Goal: Task Accomplishment & Management: Manage account settings

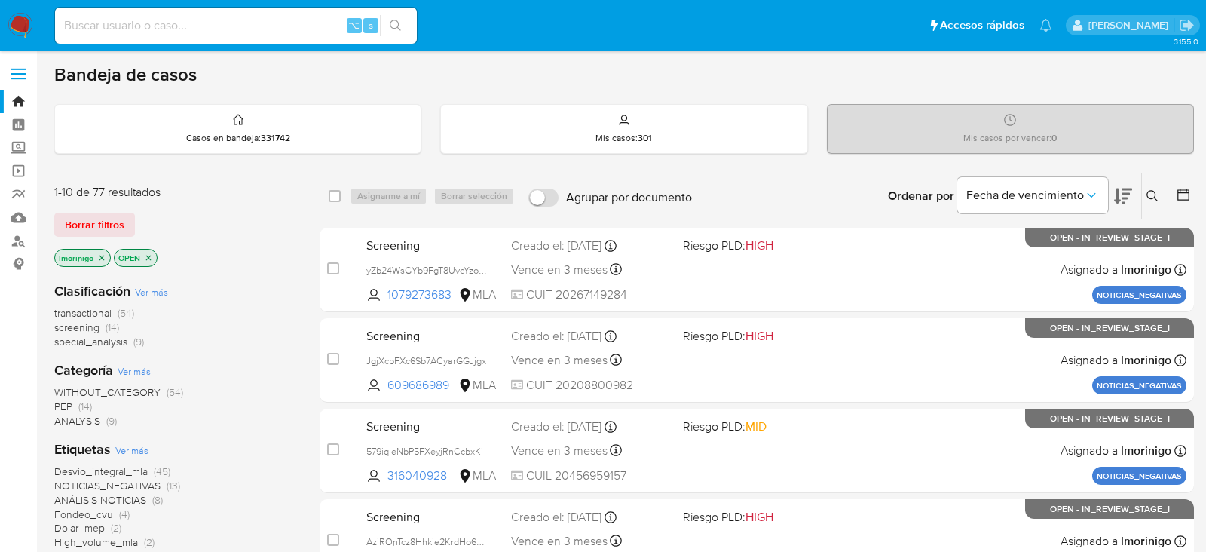
click at [633, 63] on div "Bandeja de casos" at bounding box center [623, 74] width 1139 height 23
click at [194, 32] on input at bounding box center [236, 26] width 362 height 20
paste input "252035518"
type input "252035518"
click at [268, 26] on input at bounding box center [236, 26] width 362 height 20
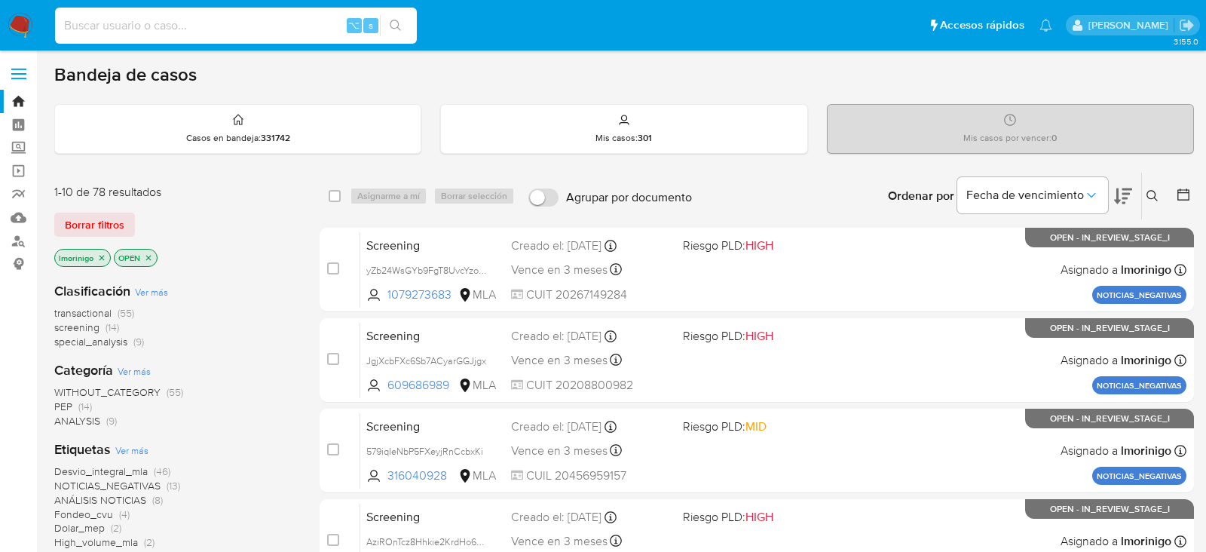
paste input "252035518"
type input "252035518"
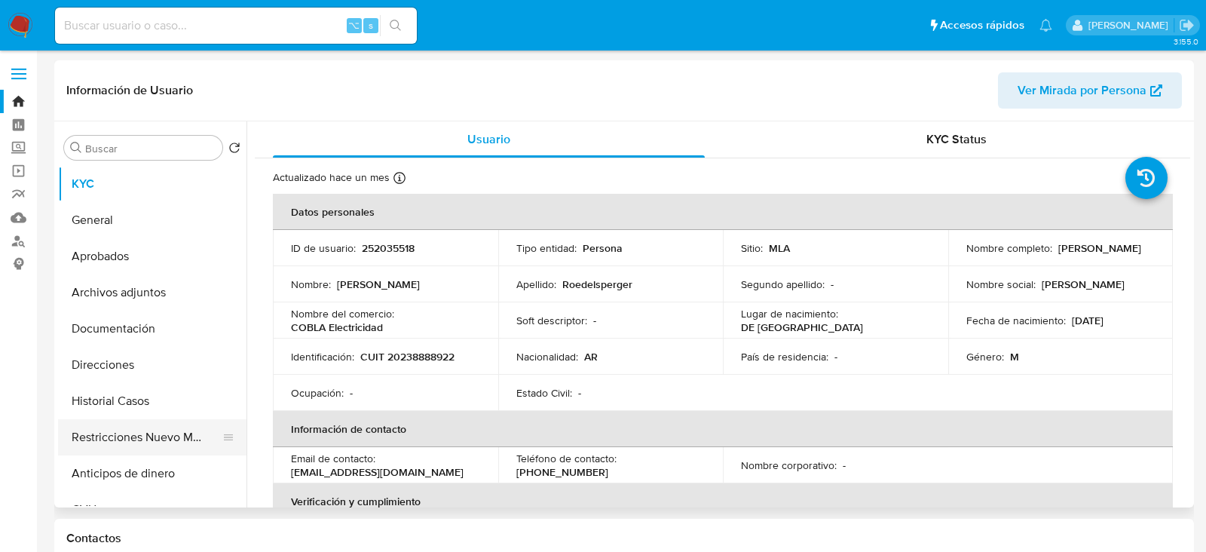
select select "10"
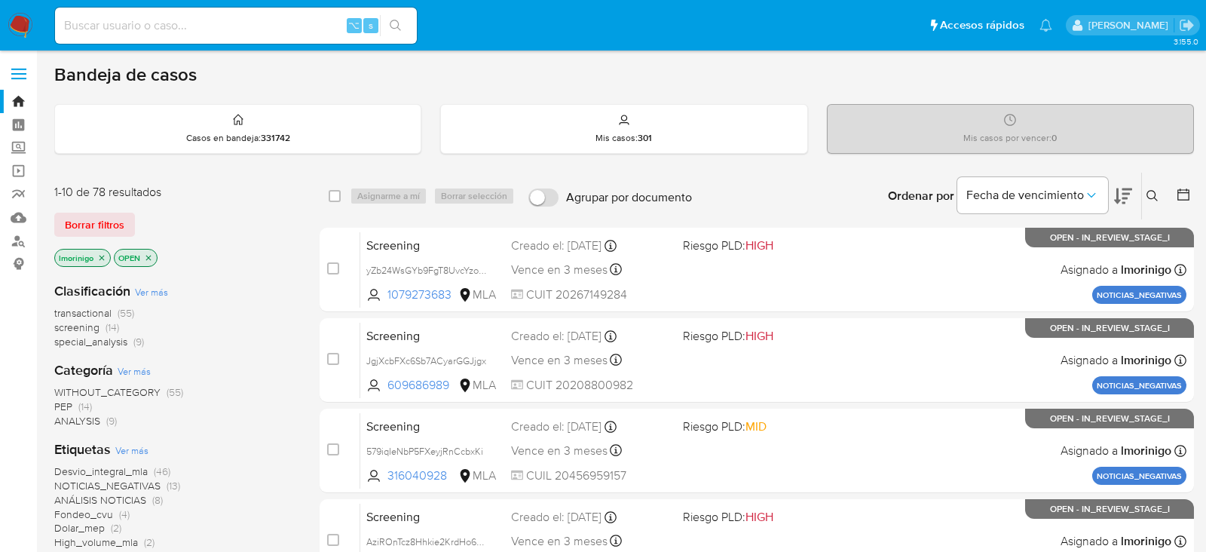
click at [109, 325] on span "(14)" at bounding box center [112, 327] width 14 height 15
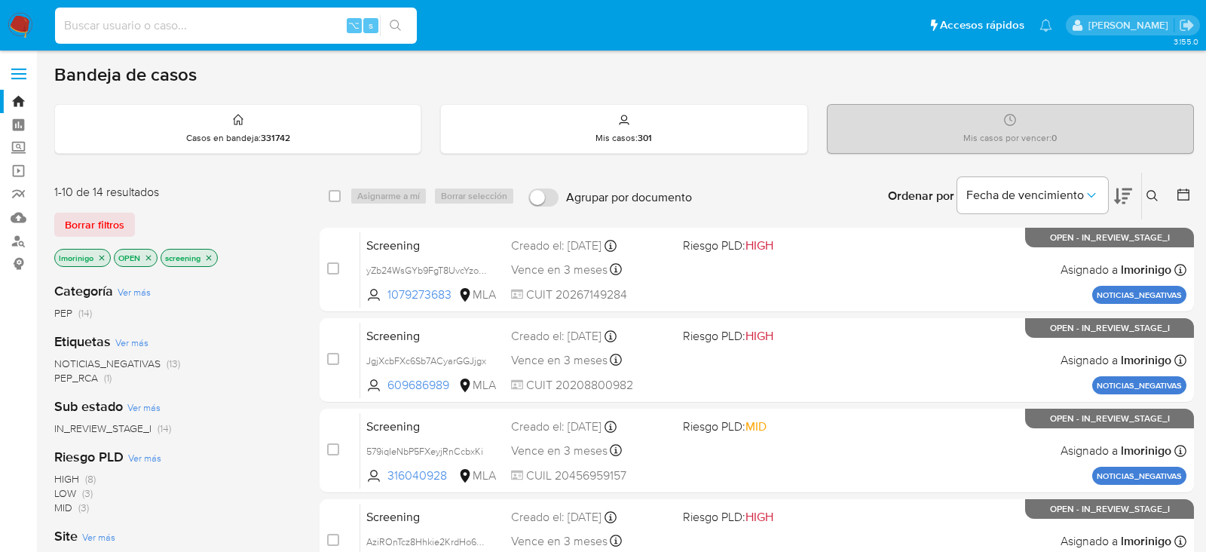
click at [223, 27] on input at bounding box center [236, 26] width 362 height 20
paste input "ckNAv6FzBFU9duUF3WOvia4S"
type input "ckNAv6FzBFU9duUF3WOvia4S"
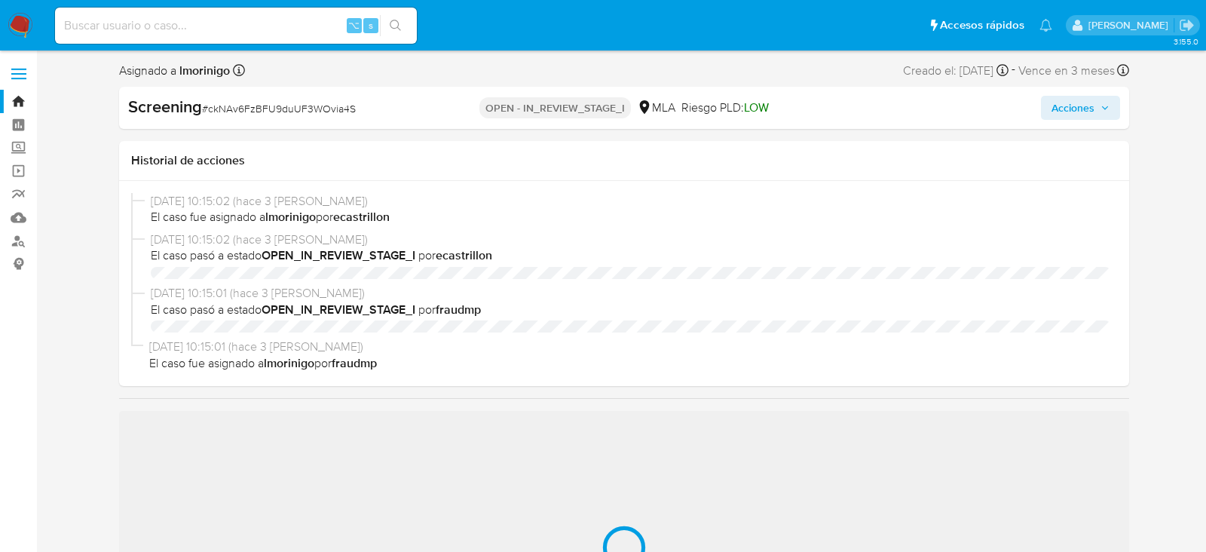
select select "10"
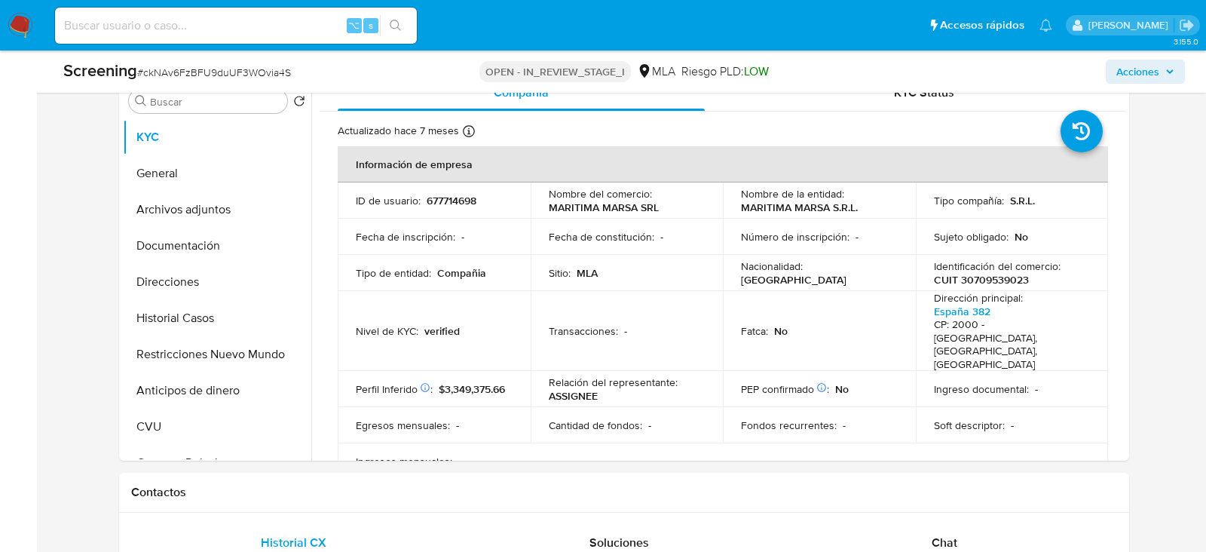
scroll to position [356, 0]
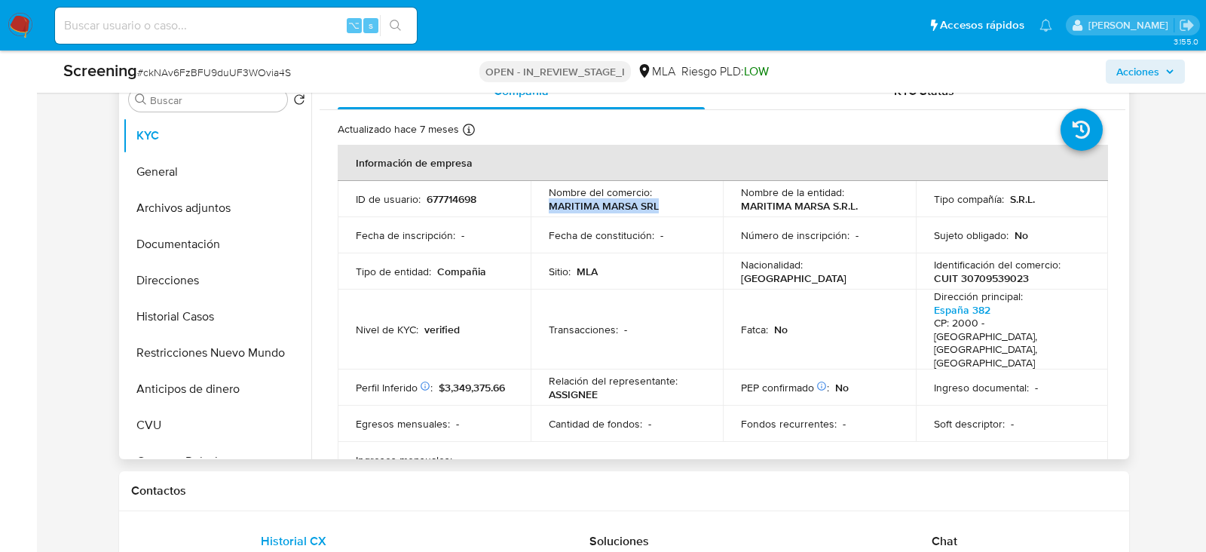
drag, startPoint x: 660, startPoint y: 201, endPoint x: 549, endPoint y: 209, distance: 111.8
click at [549, 209] on div "Nombre del comercio : MARITIMA MARSA SRL" at bounding box center [627, 198] width 157 height 27
copy p "MARITIMA MARSA SRL"
click at [986, 275] on p "CUIT 30709539023" at bounding box center [981, 278] width 95 height 14
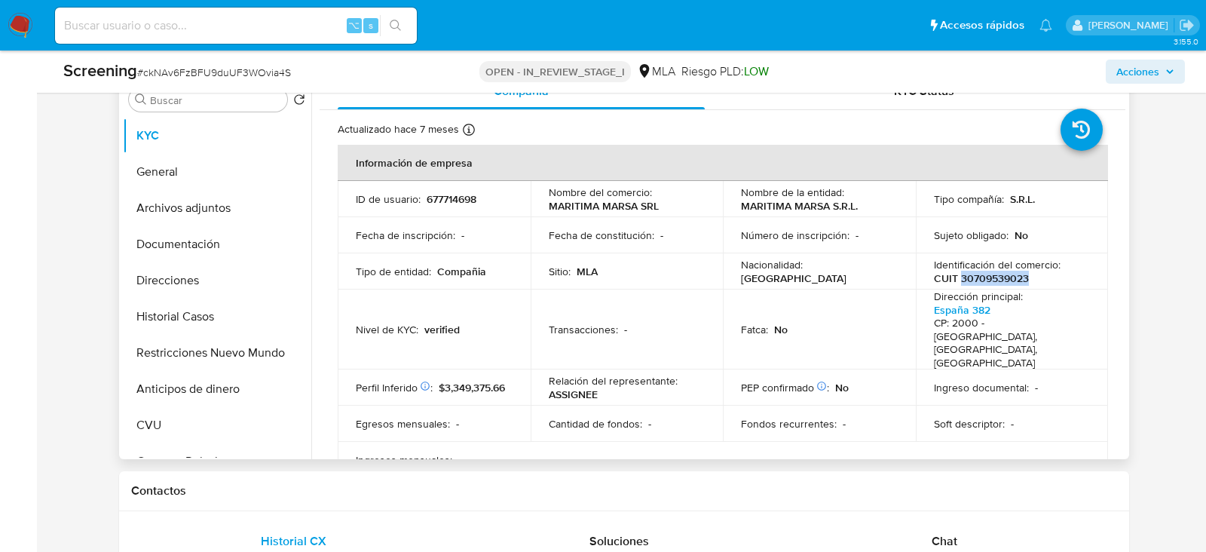
copy p "30709539023"
click at [129, 357] on button "Restricciones Nuevo Mundo" at bounding box center [211, 353] width 176 height 36
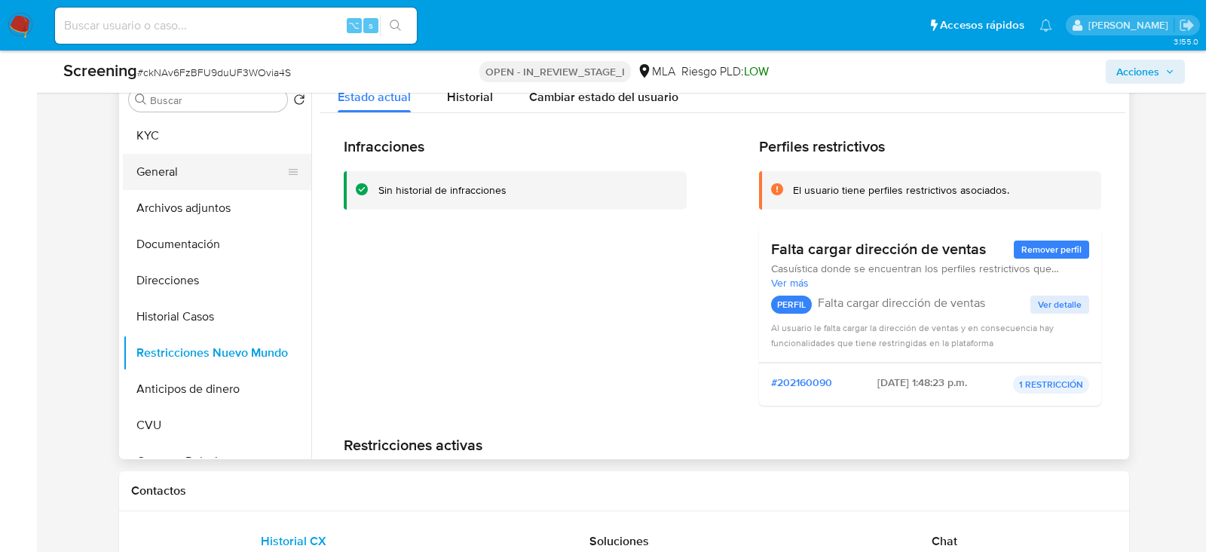
click at [175, 173] on button "General" at bounding box center [211, 172] width 176 height 36
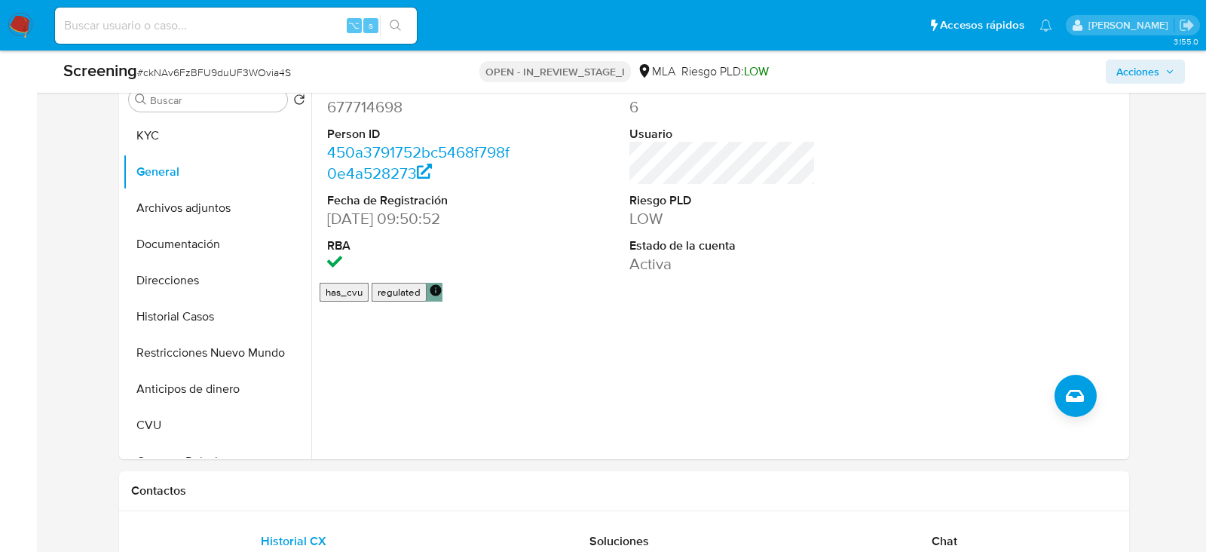
scroll to position [280, 0]
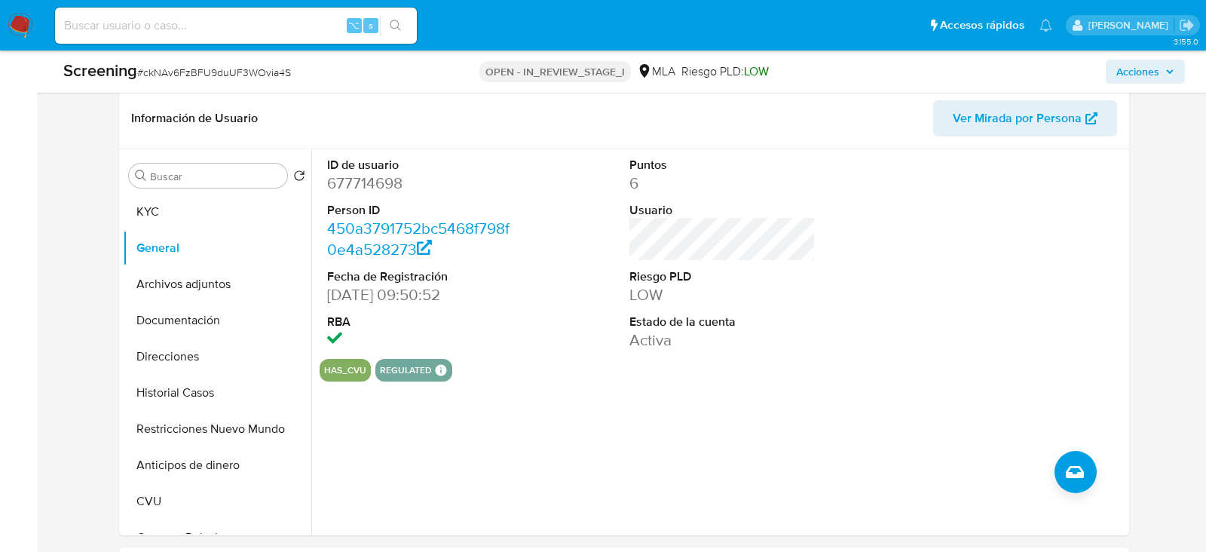
click at [1032, 90] on div "Screening # ckNAv6FzBFU9duUF3WOvia4S OPEN - IN_REVIEW_STAGE_I MLA Riesgo PLD: L…" at bounding box center [623, 71] width 1139 height 42
click at [1031, 96] on div "Información de Usuario Ver Mirada por Persona" at bounding box center [624, 118] width 1010 height 61
click at [1028, 109] on span "Ver Mirada por Persona" at bounding box center [1017, 118] width 129 height 36
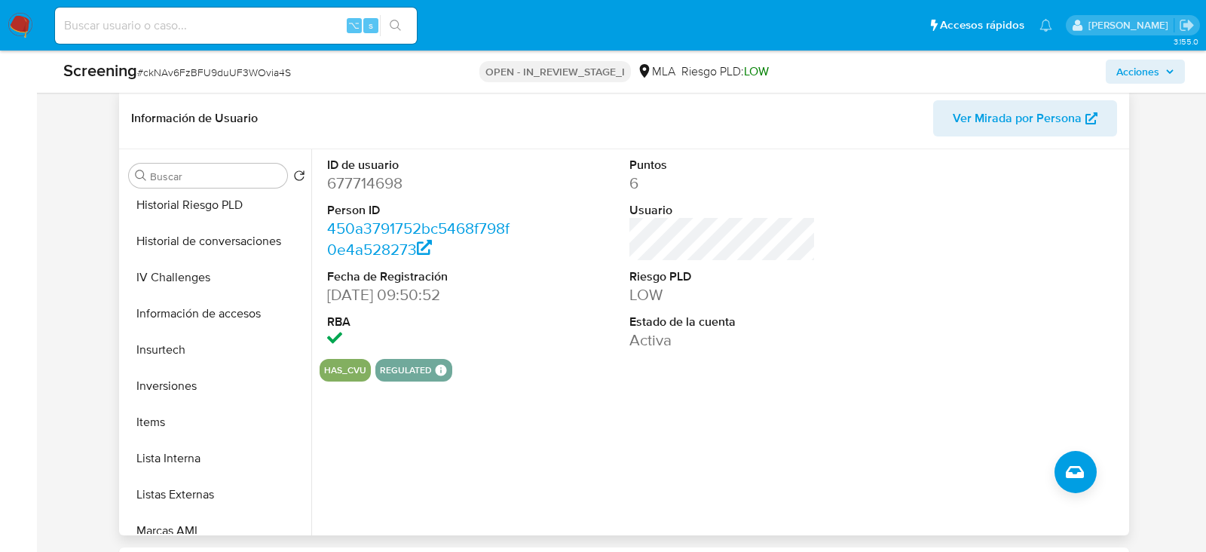
scroll to position [592, 0]
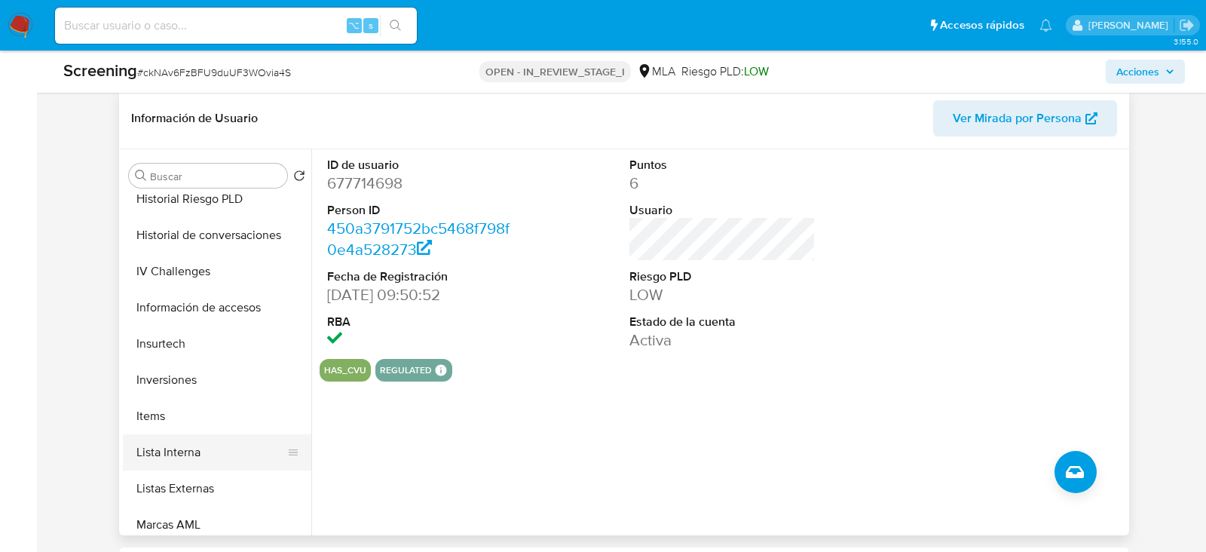
click at [194, 449] on button "Lista Interna" at bounding box center [211, 452] width 176 height 36
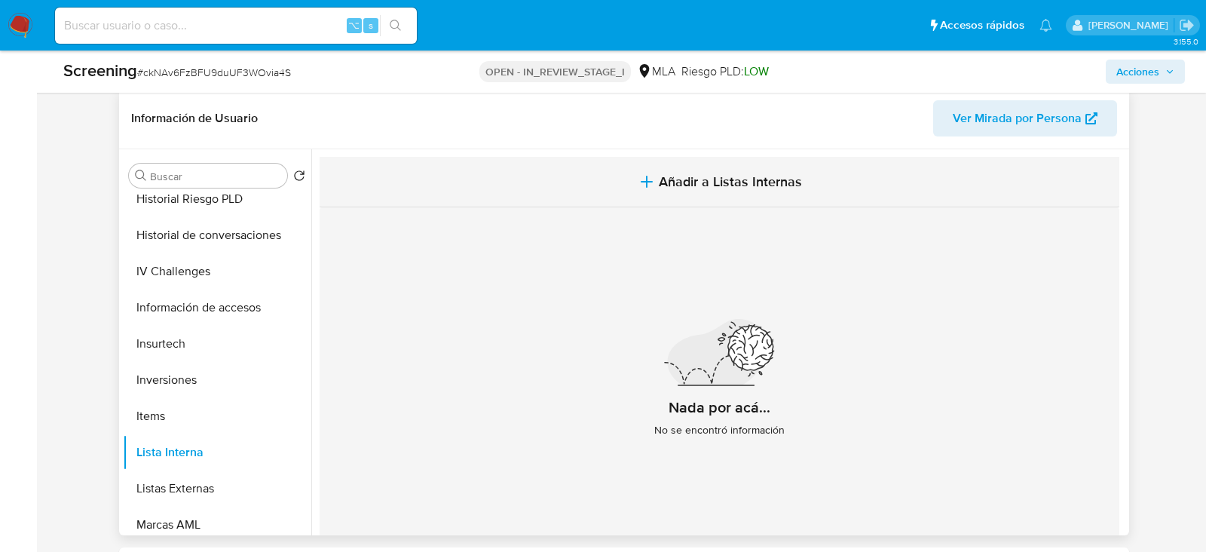
click at [839, 175] on button "Añadir a Listas Internas" at bounding box center [720, 182] width 800 height 50
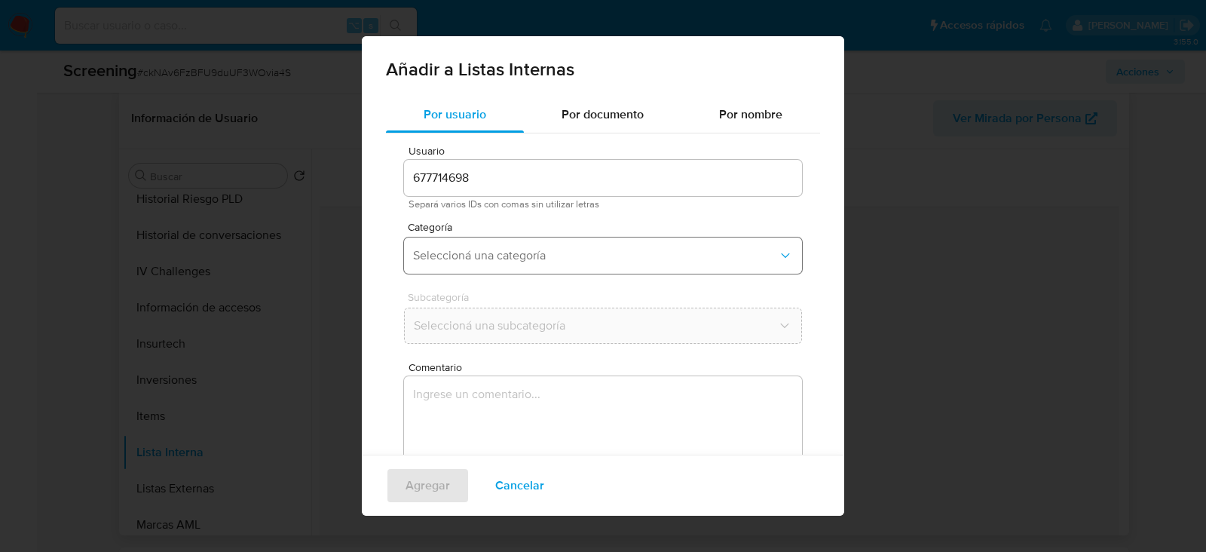
click at [472, 252] on span "Seleccioná una categoría" at bounding box center [595, 255] width 365 height 15
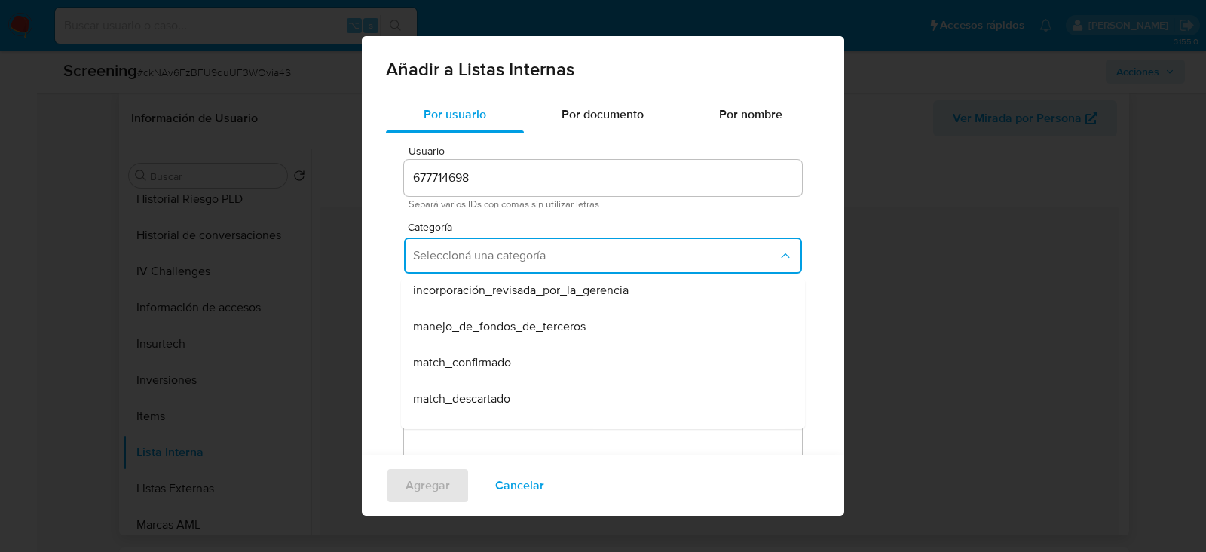
scroll to position [57, 0]
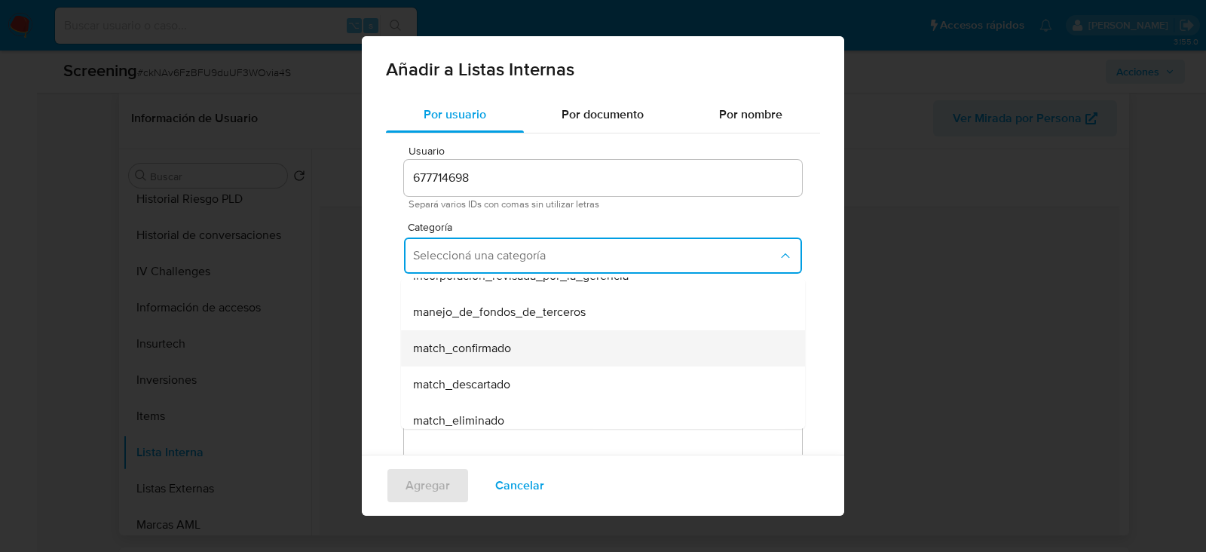
click at [478, 341] on span "match_confirmado" at bounding box center [462, 348] width 98 height 15
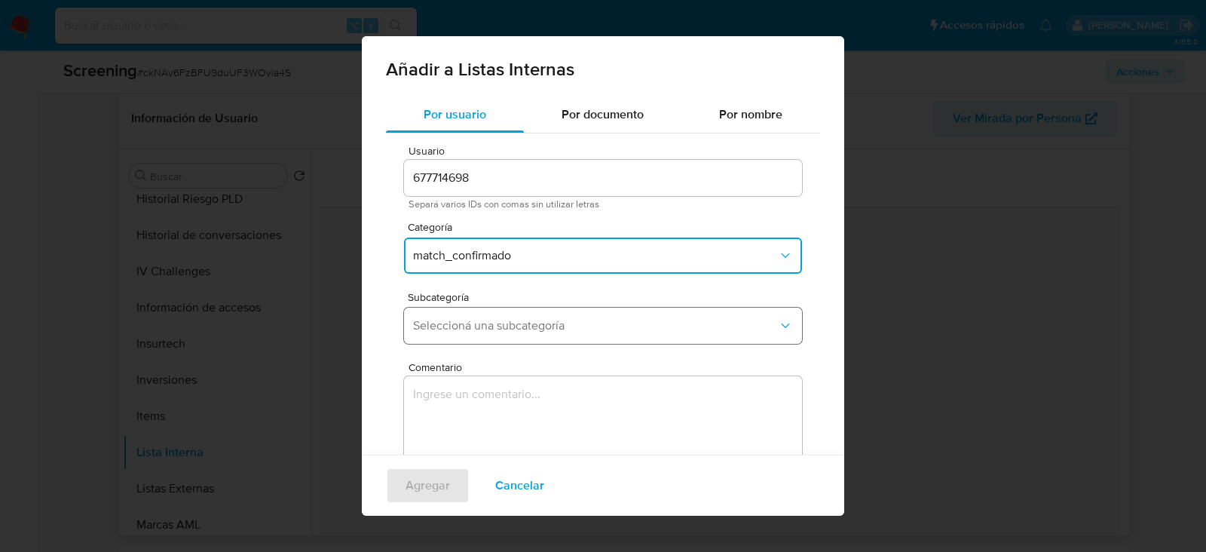
click at [471, 333] on button "Seleccioná una subcategoría" at bounding box center [603, 325] width 398 height 36
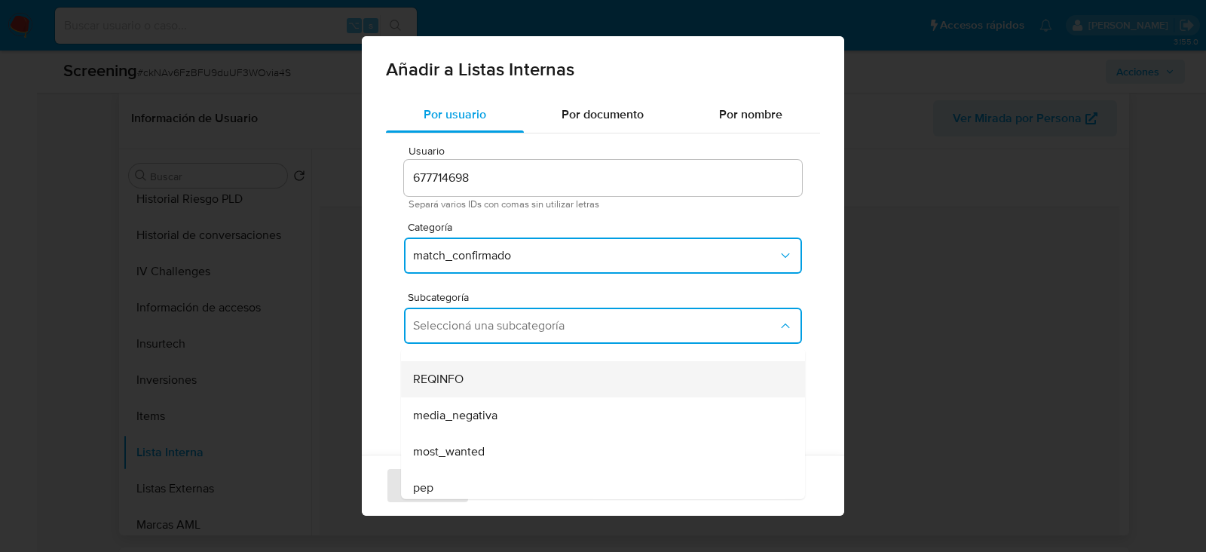
scroll to position [36, 0]
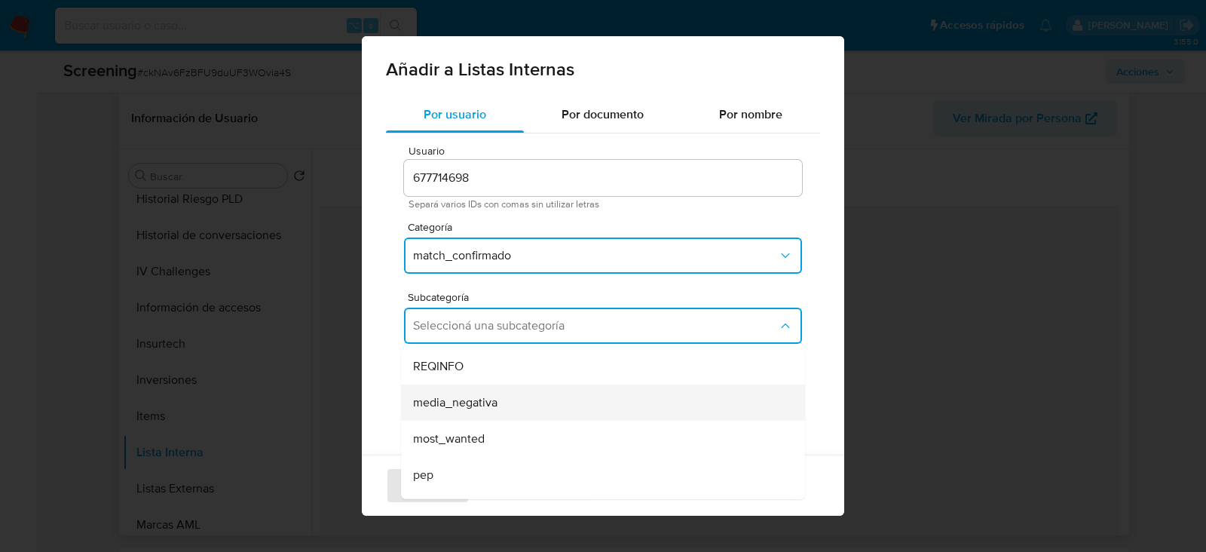
click at [476, 408] on span "media_negativa" at bounding box center [455, 402] width 84 height 15
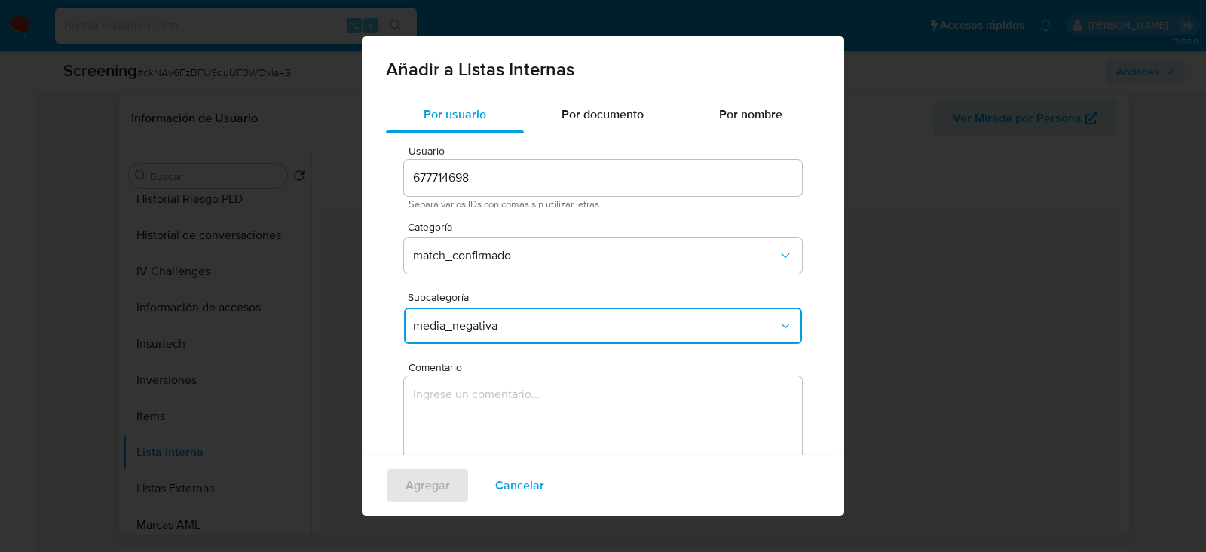
click at [476, 408] on textarea "Comentario" at bounding box center [603, 448] width 398 height 145
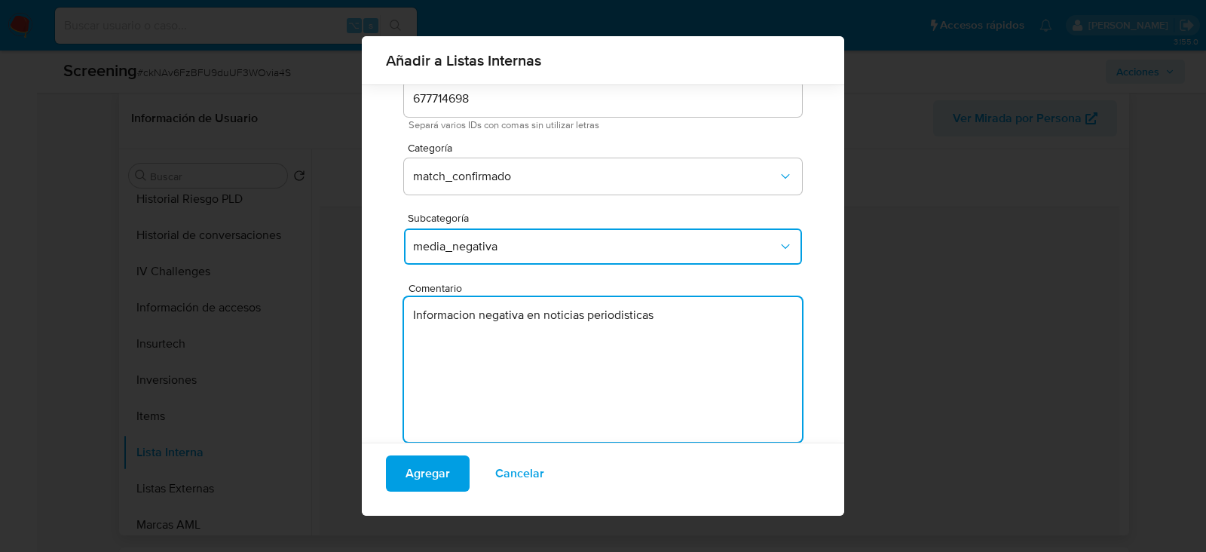
scroll to position [99, 0]
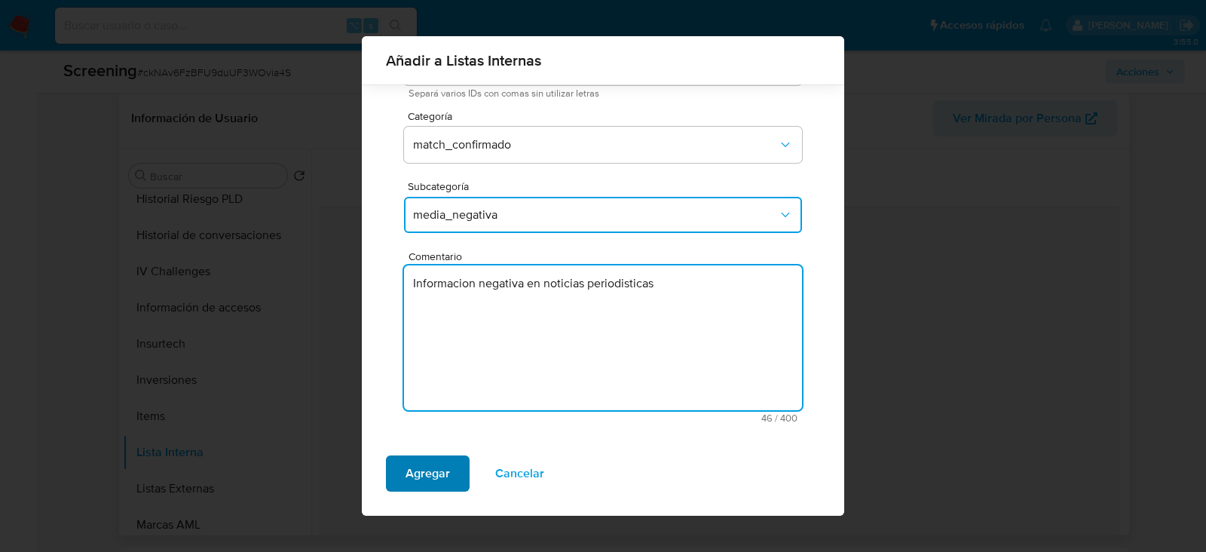
type textarea "Informacion negativa en noticias periodisticas"
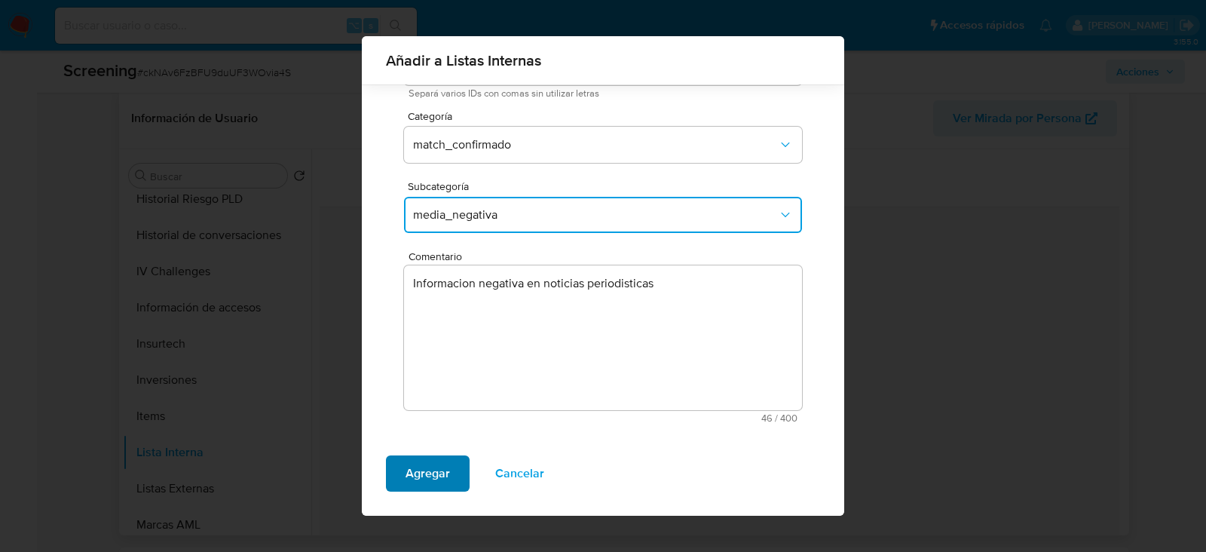
click at [444, 467] on span "Agregar" at bounding box center [427, 473] width 44 height 33
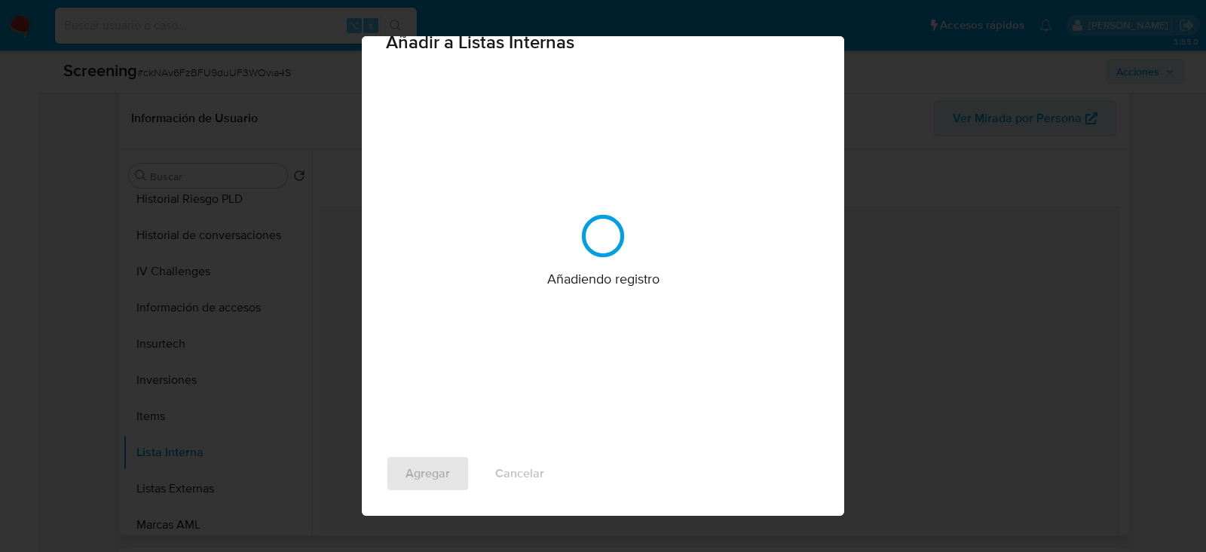
scroll to position [0, 0]
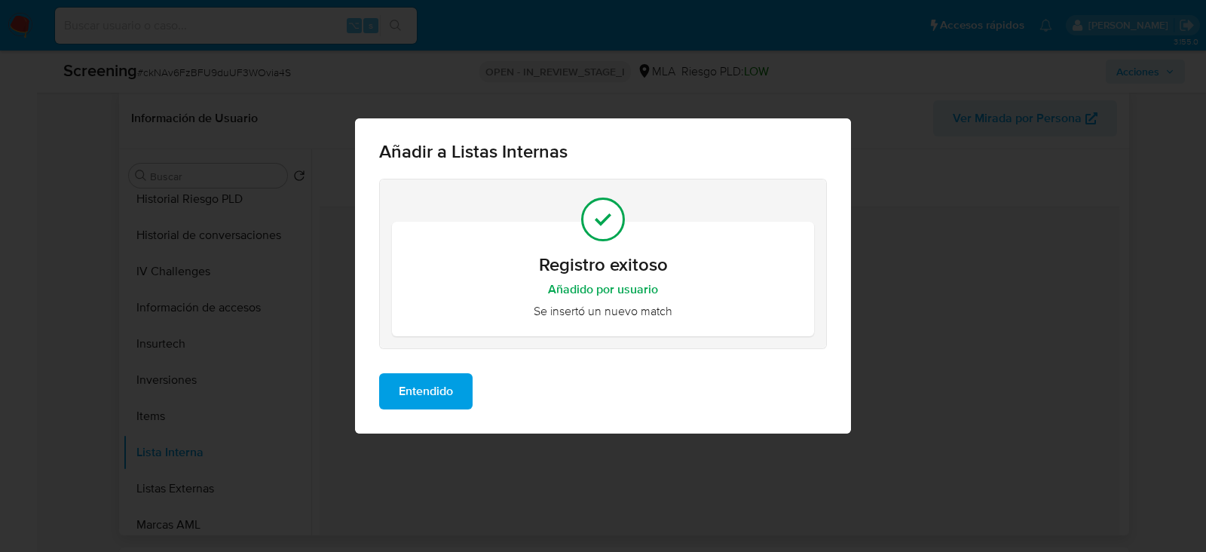
click at [407, 393] on span "Entendido" at bounding box center [426, 391] width 54 height 33
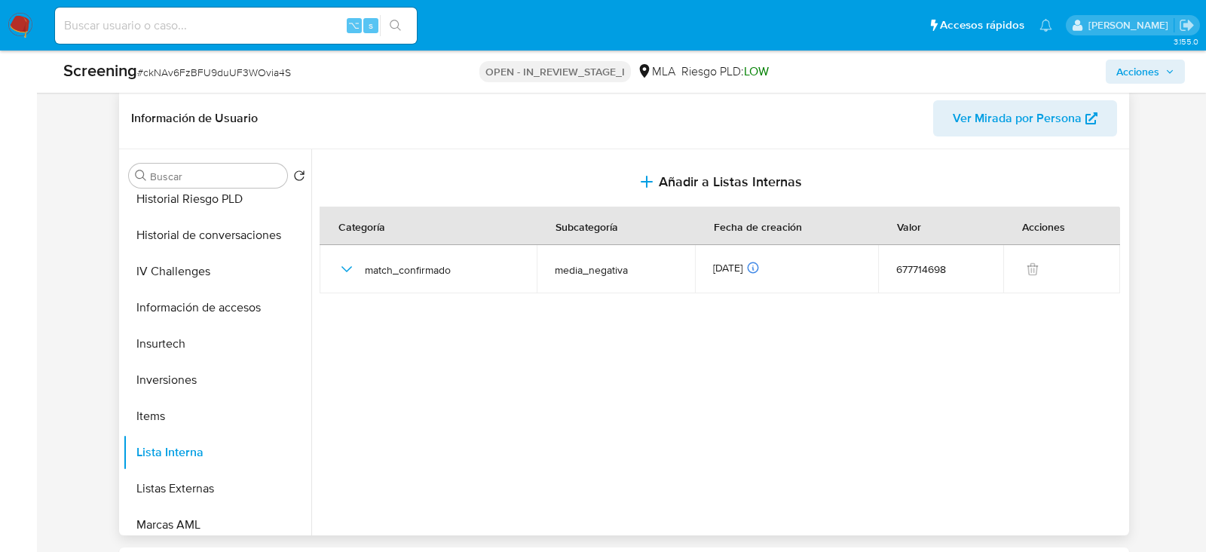
click at [1154, 69] on span "Acciones" at bounding box center [1137, 72] width 43 height 24
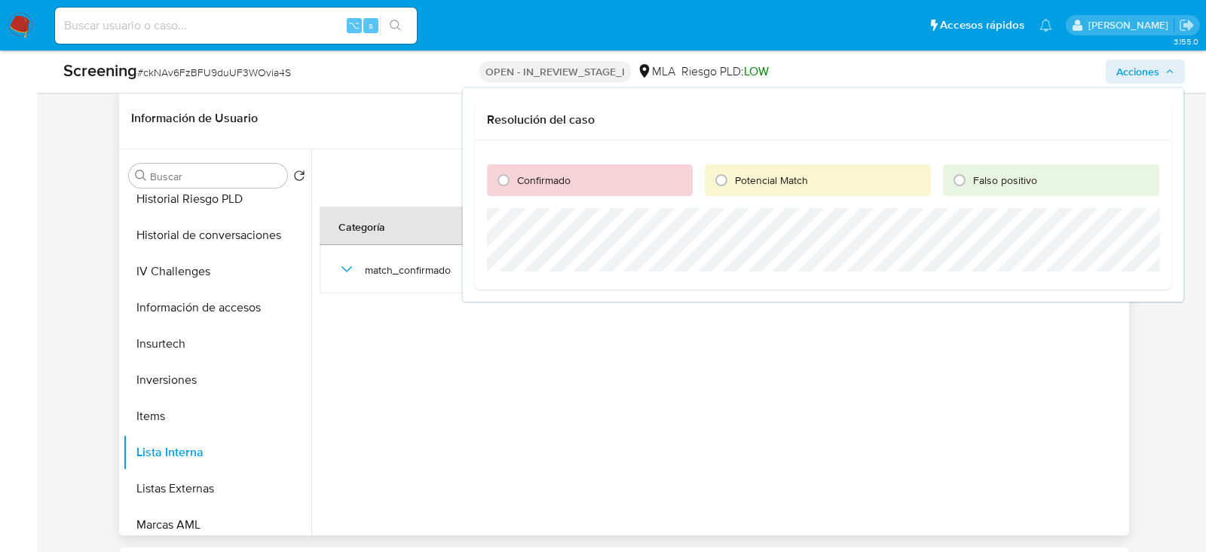
click at [590, 188] on div "Confirmado" at bounding box center [590, 180] width 206 height 32
click at [524, 179] on span "Confirmado" at bounding box center [544, 180] width 54 height 15
click at [515, 179] on input "Confirmado" at bounding box center [503, 180] width 24 height 24
radio input "true"
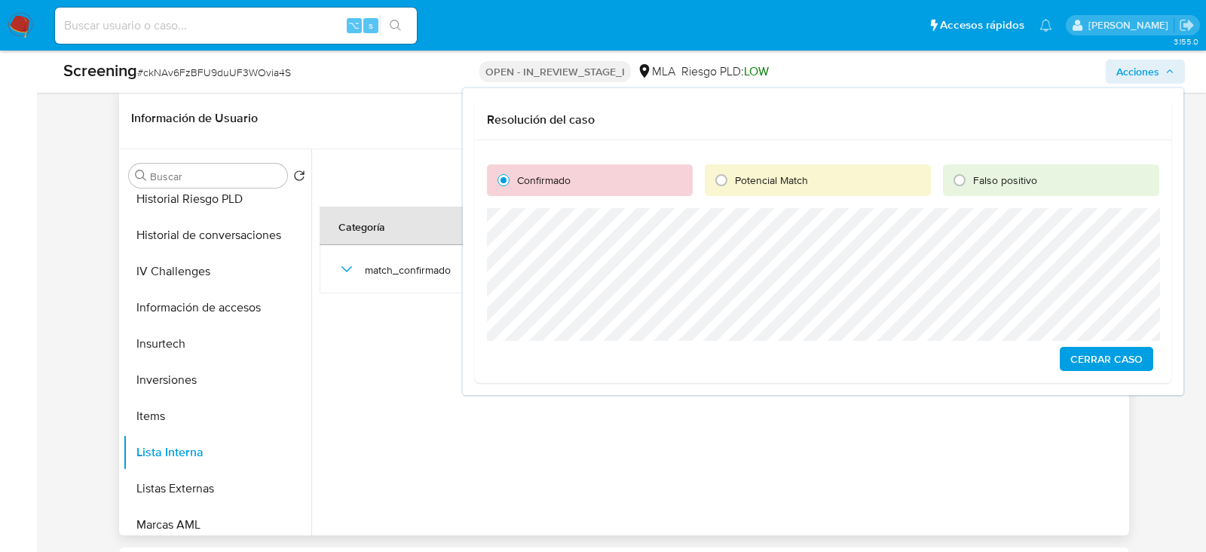
click at [771, 313] on div "Confirmado Potencial Match Falso positivo Cerrar Caso" at bounding box center [823, 261] width 696 height 243
click at [1087, 354] on span "Cerrar Caso" at bounding box center [1106, 358] width 72 height 21
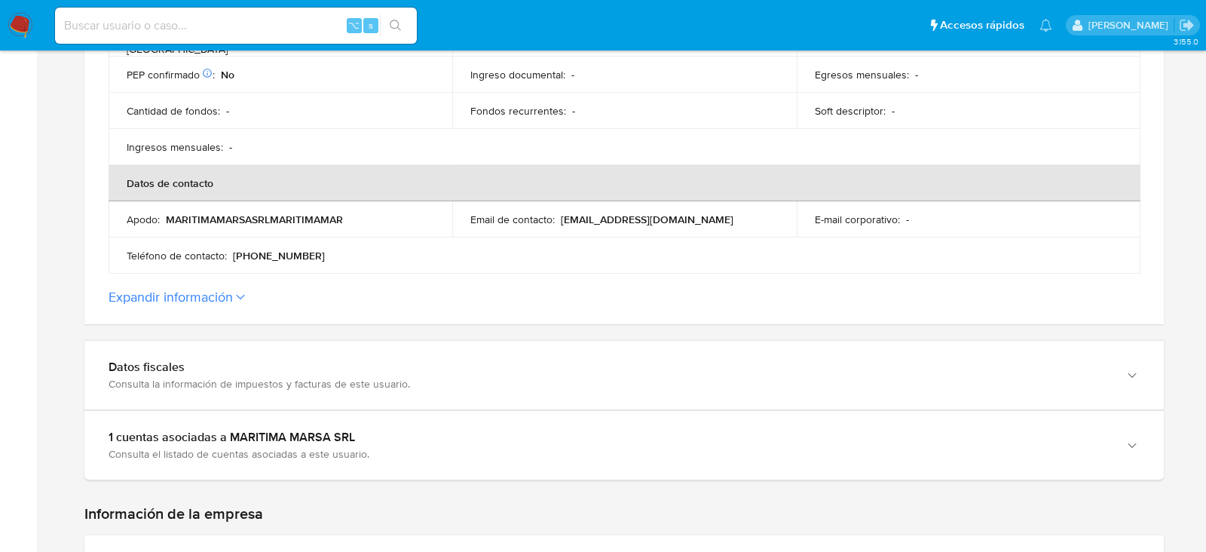
scroll to position [469, 0]
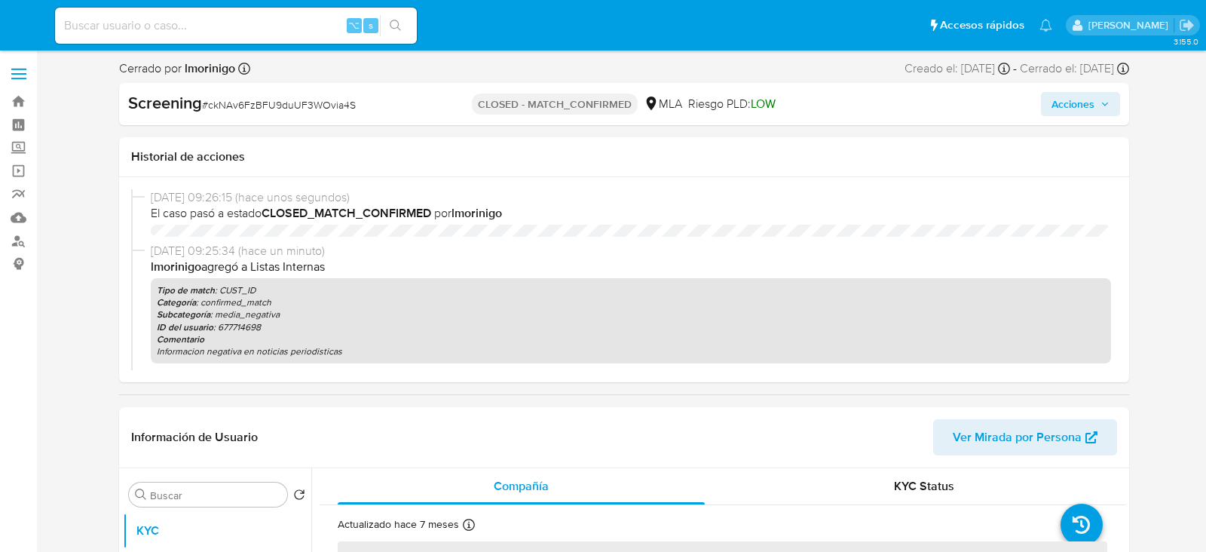
select select "10"
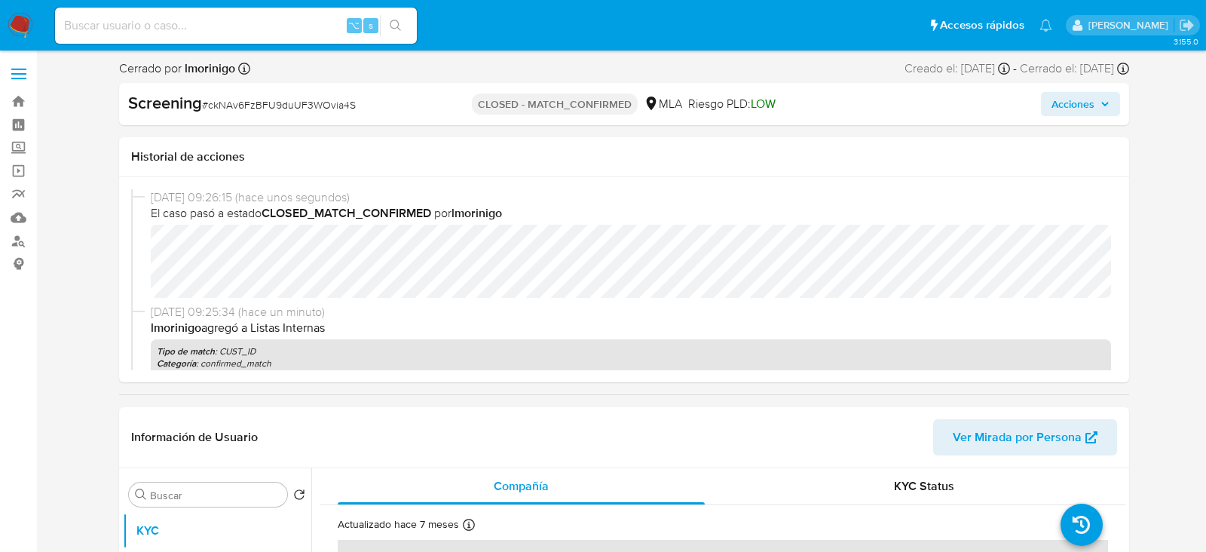
click at [224, 24] on input at bounding box center [236, 26] width 362 height 20
paste input "zgL4JDFCxgMSsloapcVv8XPw"
type input "zgL4JDFCxgMSsloapcVv8XPw"
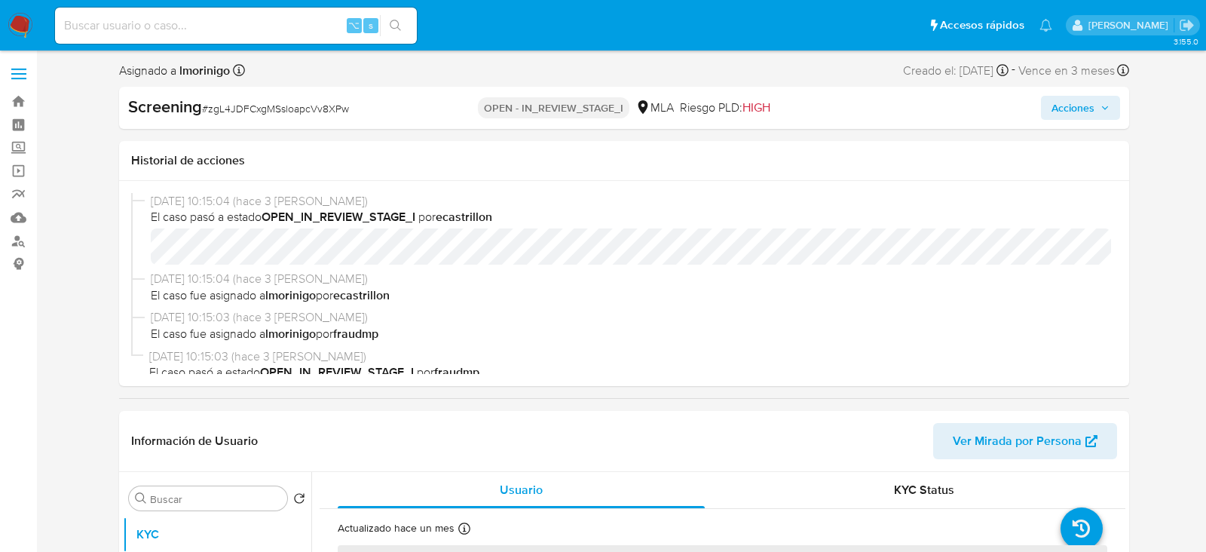
select select "10"
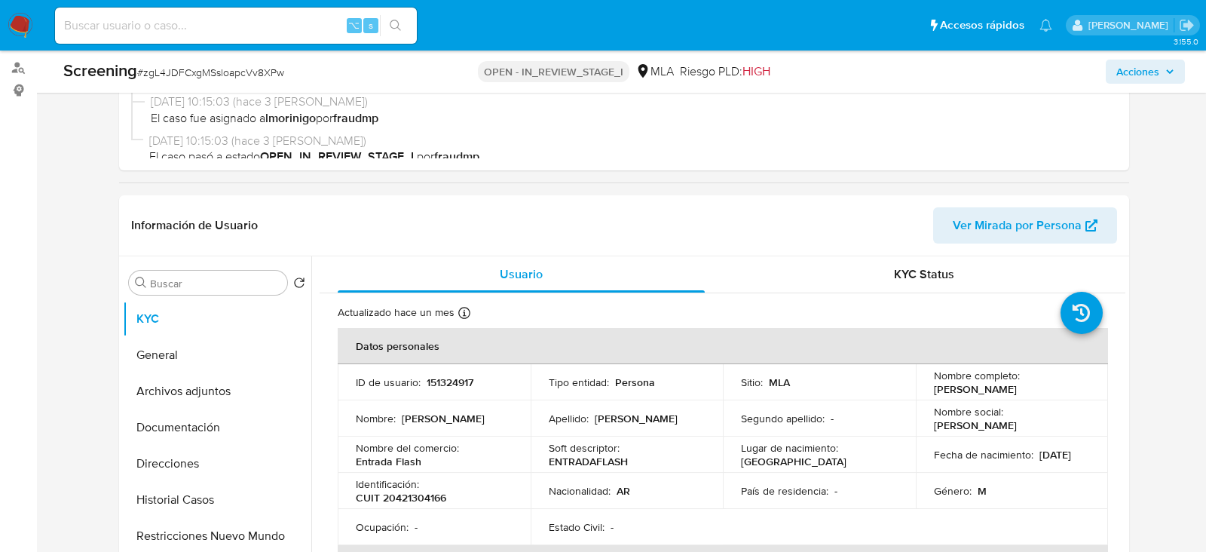
scroll to position [280, 0]
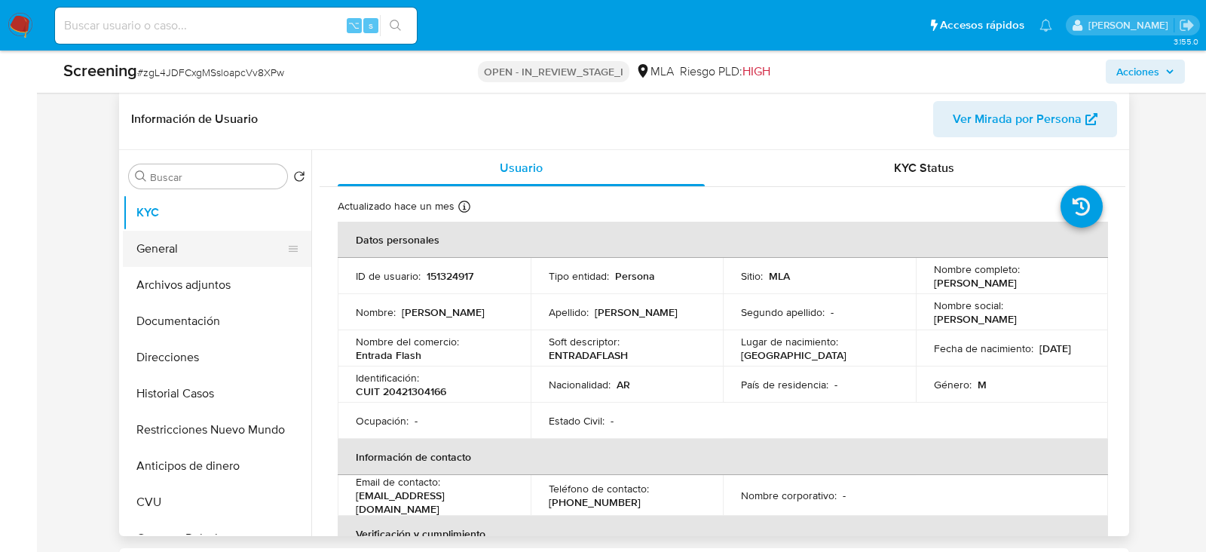
click at [191, 260] on button "General" at bounding box center [211, 249] width 176 height 36
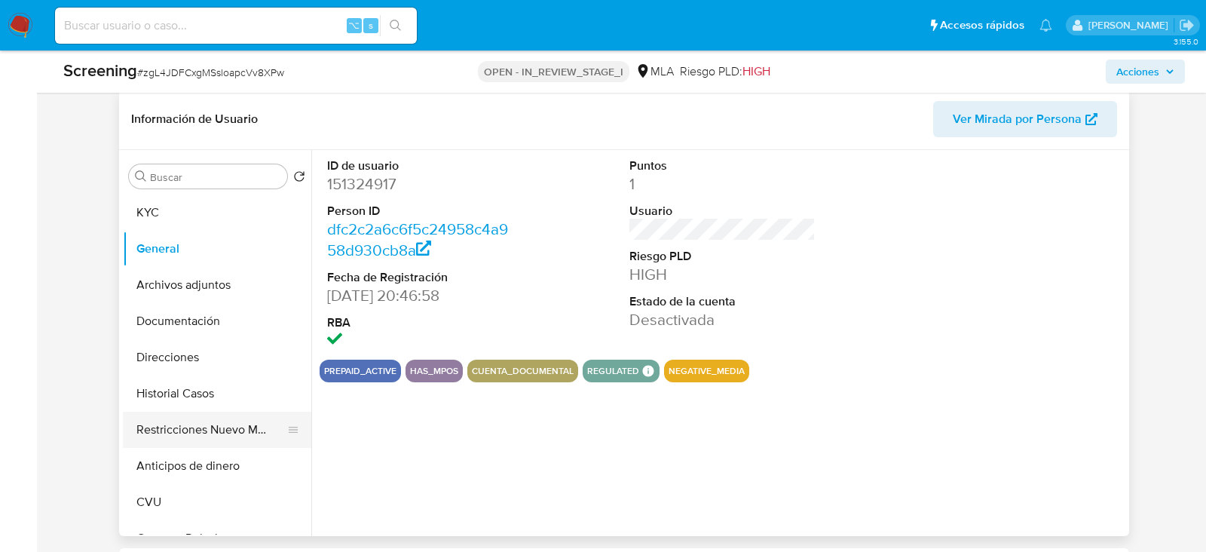
click at [210, 436] on button "Restricciones Nuevo Mundo" at bounding box center [211, 429] width 176 height 36
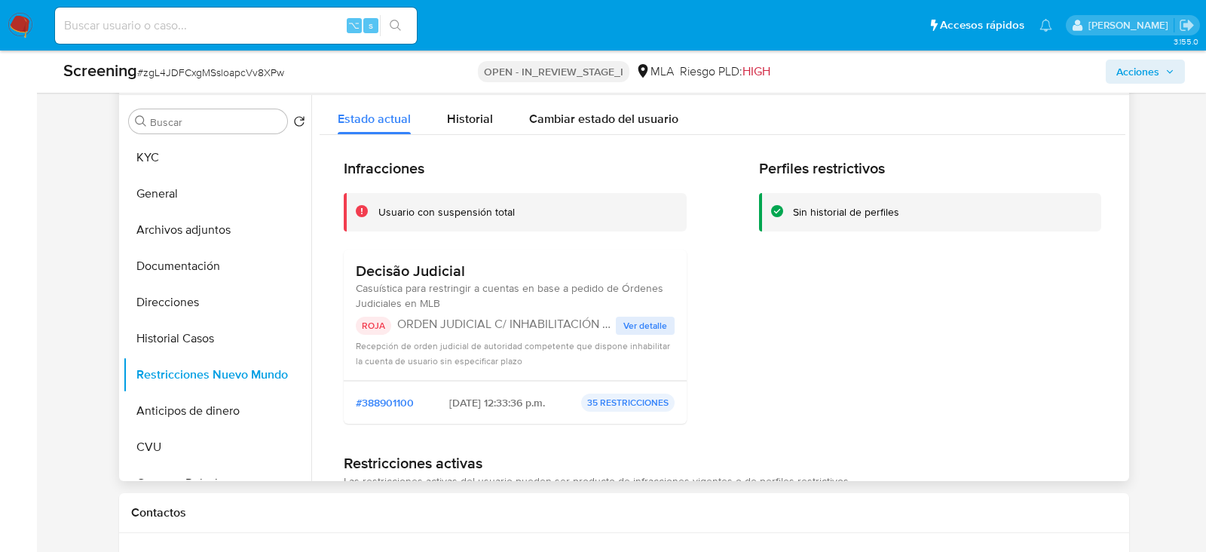
scroll to position [328, 0]
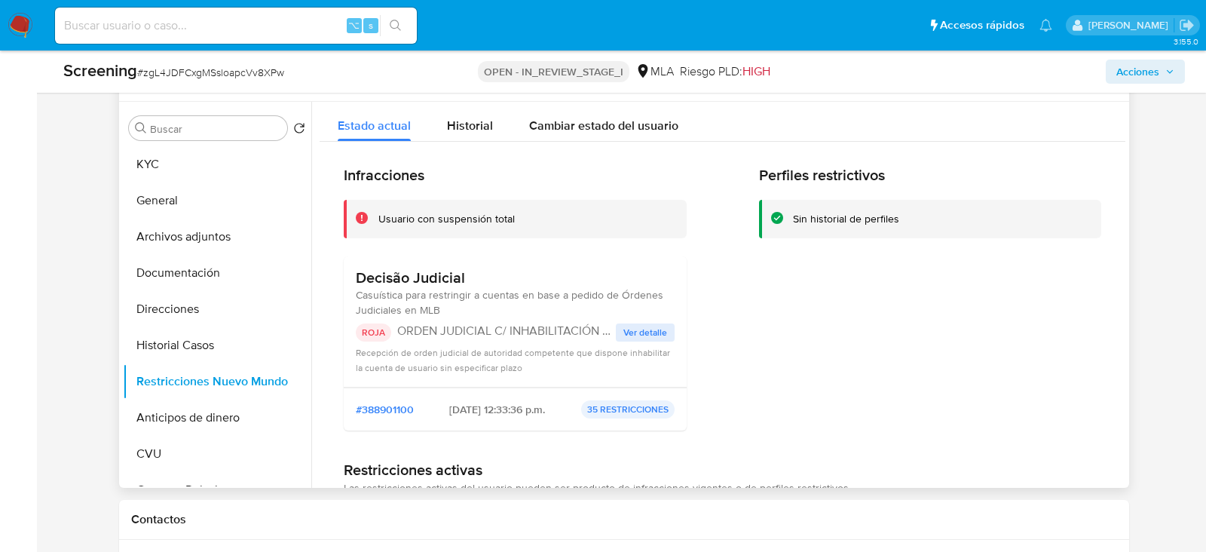
click at [630, 325] on span "Ver detalle" at bounding box center [645, 332] width 44 height 15
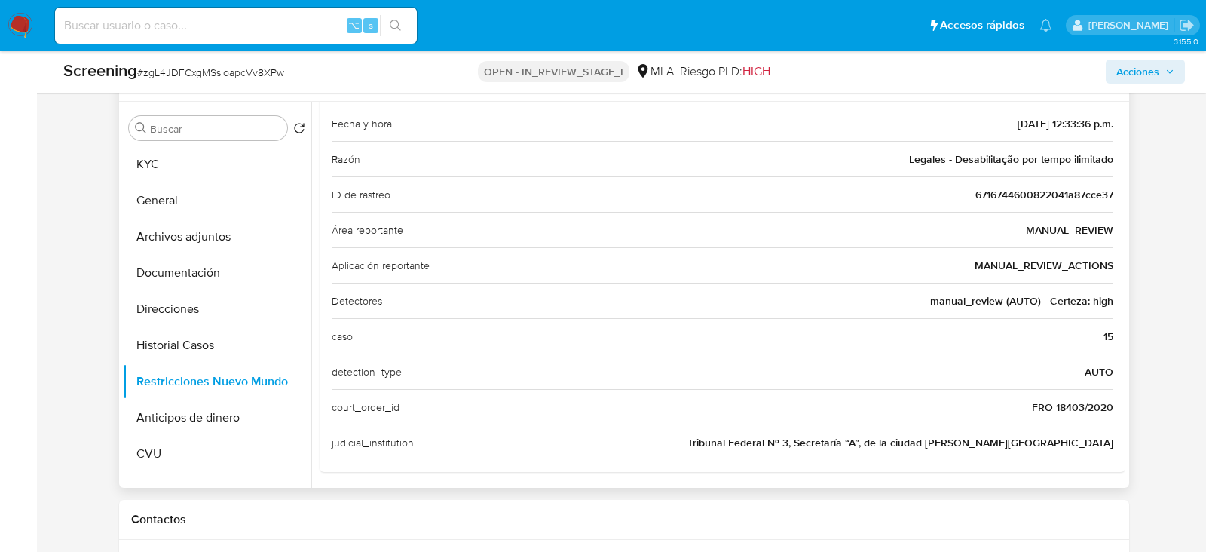
scroll to position [0, 0]
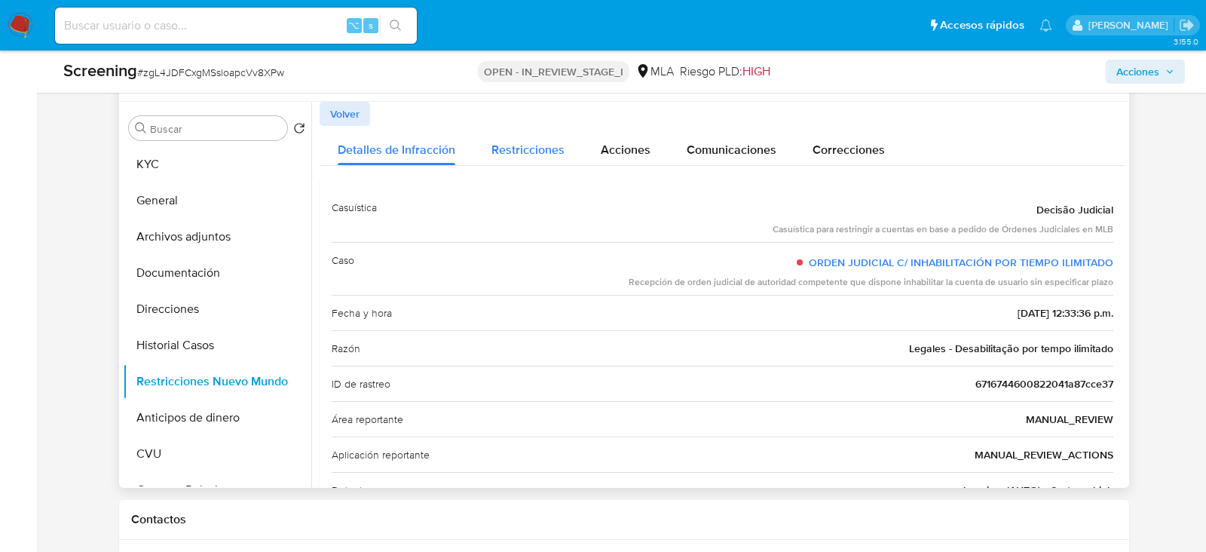
click at [540, 142] on span "Restricciones" at bounding box center [527, 149] width 73 height 17
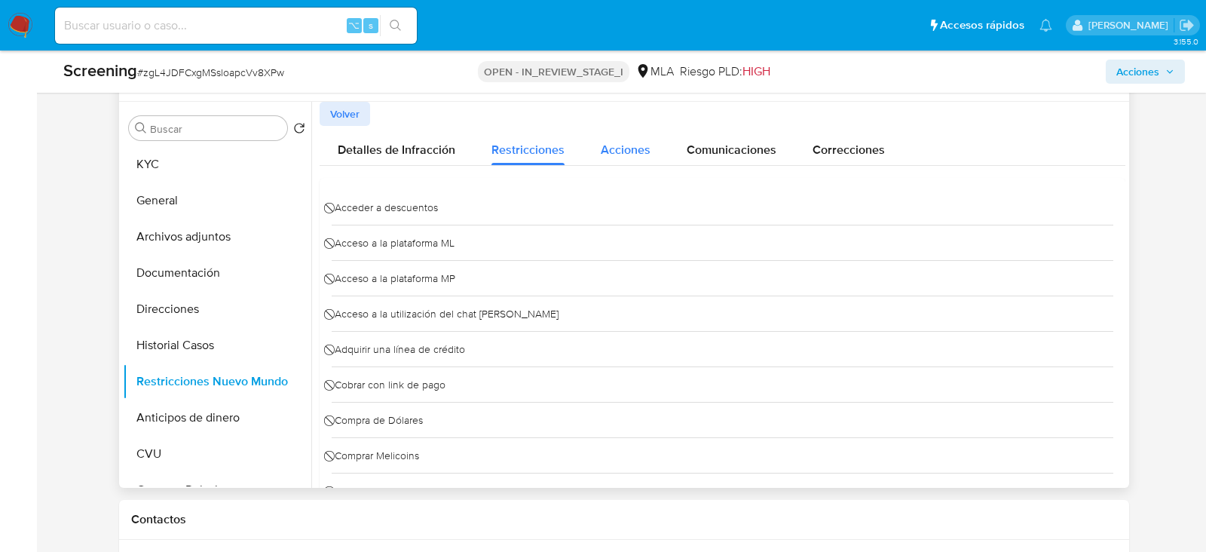
click at [641, 160] on div "Acciones" at bounding box center [626, 146] width 50 height 40
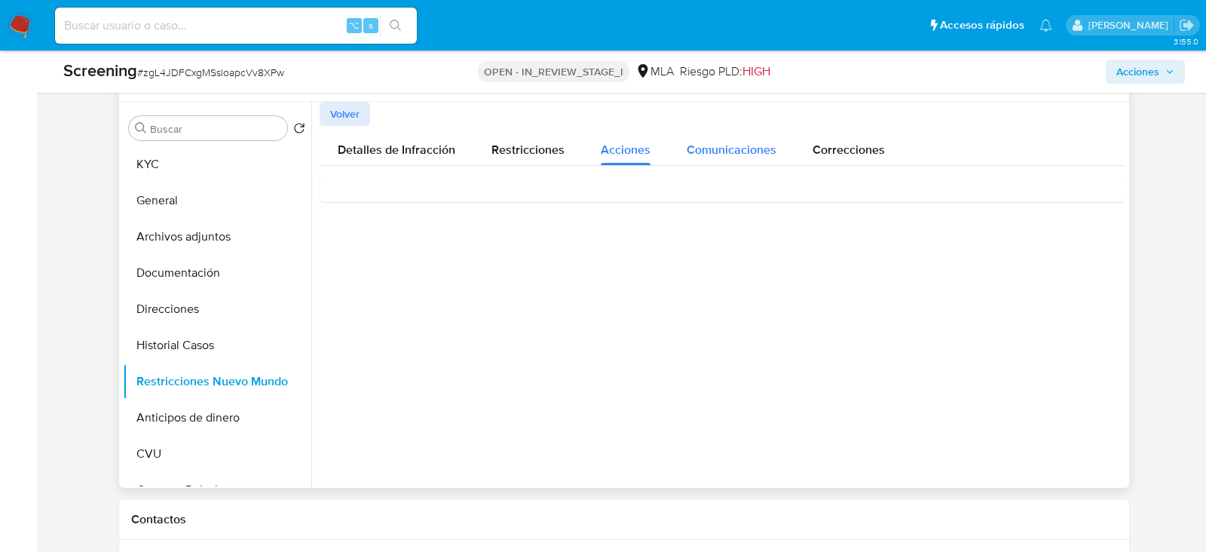
click at [713, 141] on span "Comunicaciones" at bounding box center [732, 149] width 90 height 17
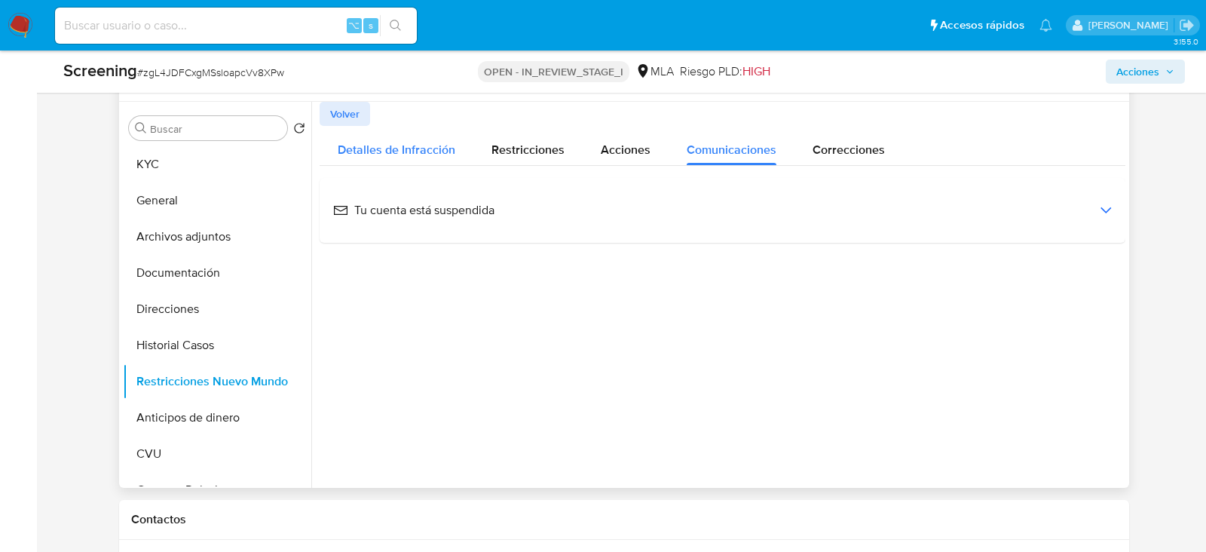
click at [402, 131] on div "Detalles de Infracción" at bounding box center [397, 146] width 118 height 40
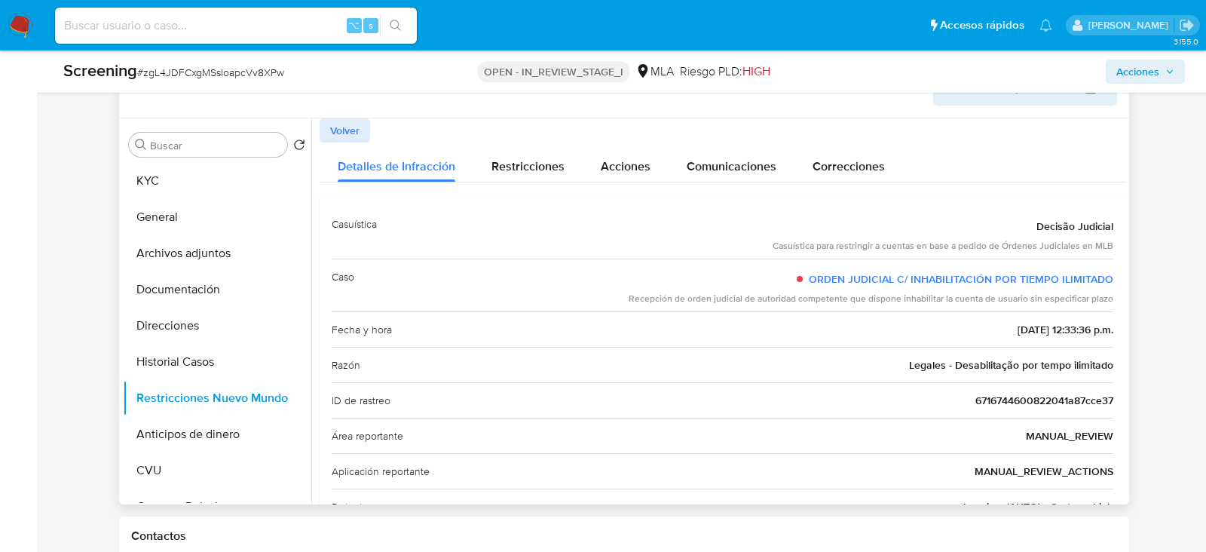
scroll to position [310, 0]
click at [333, 121] on span "Volver" at bounding box center [344, 131] width 29 height 21
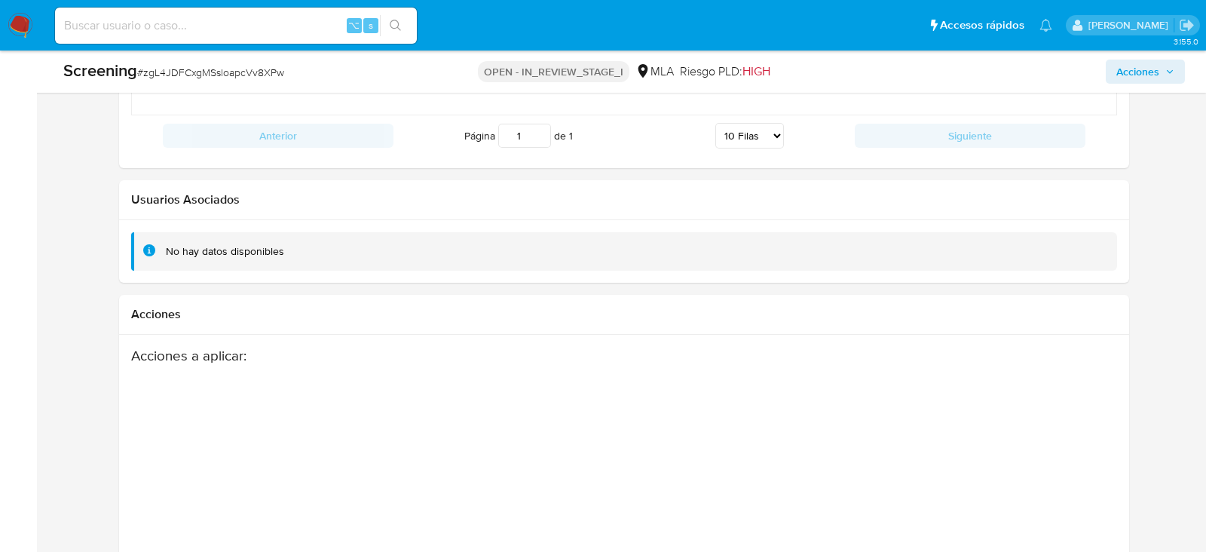
scroll to position [2127, 0]
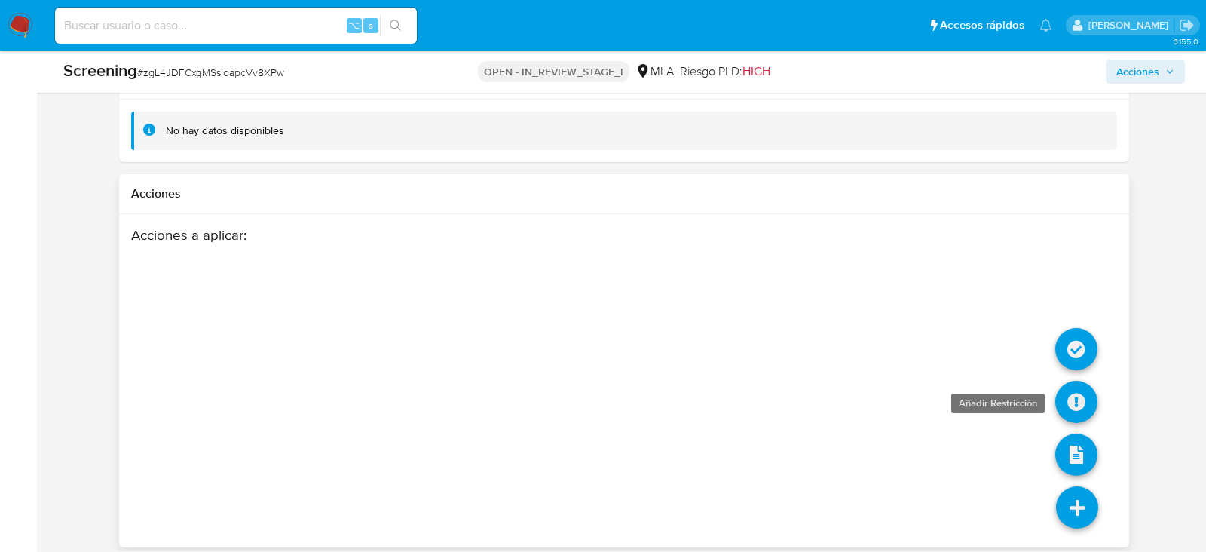
click at [1074, 402] on icon at bounding box center [1076, 402] width 42 height 42
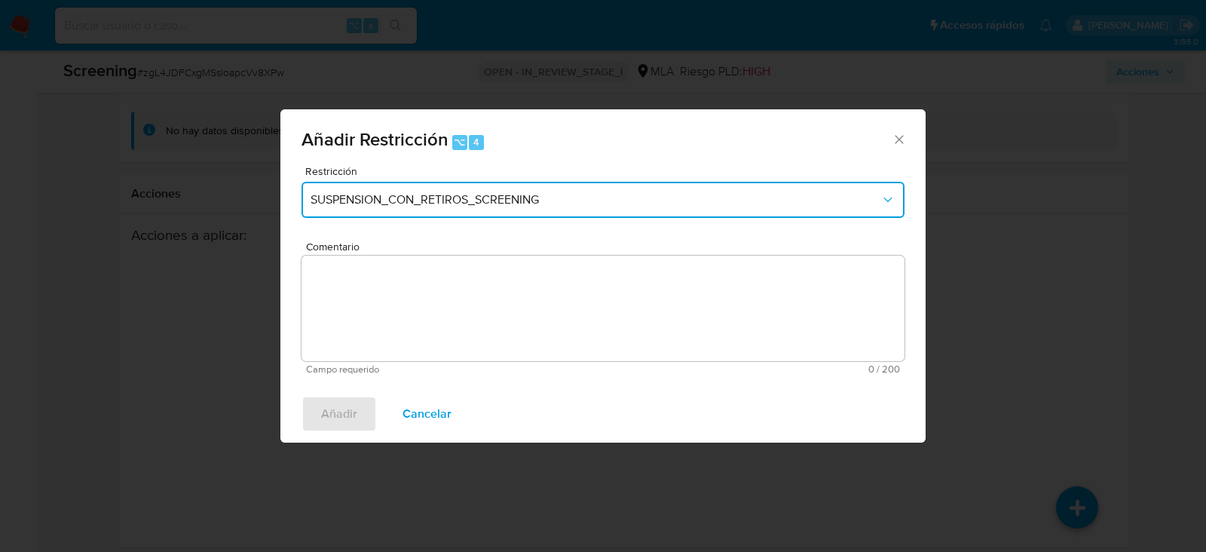
click at [519, 187] on button "SUSPENSION_CON_RETIROS_SCREENING" at bounding box center [602, 200] width 603 height 36
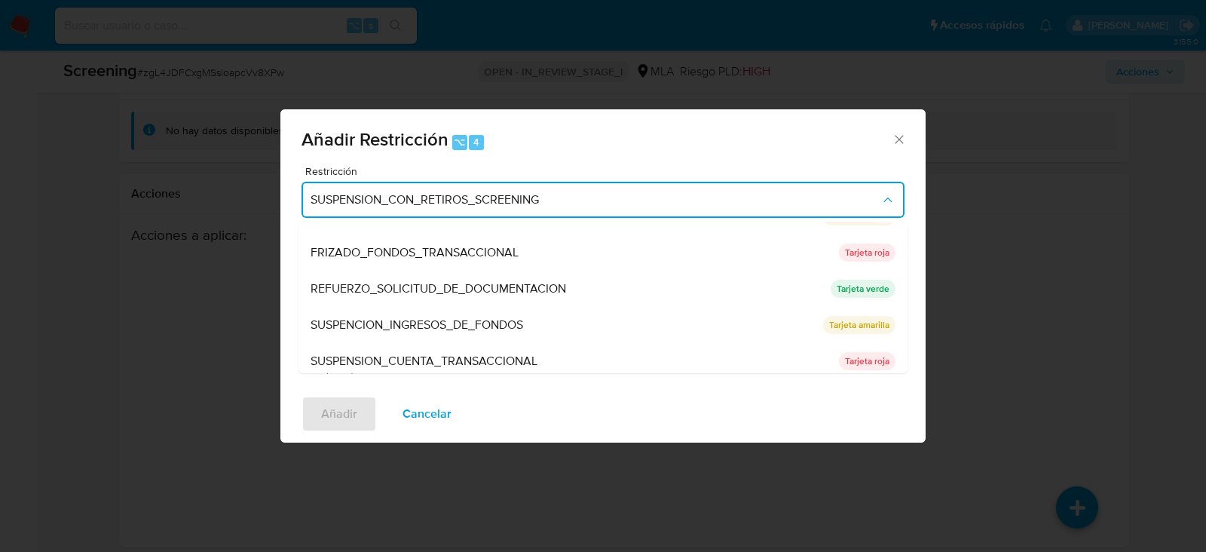
scroll to position [282, 0]
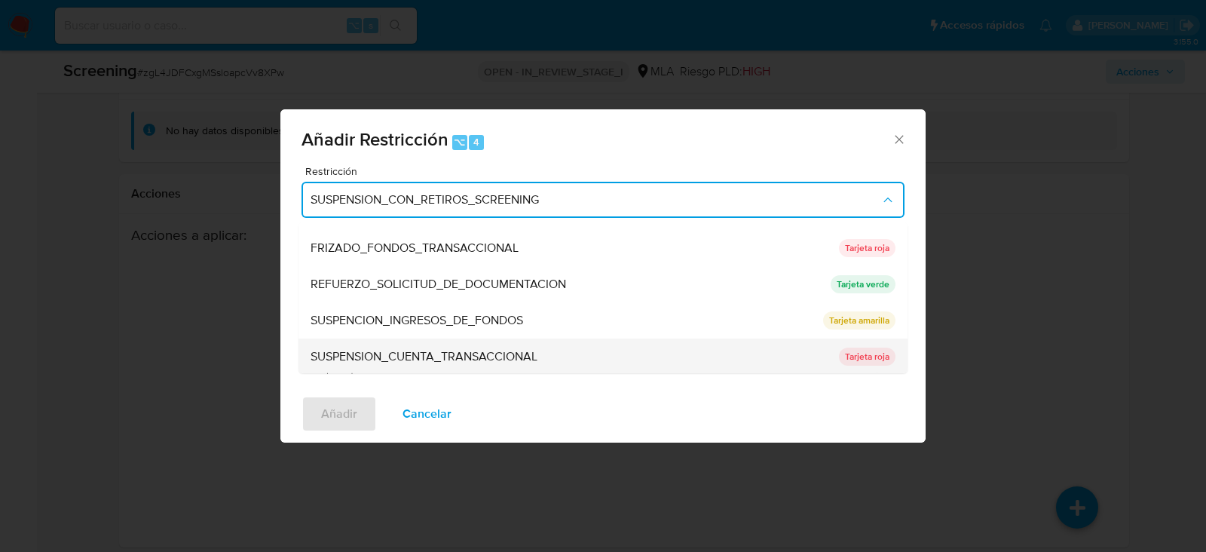
click at [451, 349] on span "SUSPENSION_CUENTA_TRANSACCIONAL" at bounding box center [423, 356] width 227 height 15
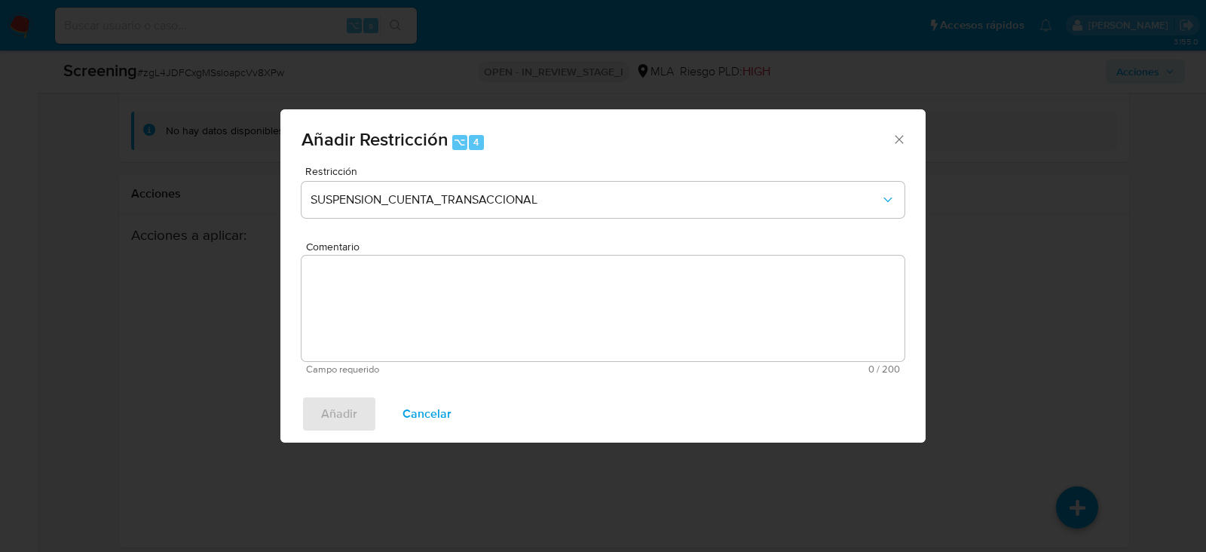
click at [443, 337] on textarea "Comentario" at bounding box center [602, 307] width 603 height 105
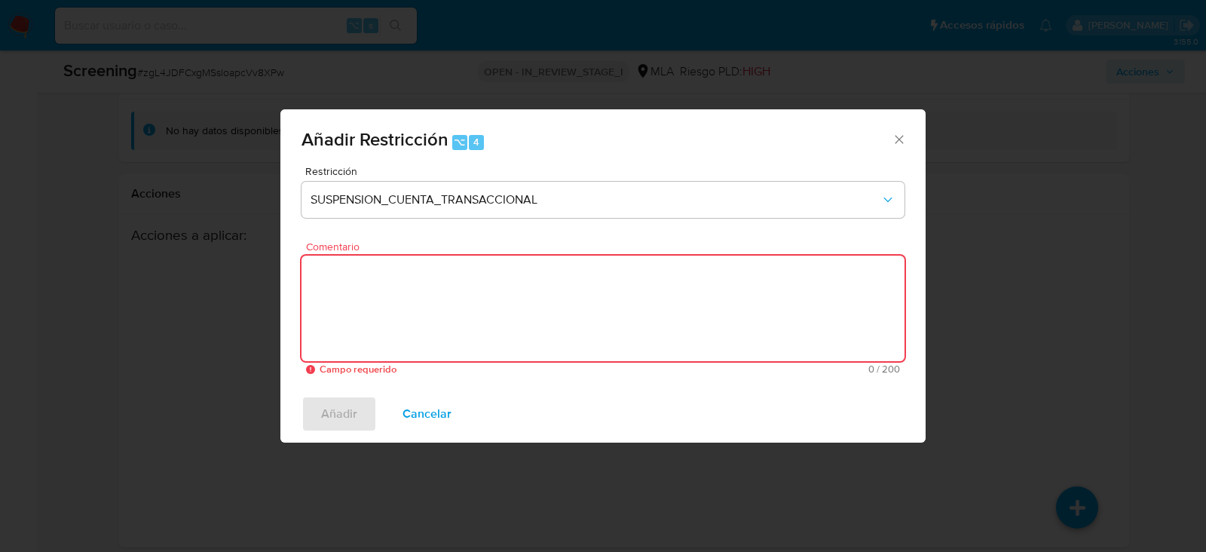
paste textarea "SUSPENSION_CUENTA_TRANSACCIONAL"
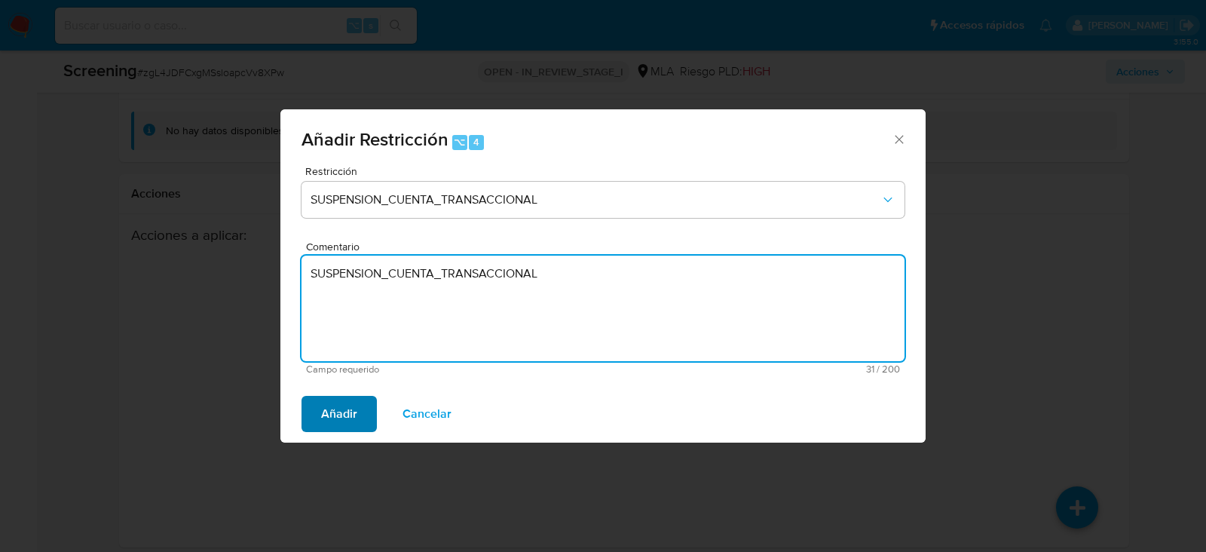
type textarea "SUSPENSION_CUENTA_TRANSACCIONAL"
click at [335, 414] on span "Añadir" at bounding box center [339, 413] width 36 height 33
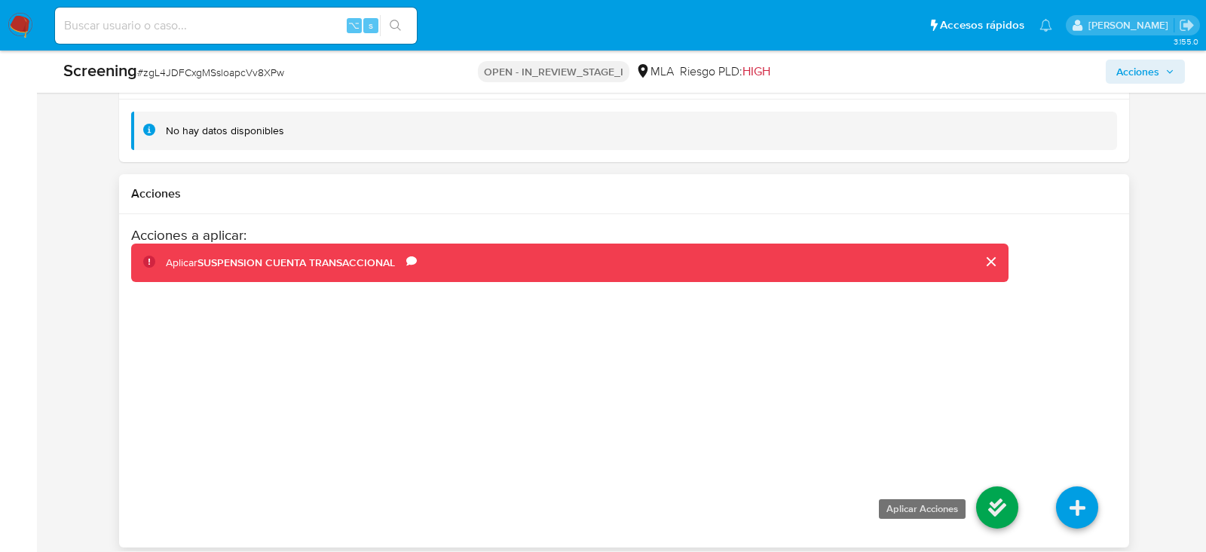
click at [991, 497] on icon at bounding box center [997, 507] width 42 height 42
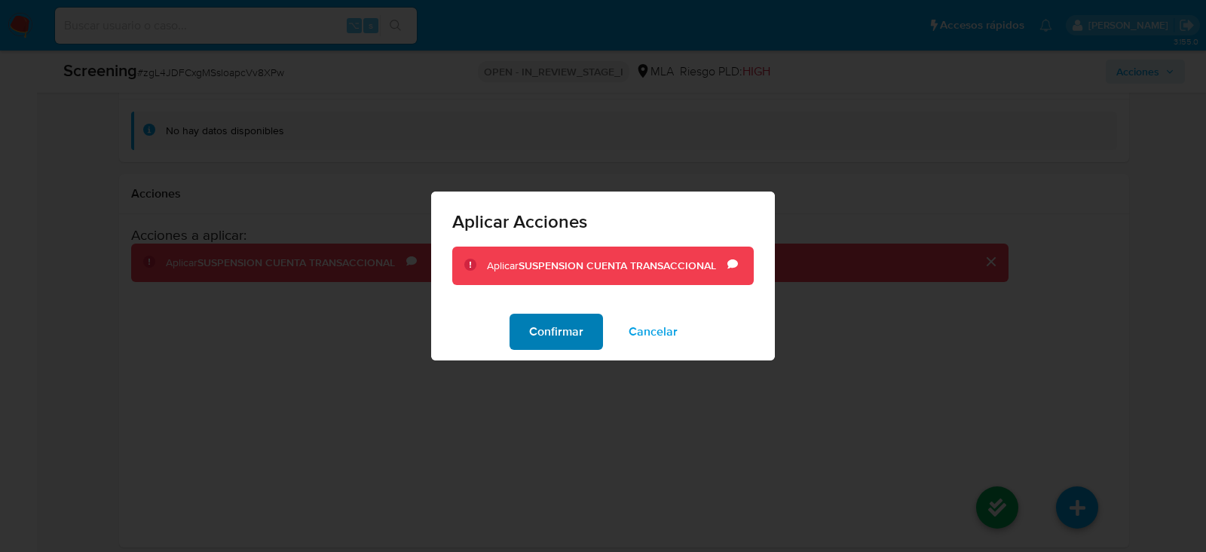
click at [534, 316] on span "Confirmar" at bounding box center [556, 331] width 54 height 33
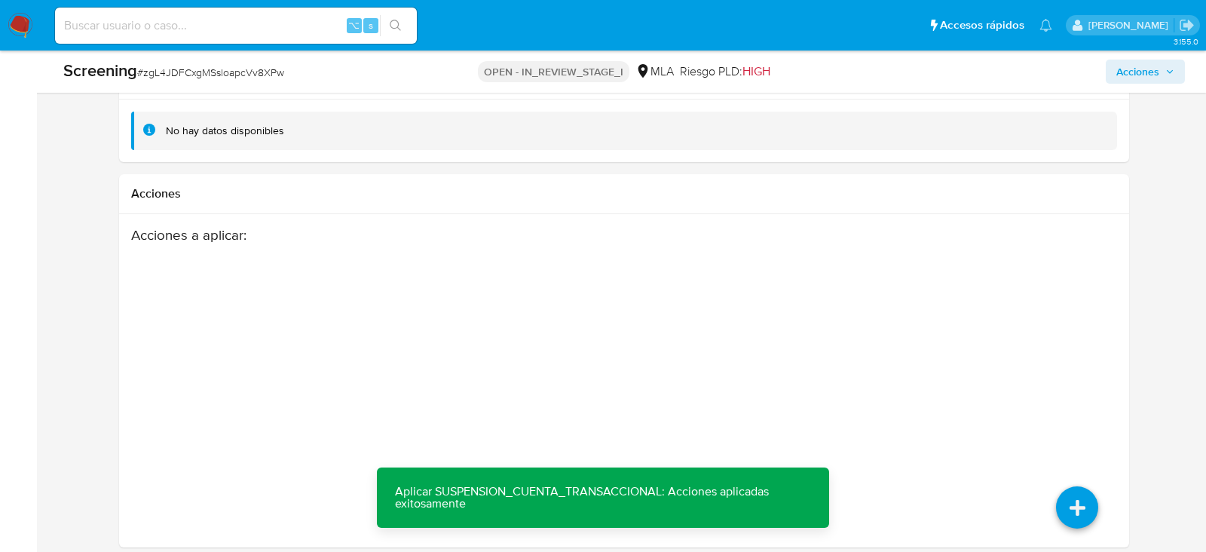
click at [1163, 68] on span "Acciones" at bounding box center [1145, 71] width 58 height 21
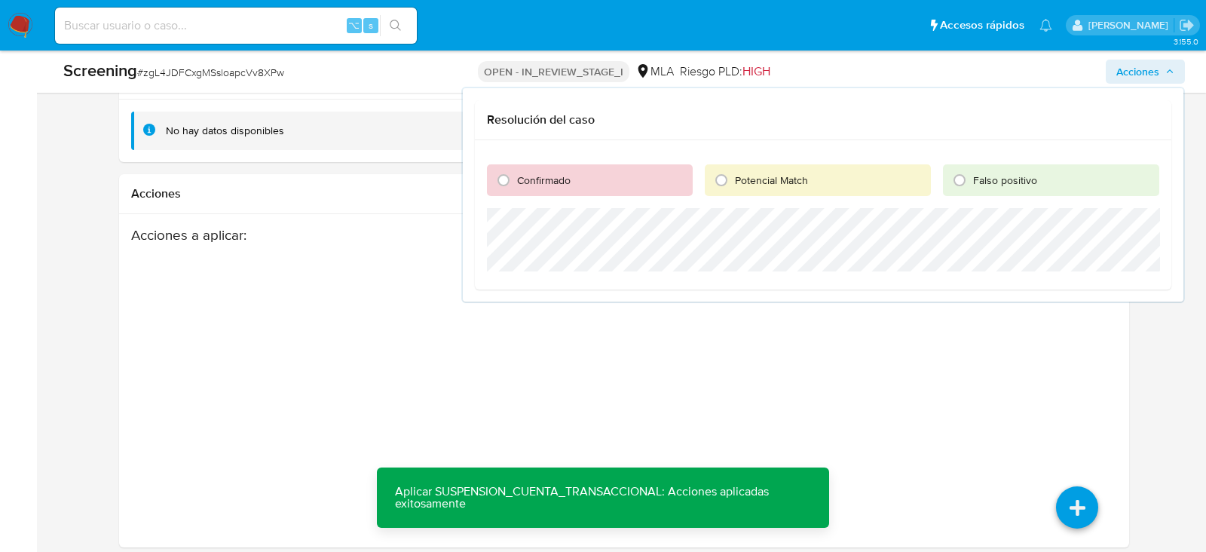
click at [552, 173] on span "Confirmado" at bounding box center [544, 180] width 54 height 15
click at [515, 172] on input "Confirmado" at bounding box center [503, 180] width 24 height 24
radio input "true"
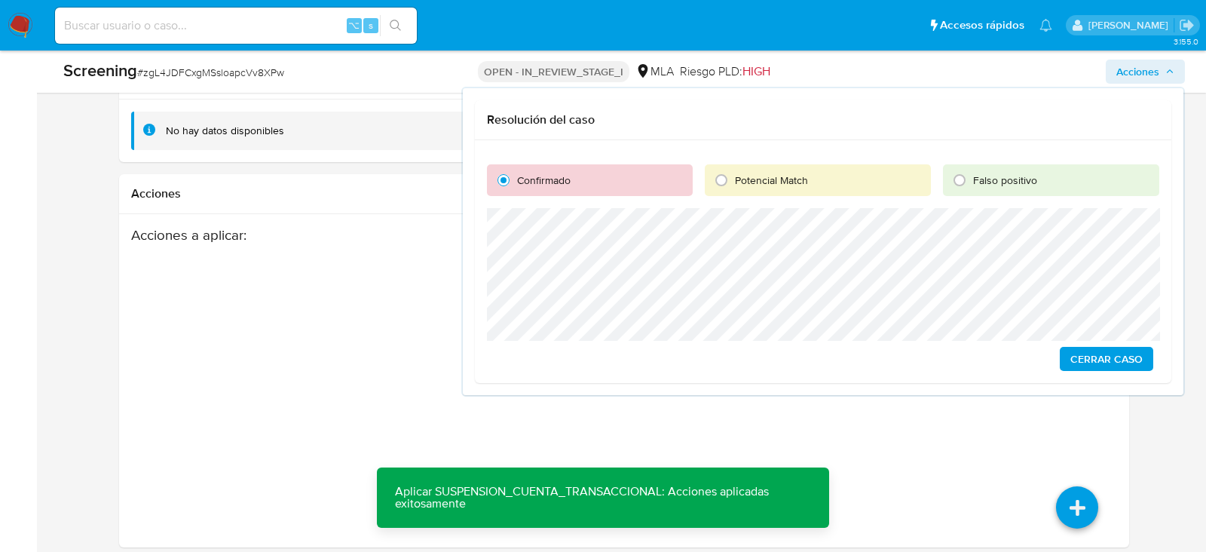
click at [1130, 363] on span "Cerrar Caso" at bounding box center [1106, 358] width 72 height 21
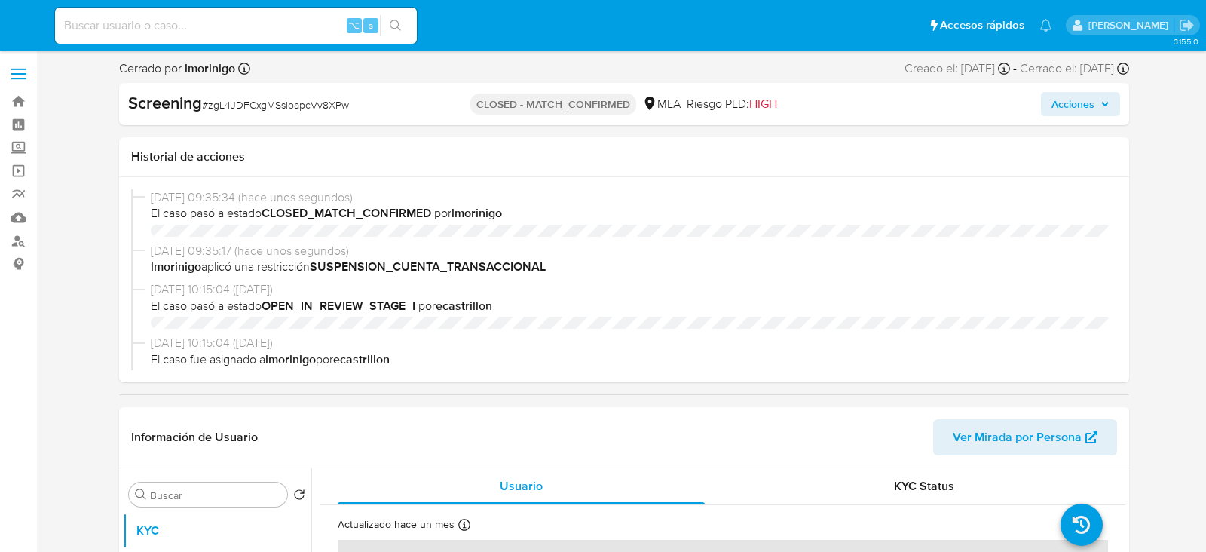
select select "10"
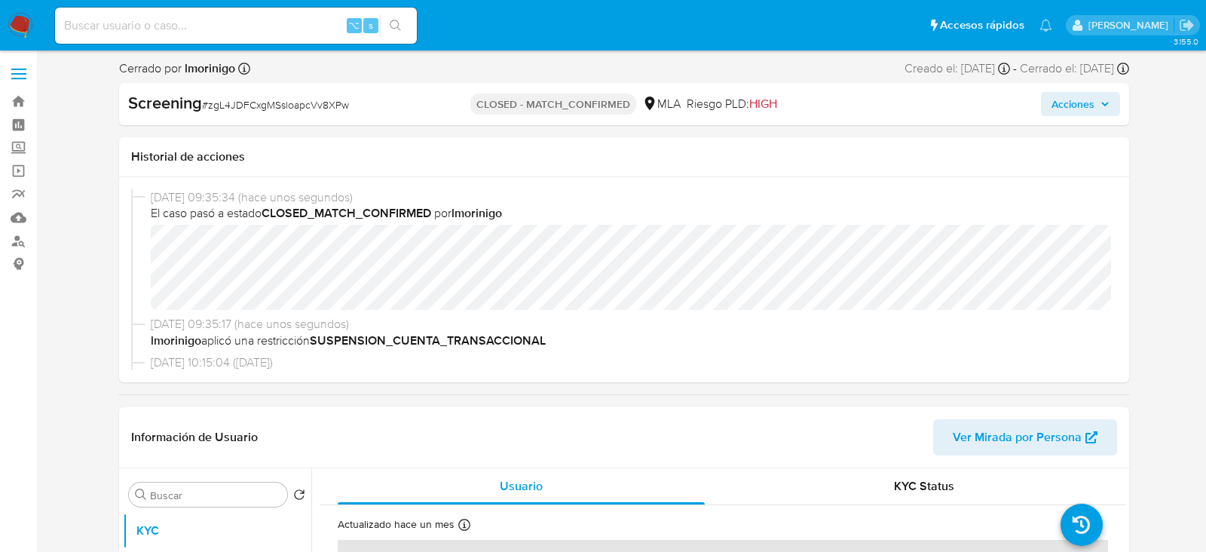
click at [230, 44] on div "⌥ s" at bounding box center [236, 26] width 362 height 42
click at [222, 34] on input at bounding box center [236, 26] width 362 height 20
paste input "rfUn7MBRVF1u9QrsC0uxkSeS"
type input "rfUn7MBRVF1u9QrsC0uxkSeS"
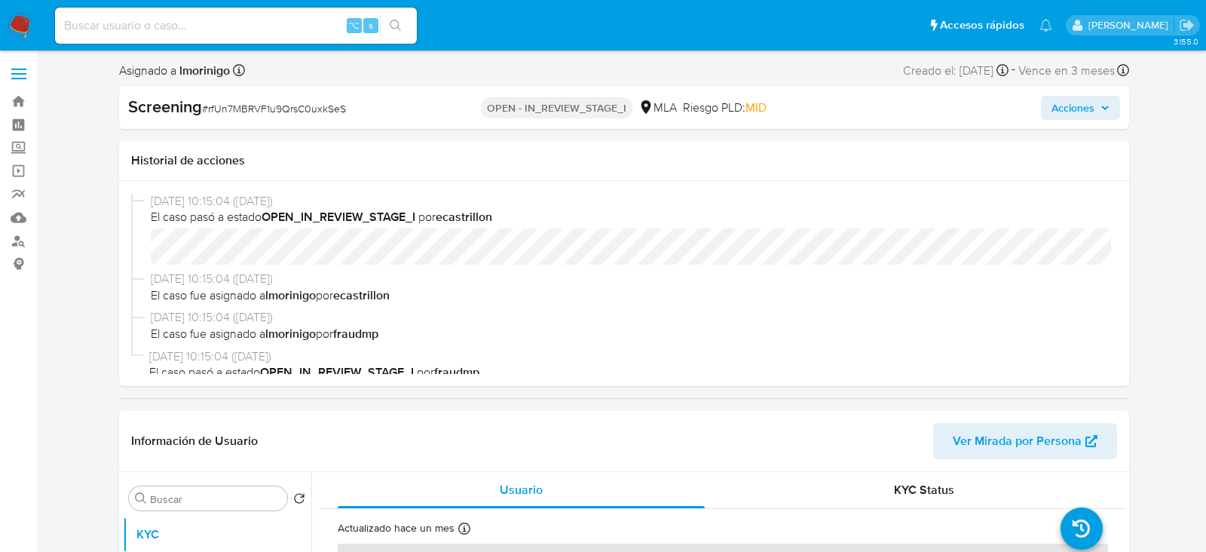
select select "10"
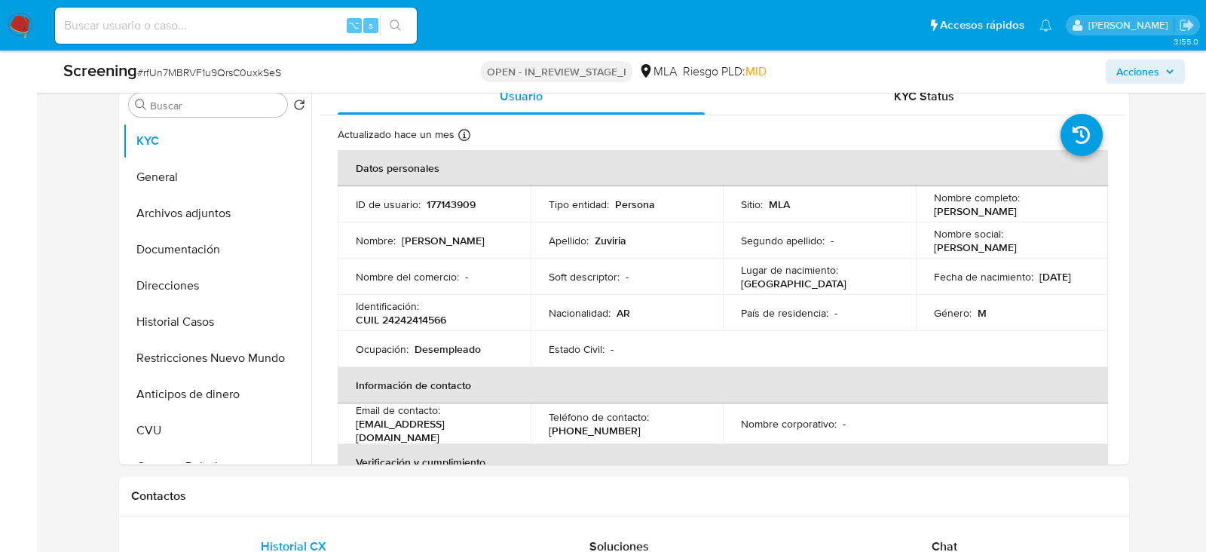
scroll to position [356, 0]
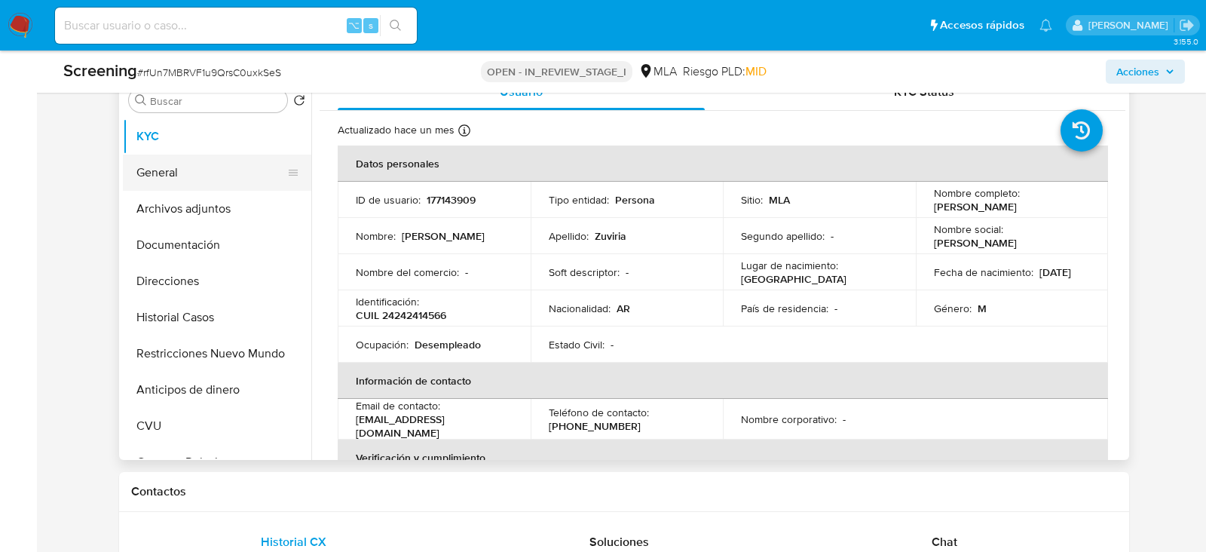
click at [165, 176] on button "General" at bounding box center [211, 172] width 176 height 36
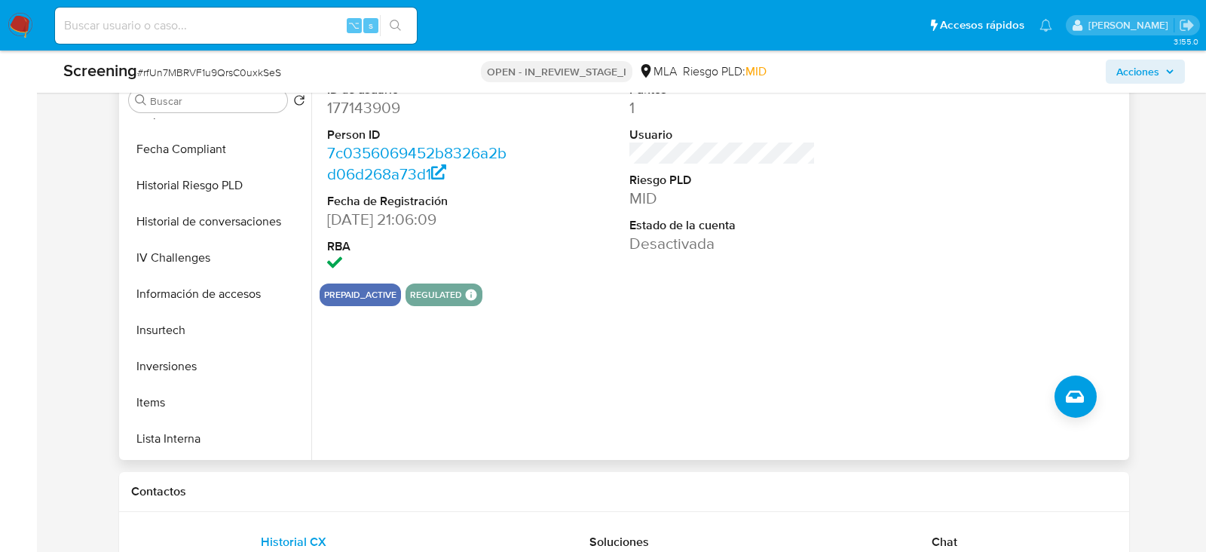
scroll to position [535, 0]
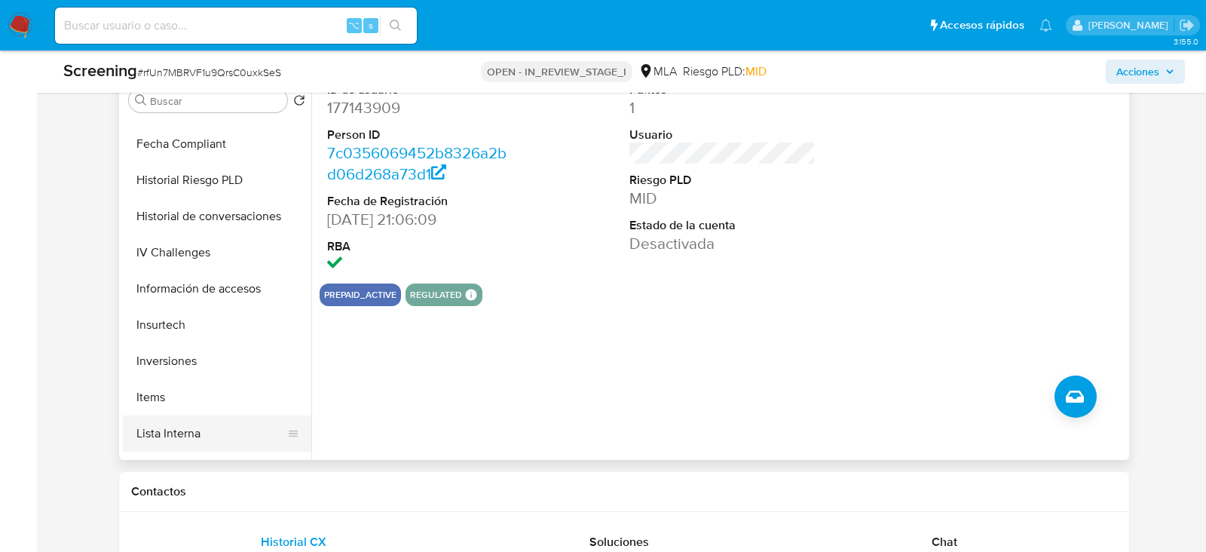
click at [183, 425] on button "Lista Interna" at bounding box center [211, 433] width 176 height 36
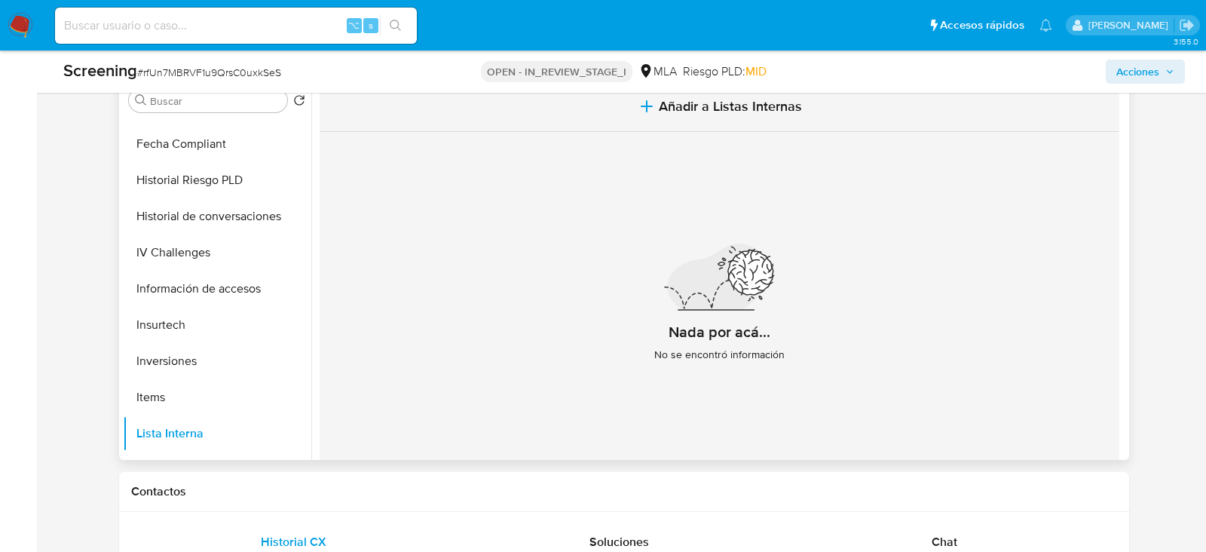
click at [747, 128] on button "Añadir a Listas Internas" at bounding box center [720, 106] width 800 height 50
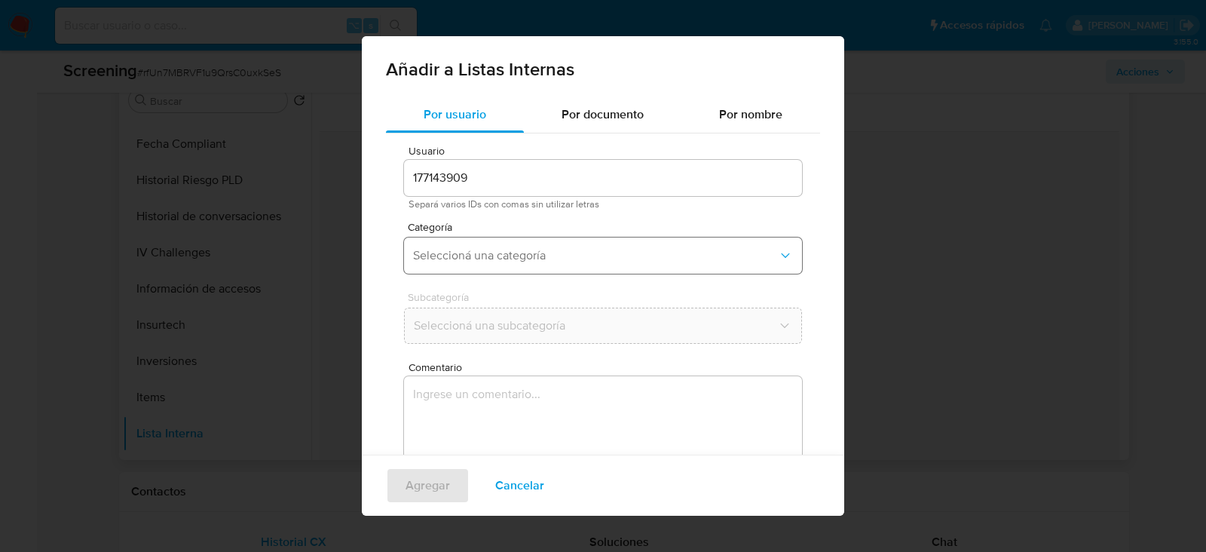
click at [499, 247] on button "Seleccioná una categoría" at bounding box center [603, 255] width 398 height 36
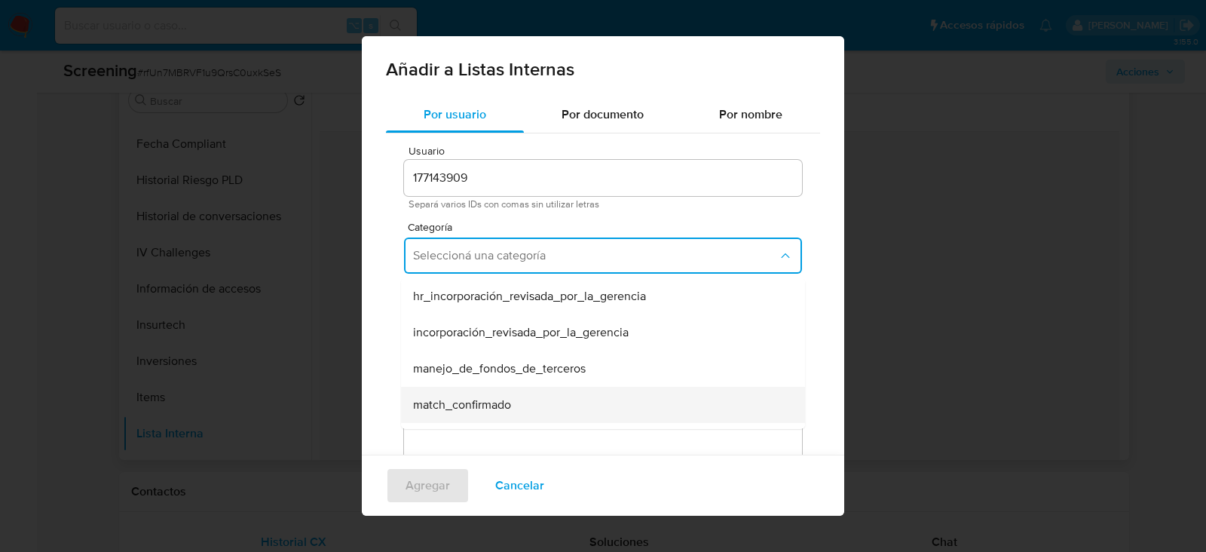
click at [510, 415] on div "match_confirmado" at bounding box center [598, 405] width 371 height 36
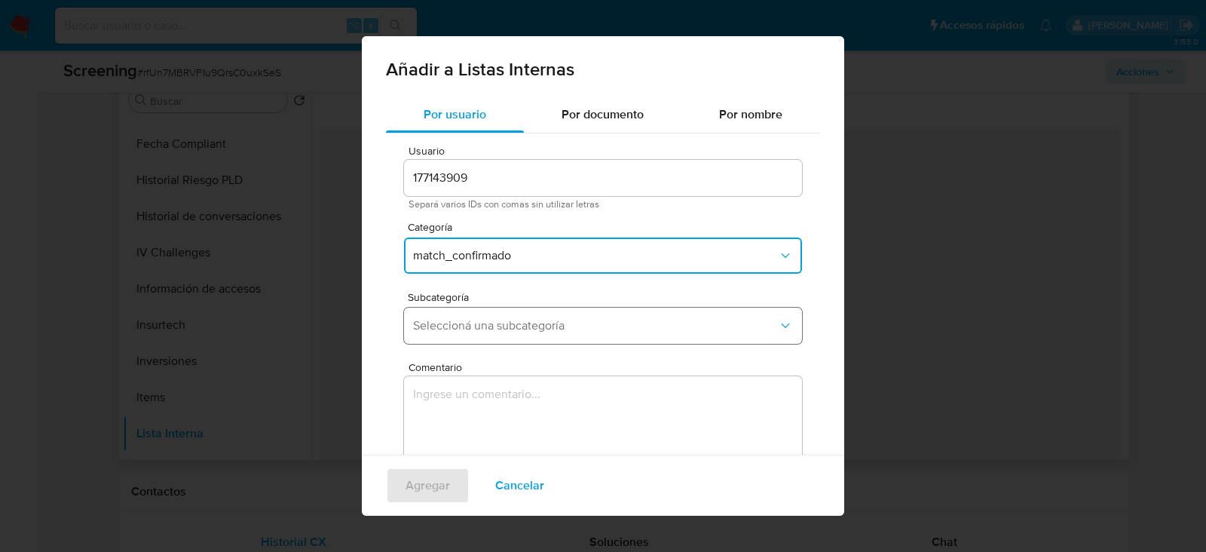
click at [479, 325] on span "Seleccioná una subcategoría" at bounding box center [595, 325] width 365 height 15
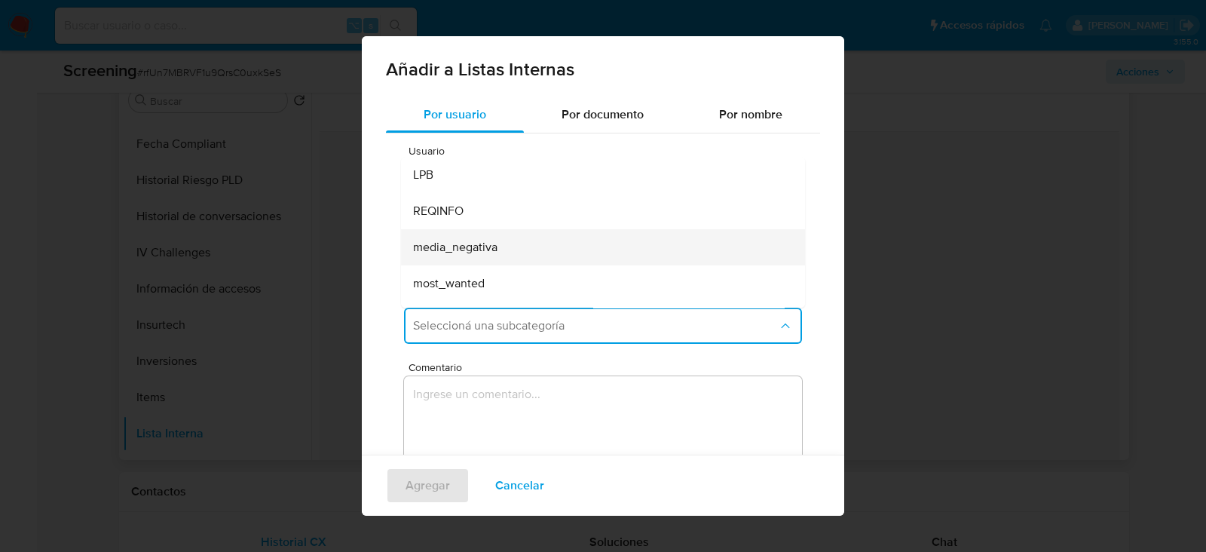
click at [464, 262] on div "media_negativa" at bounding box center [598, 247] width 371 height 36
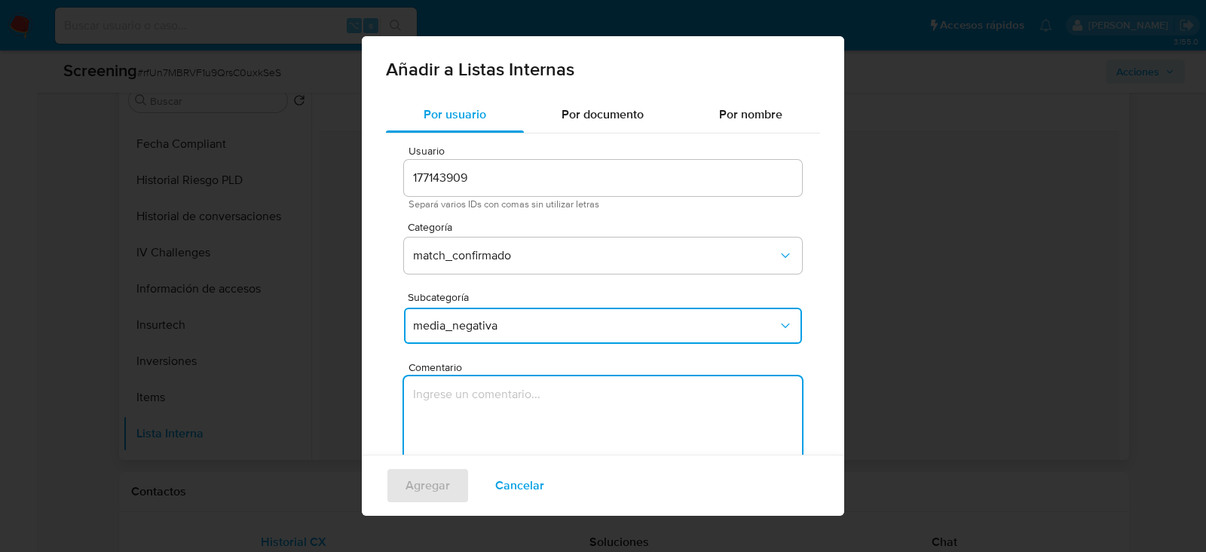
click at [480, 395] on textarea "Comentario" at bounding box center [603, 448] width 398 height 145
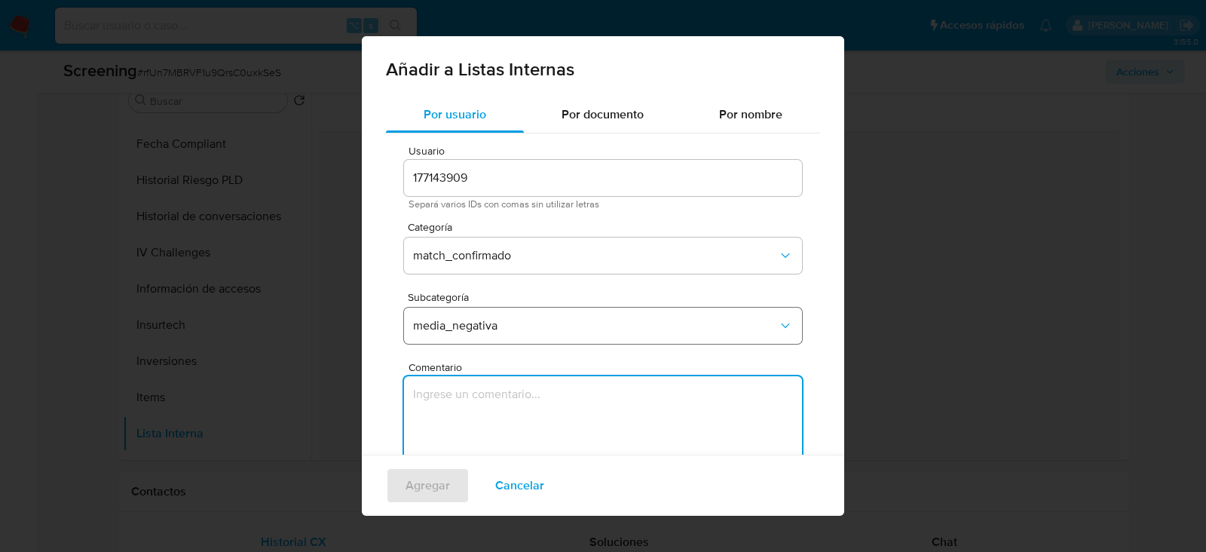
paste textarea "Informacion negativa en noticias periodisticas"
type textarea "Informacion negativa en noticias periodisticas"
click at [435, 491] on span "Agregar" at bounding box center [427, 485] width 44 height 33
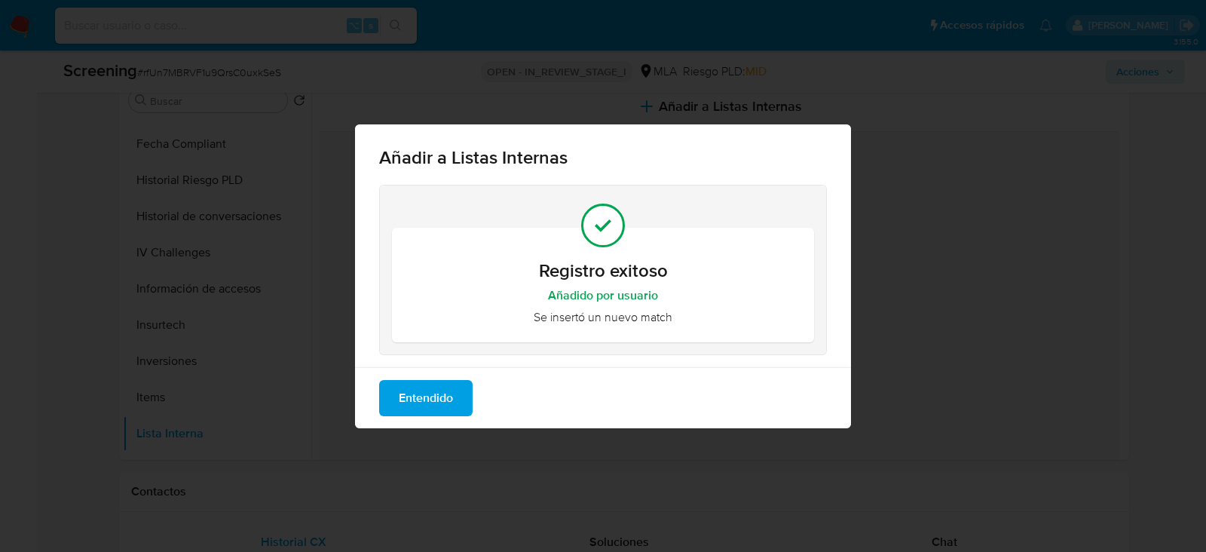
click at [451, 402] on span "Entendido" at bounding box center [426, 397] width 54 height 33
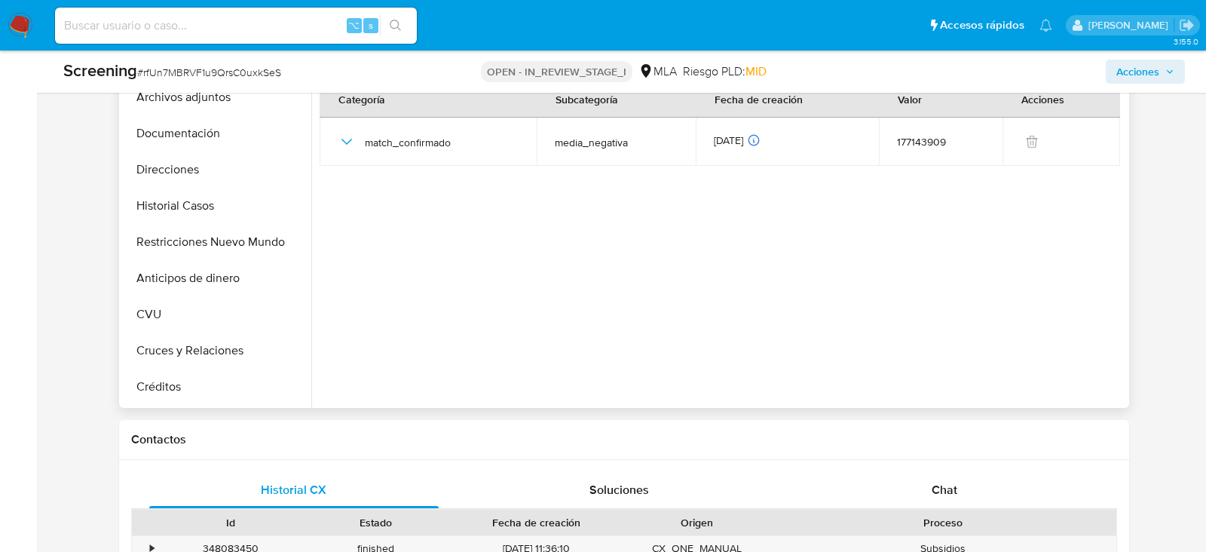
scroll to position [0, 0]
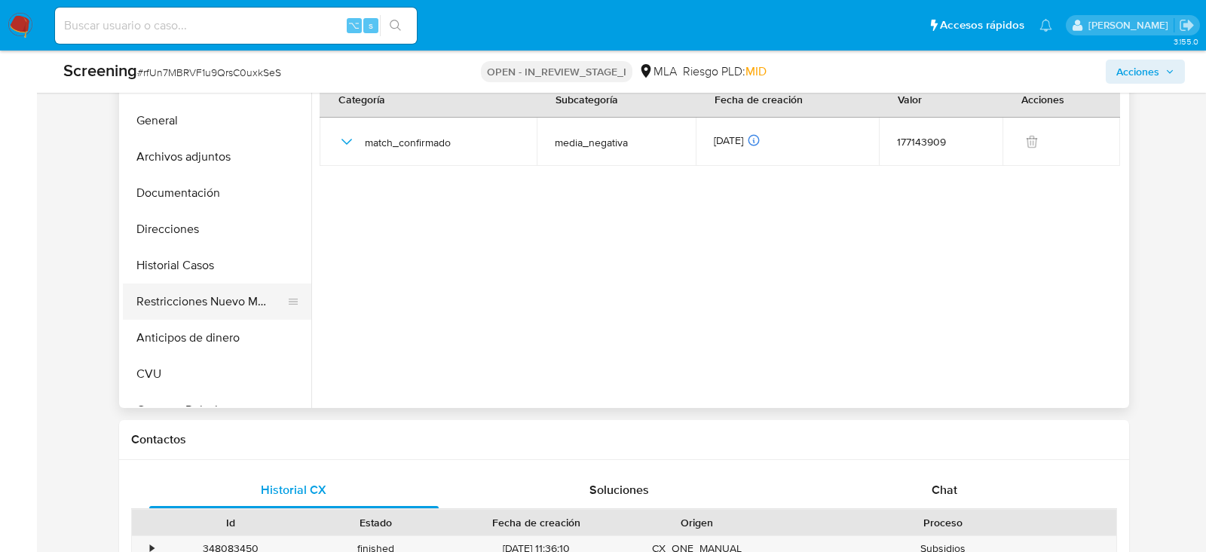
click at [194, 305] on button "Restricciones Nuevo Mundo" at bounding box center [211, 301] width 176 height 36
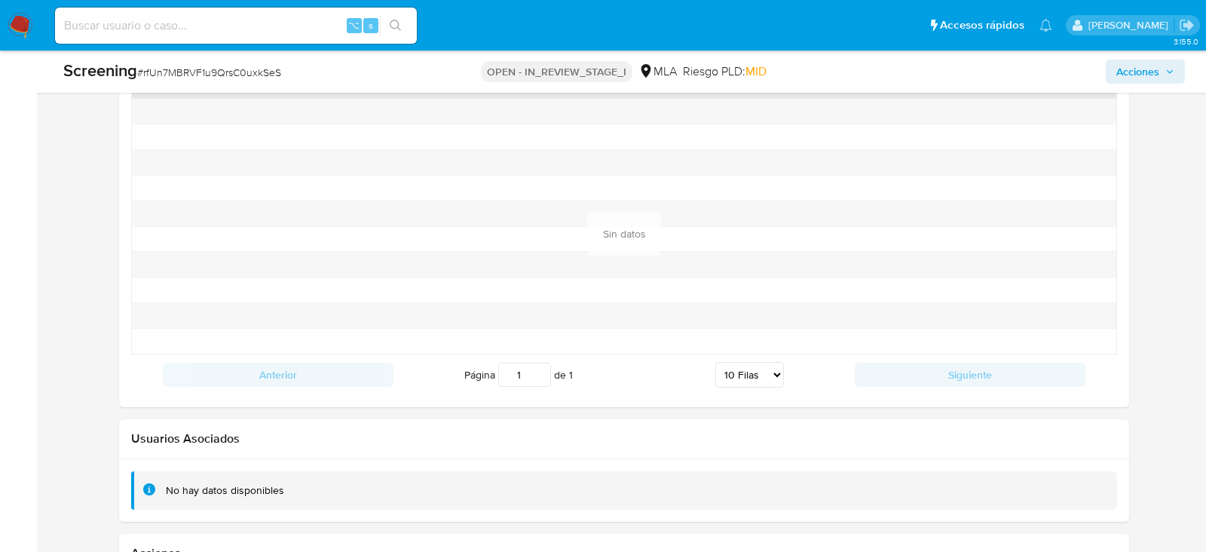
scroll to position [2127, 0]
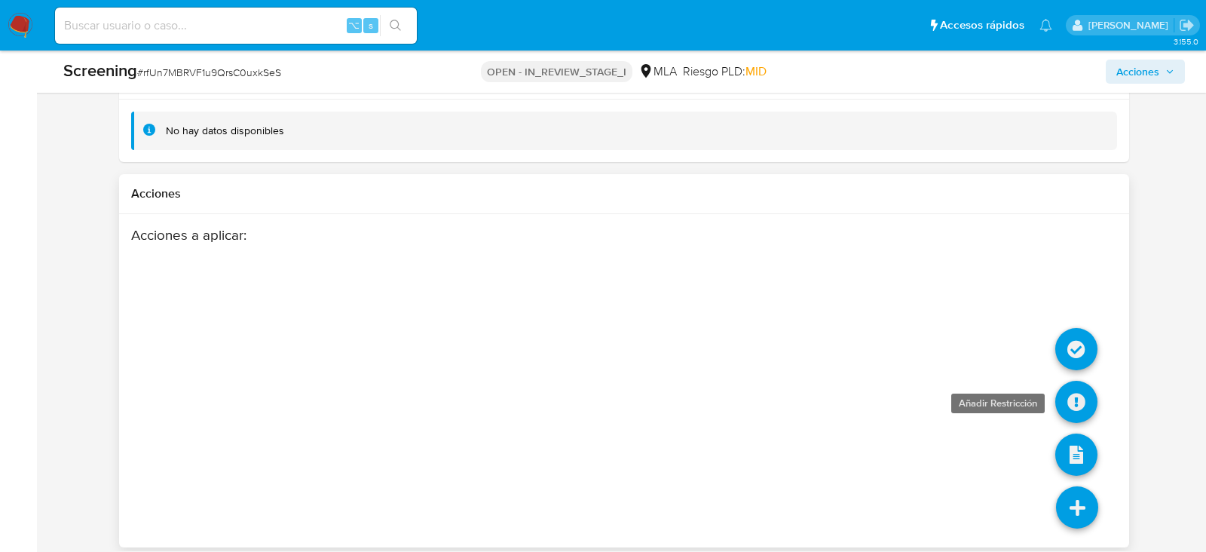
click at [1078, 410] on icon at bounding box center [1076, 402] width 42 height 42
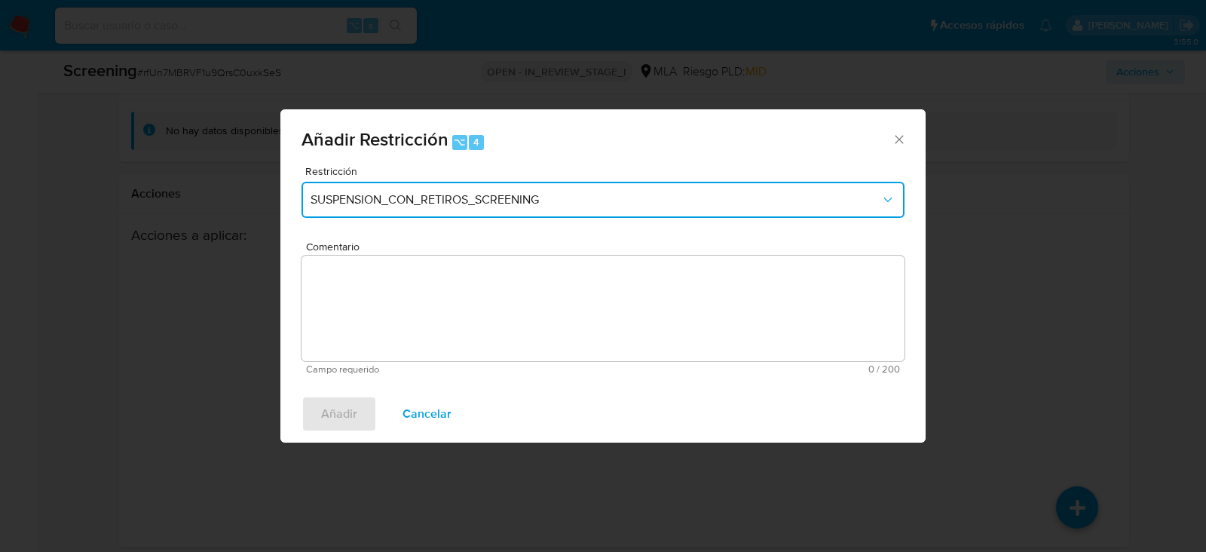
click at [450, 187] on button "SUSPENSION_CON_RETIROS_SCREENING" at bounding box center [602, 200] width 603 height 36
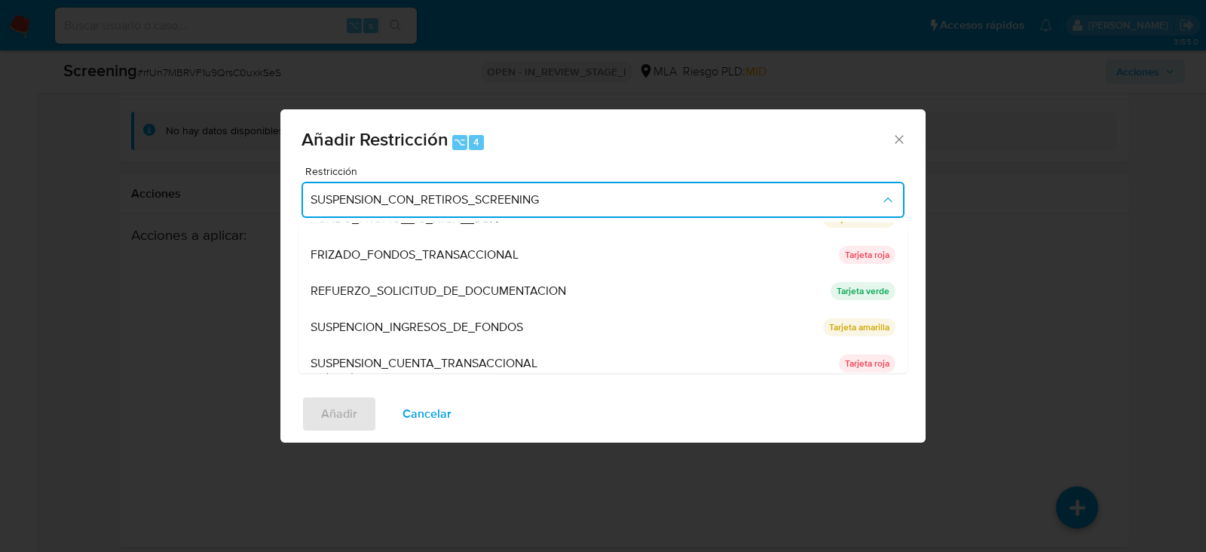
scroll to position [277, 0]
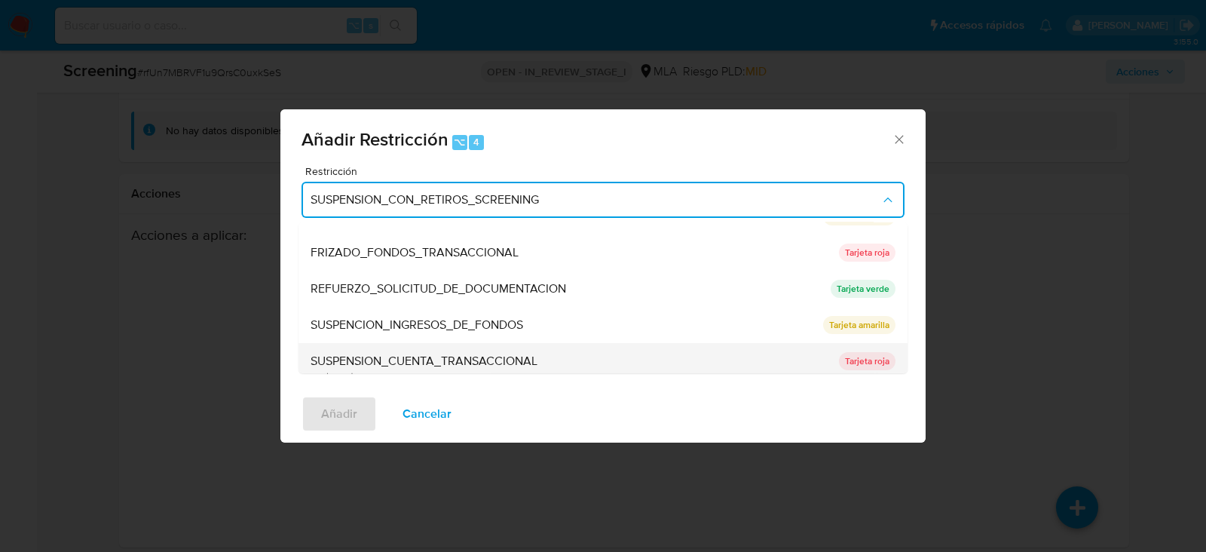
click at [456, 362] on span "SUSPENSION_CUENTA_TRANSACCIONAL" at bounding box center [423, 360] width 227 height 15
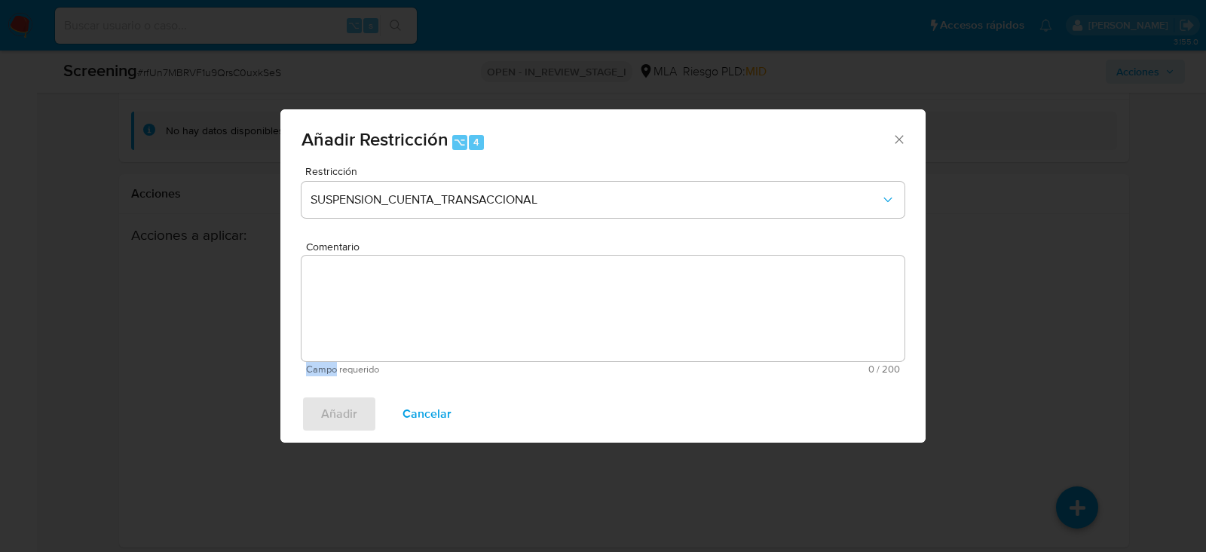
click at [456, 362] on div "Comentario Campo requerido 0 / 200 200 caracteres restantes" at bounding box center [602, 307] width 603 height 133
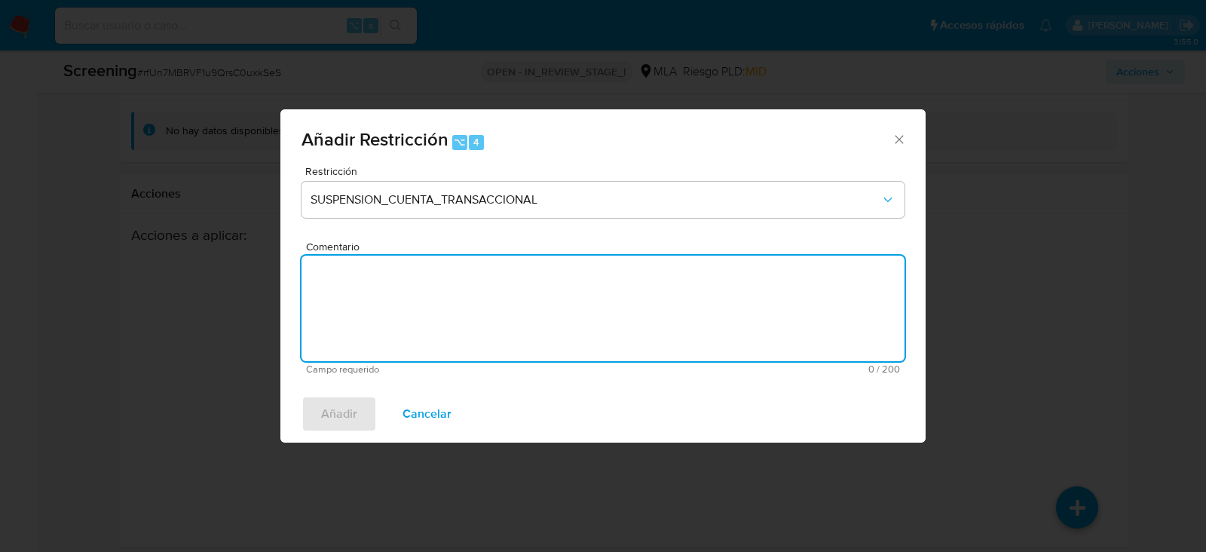
click at [456, 347] on textarea "Comentario" at bounding box center [602, 307] width 603 height 105
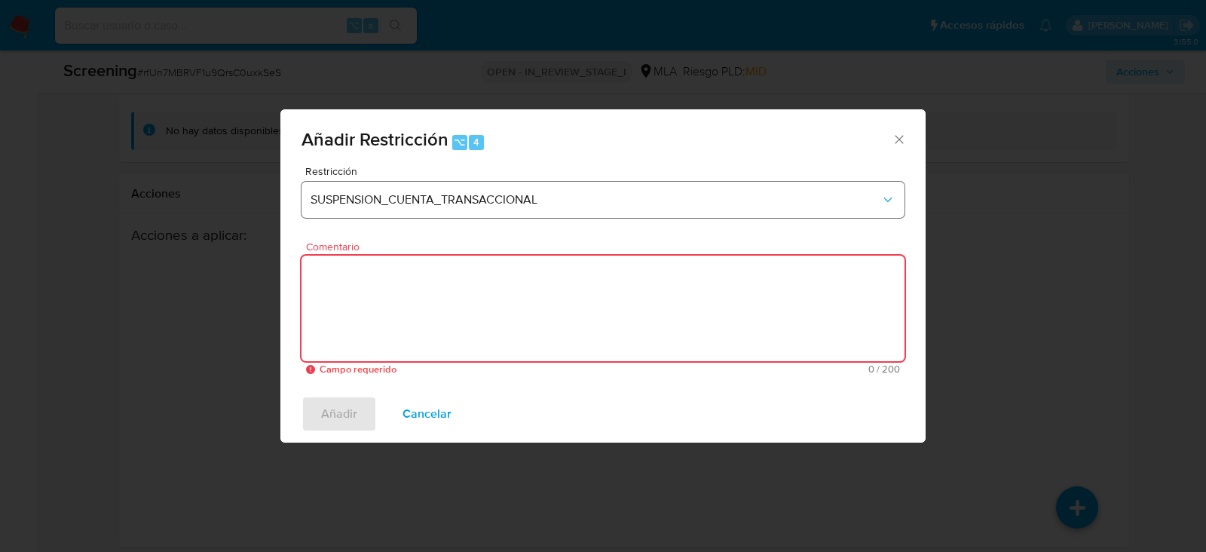
paste textarea "SUSPENSION_CUENTA_TRANSACCIONAL"
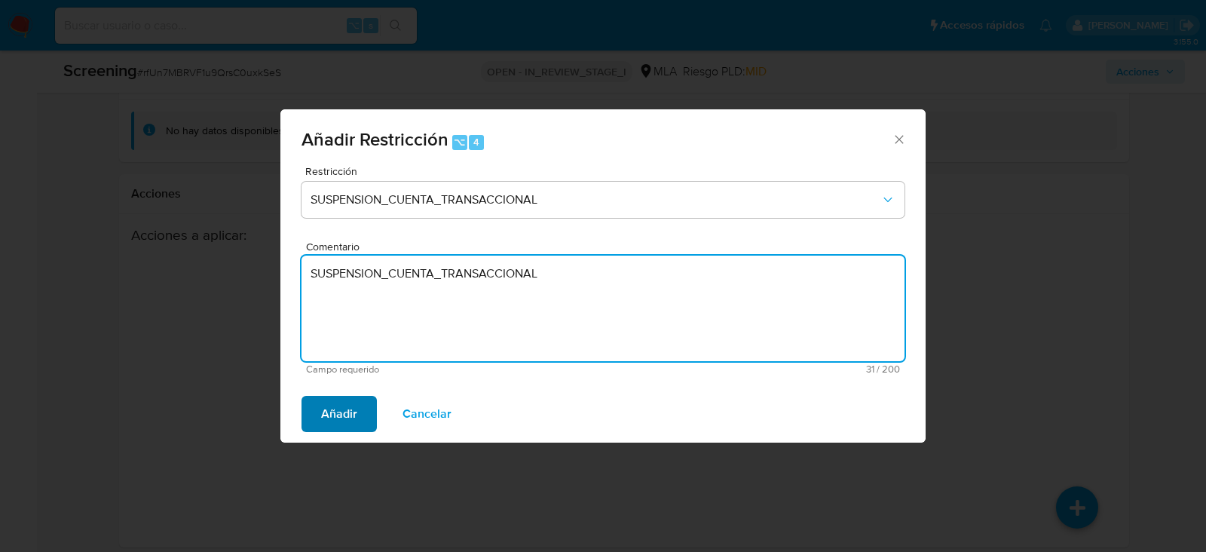
type textarea "SUSPENSION_CUENTA_TRANSACCIONAL"
click at [317, 416] on button "Añadir" at bounding box center [338, 414] width 75 height 36
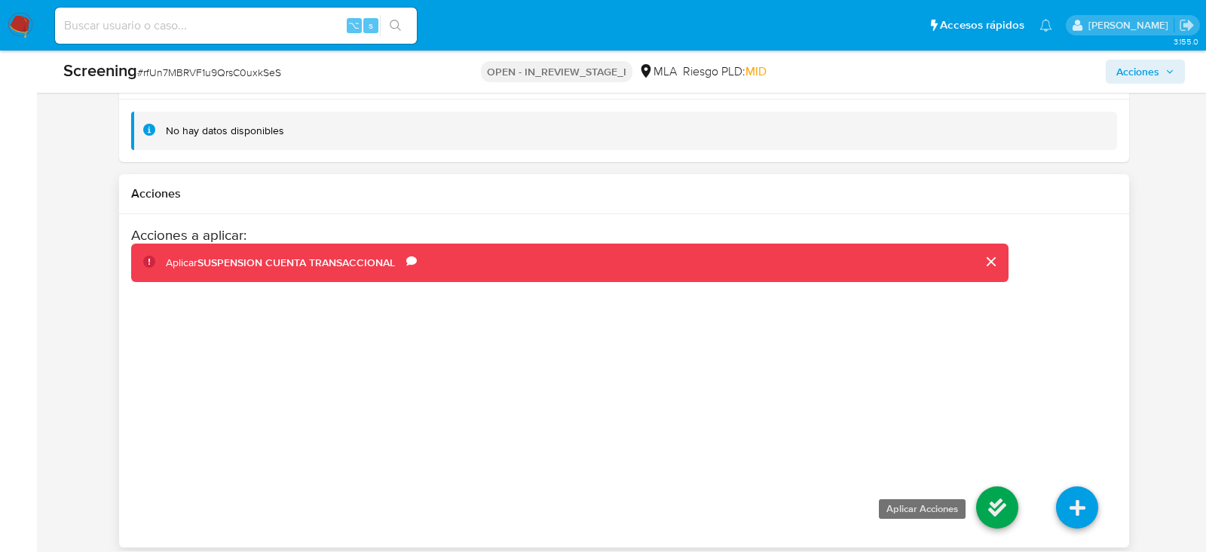
click at [1013, 509] on icon at bounding box center [997, 507] width 42 height 42
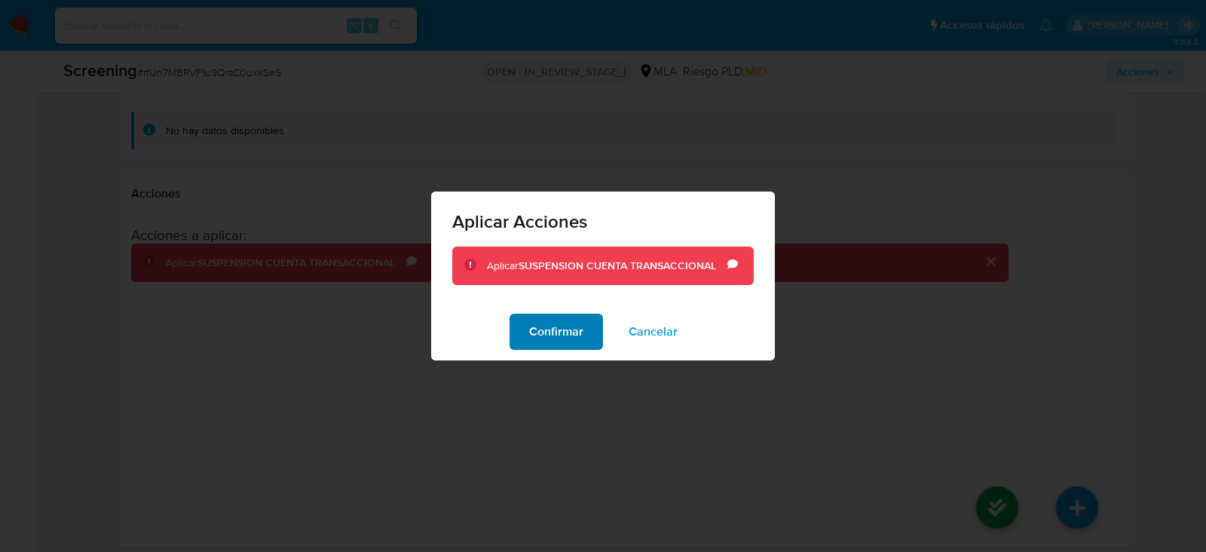
click at [542, 325] on span "Confirmar" at bounding box center [556, 331] width 54 height 33
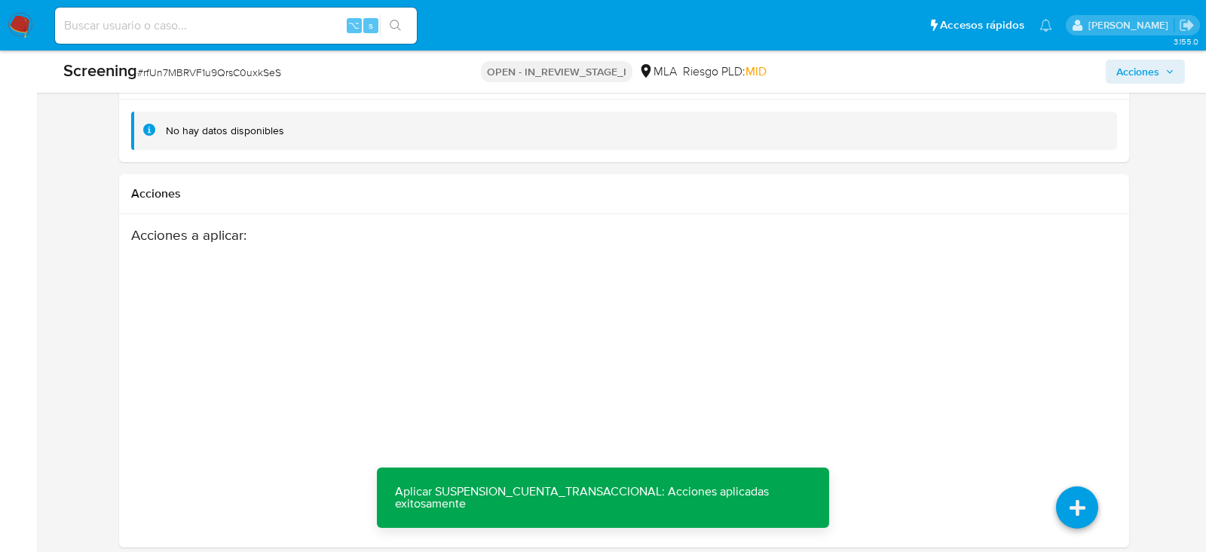
click at [1159, 57] on div "Screening # rfUn7MBRVF1u9QrsC0uxkSeS OPEN - IN_REVIEW_STAGE_I MLA Riesgo PLD: M…" at bounding box center [623, 71] width 1139 height 42
click at [1159, 69] on span "Acciones" at bounding box center [1145, 71] width 58 height 21
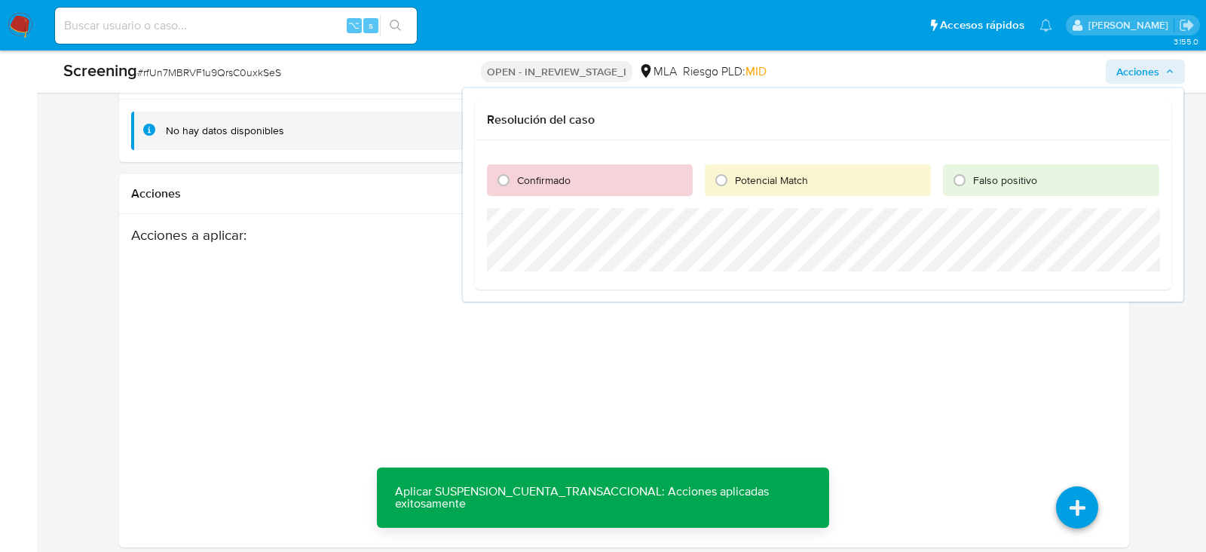
click at [572, 164] on div "Confirmado" at bounding box center [590, 180] width 206 height 32
click at [572, 186] on div "Confirmado" at bounding box center [590, 180] width 206 height 32
click at [518, 187] on div "Confirmado" at bounding box center [590, 180] width 206 height 32
click at [506, 185] on input "Confirmado" at bounding box center [503, 180] width 24 height 24
radio input "true"
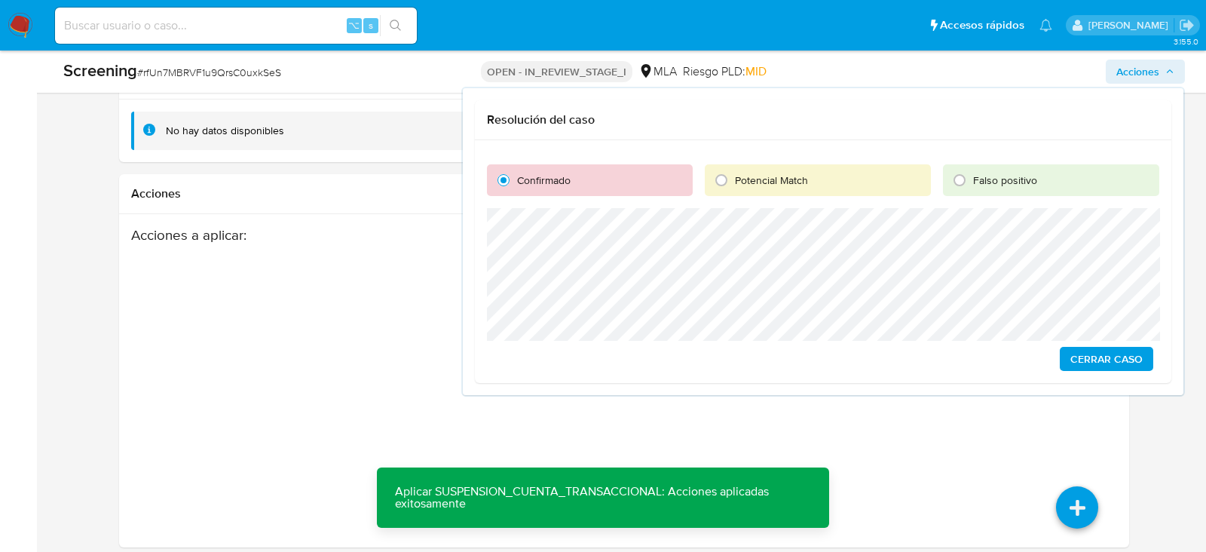
click at [1136, 364] on span "Cerrar Caso" at bounding box center [1106, 358] width 72 height 21
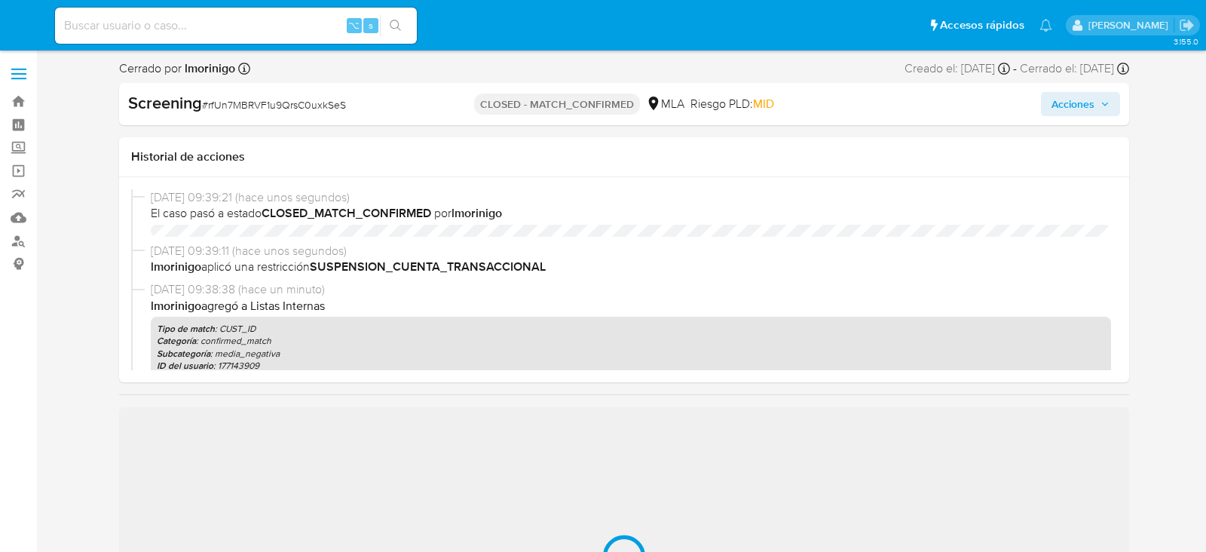
select select "10"
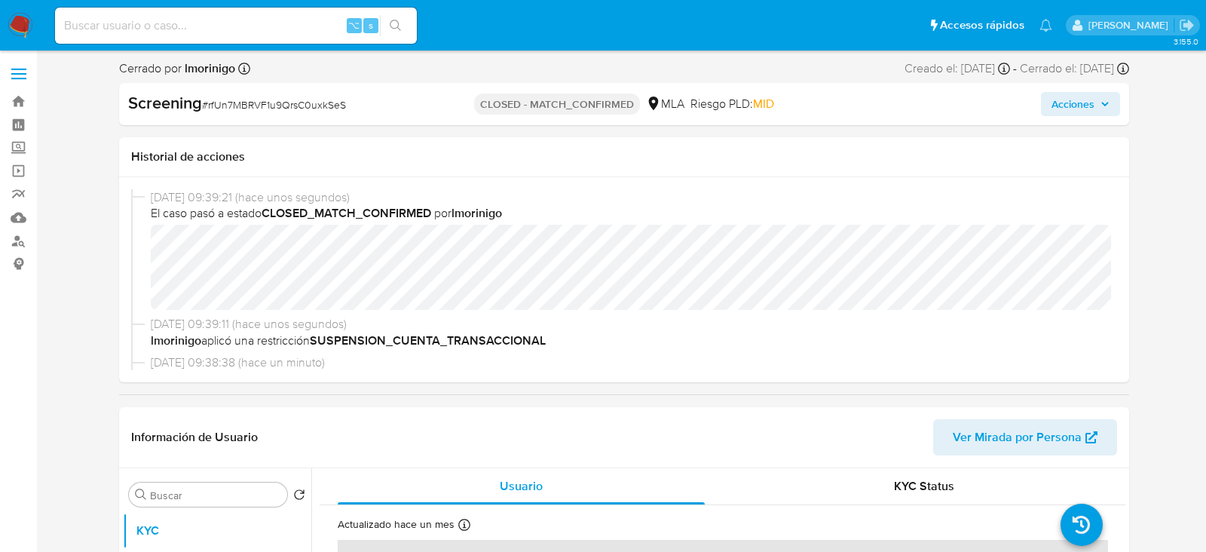
click at [268, 14] on div "⌥ s" at bounding box center [236, 26] width 362 height 36
click at [268, 27] on input at bounding box center [236, 26] width 362 height 20
paste input "l7zdZFBjwh4DYG6ja8fUoi34"
type input "l7zdZFBjwh4DYG6ja8fUoi34"
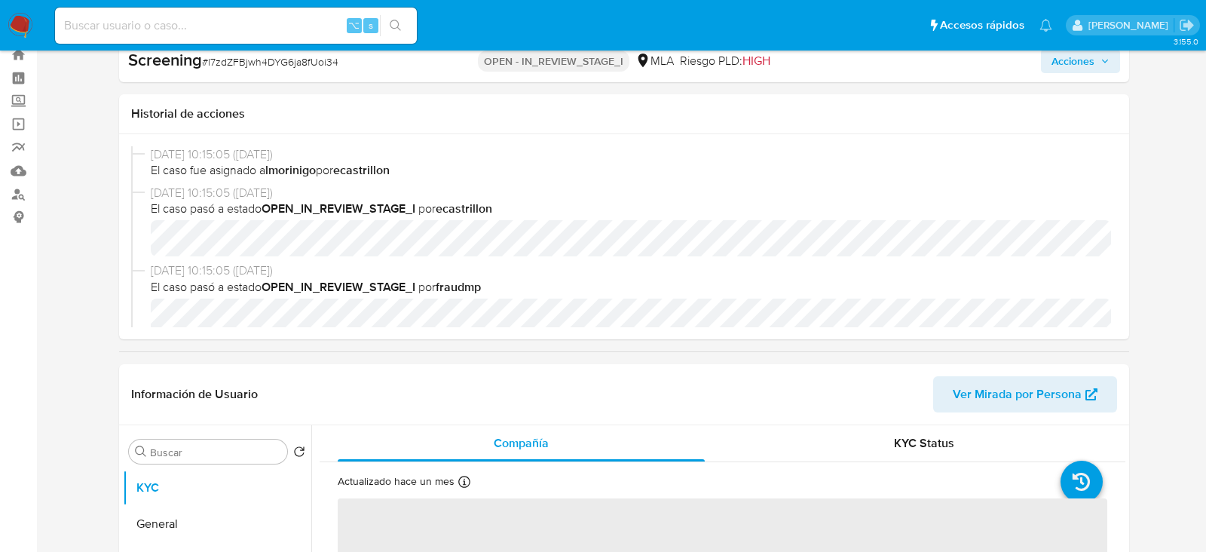
select select "10"
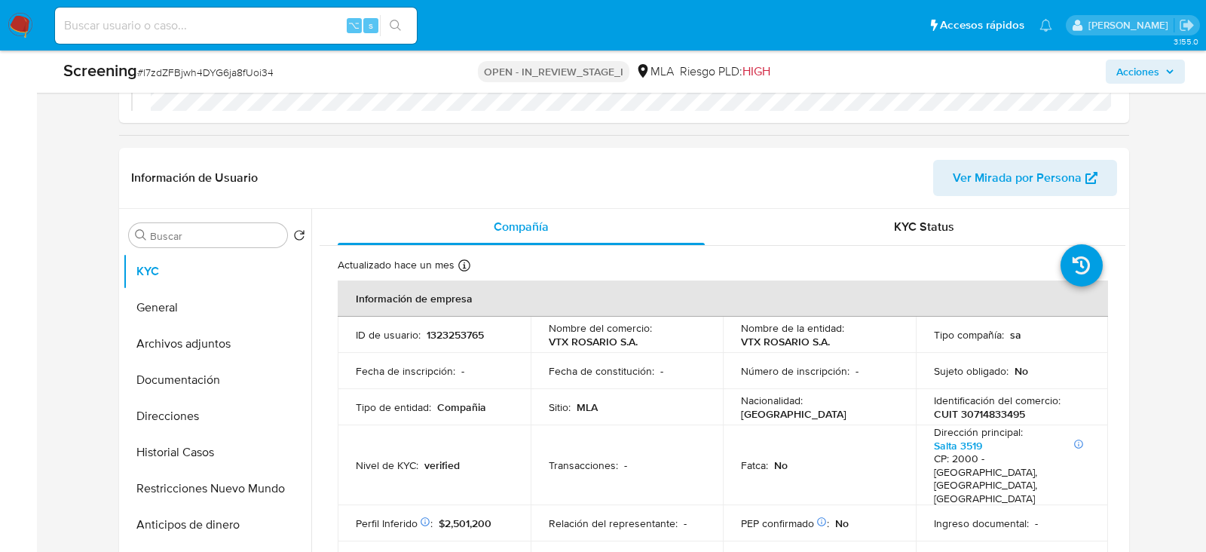
scroll to position [269, 0]
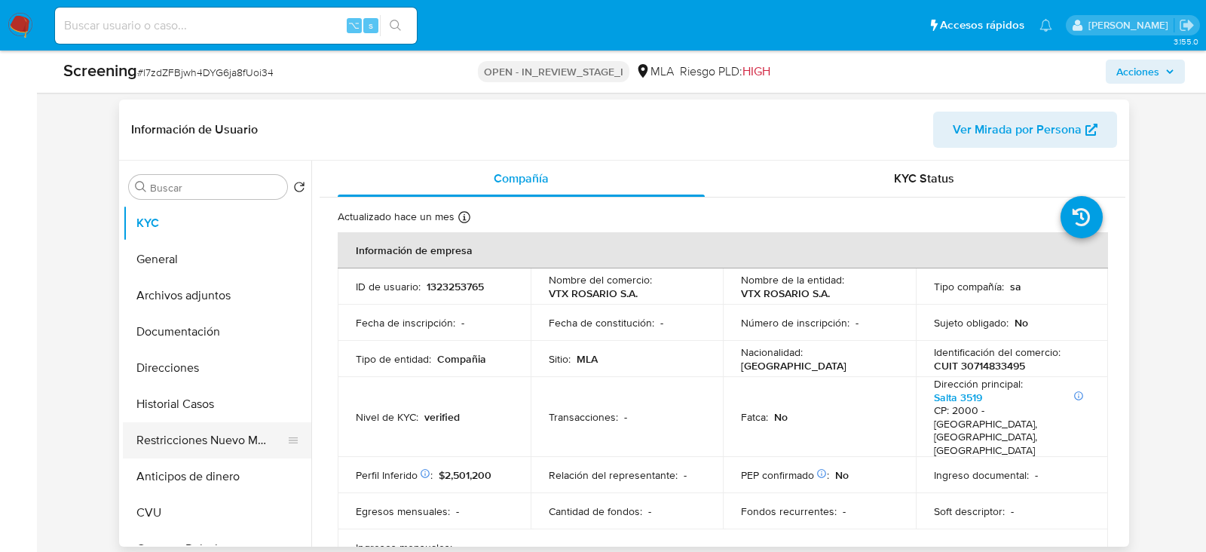
click at [209, 425] on button "Restricciones Nuevo Mundo" at bounding box center [211, 440] width 176 height 36
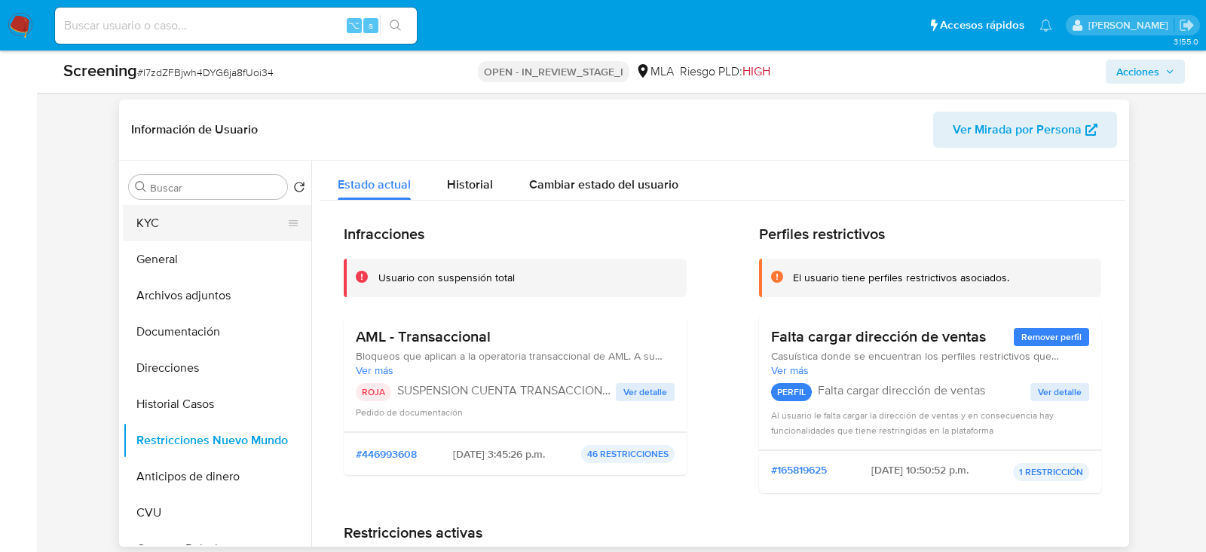
click at [172, 225] on button "KYC" at bounding box center [211, 223] width 176 height 36
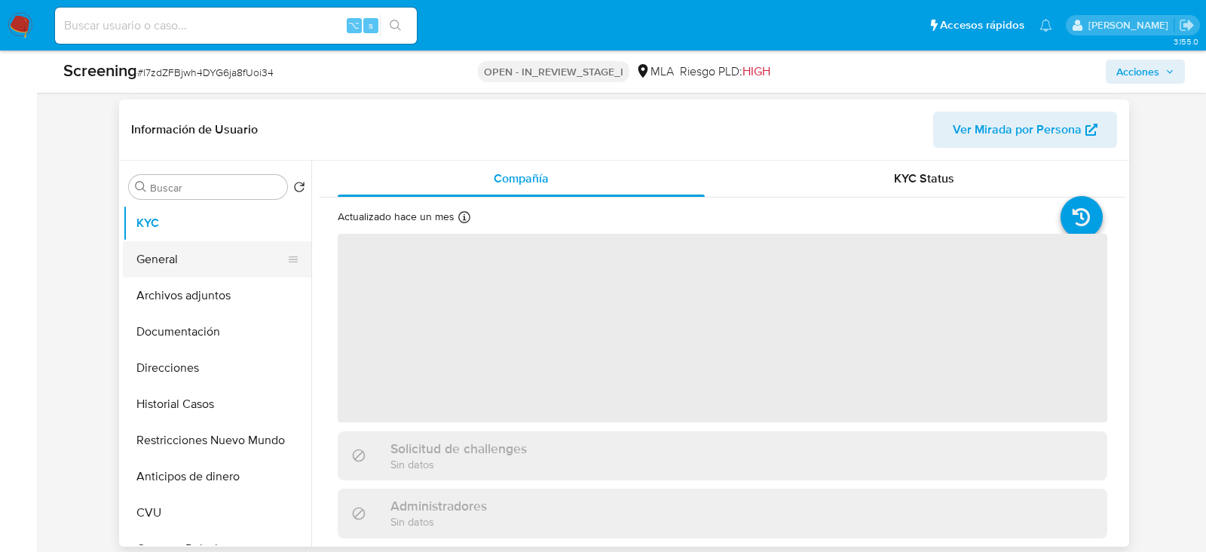
click at [173, 252] on button "General" at bounding box center [211, 259] width 176 height 36
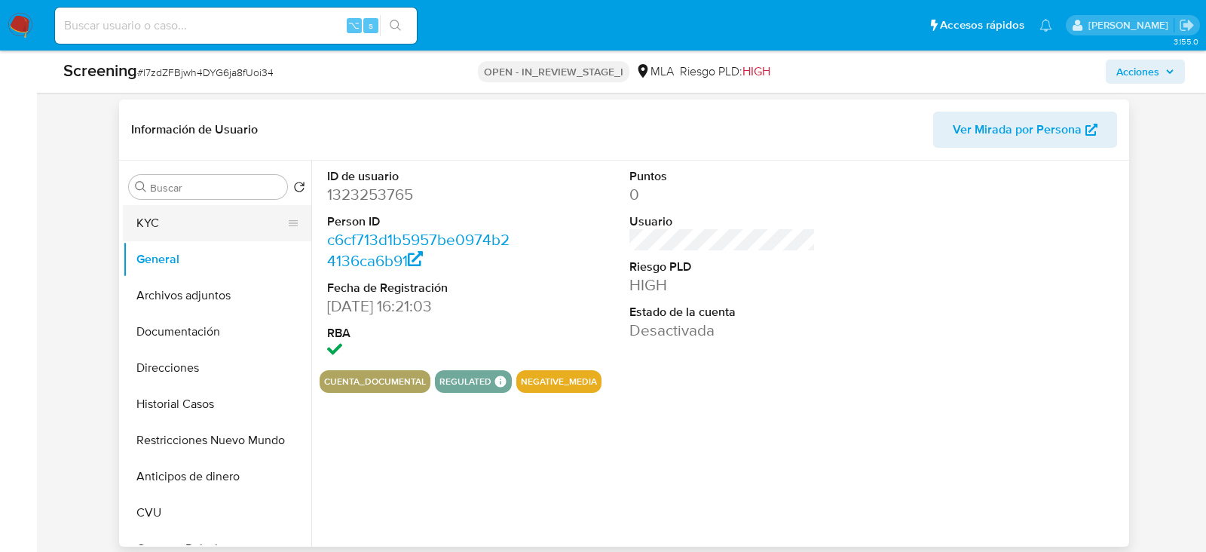
click at [181, 225] on button "KYC" at bounding box center [211, 223] width 176 height 36
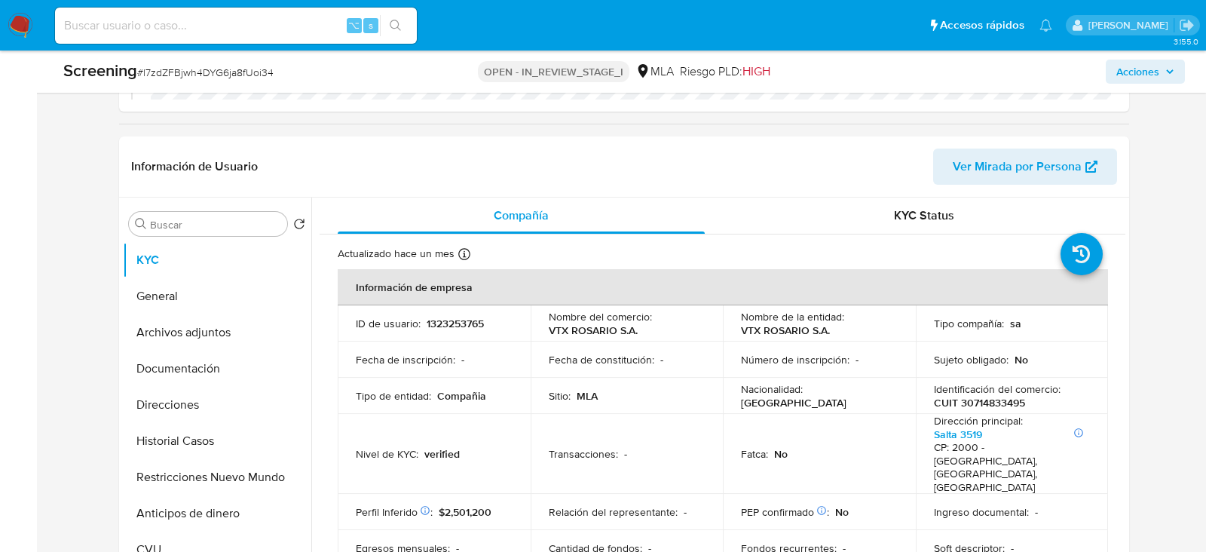
scroll to position [234, 0]
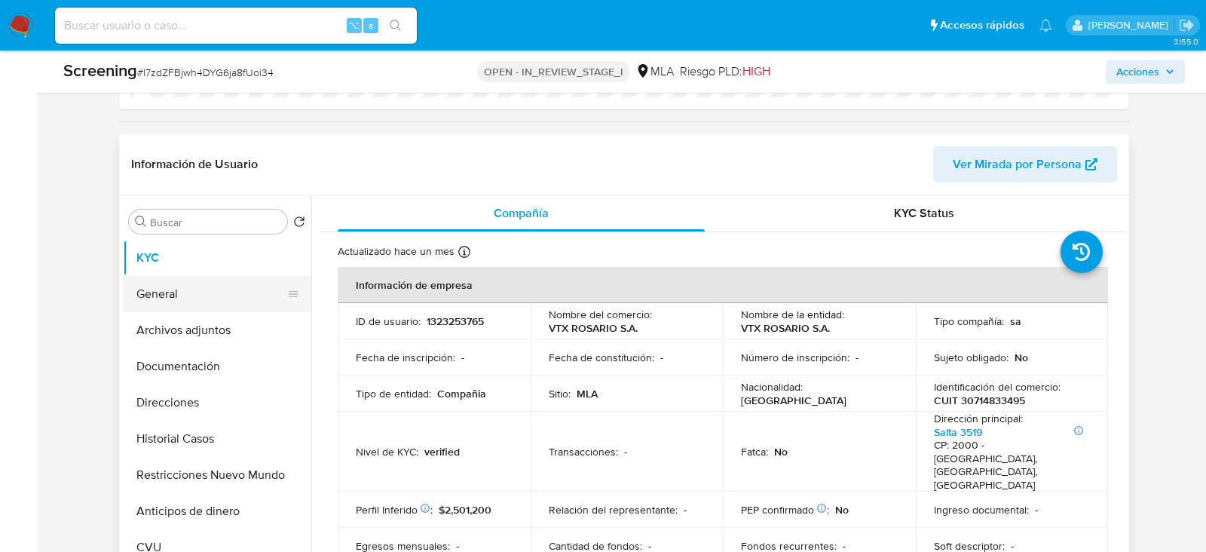
click at [196, 277] on button "General" at bounding box center [211, 294] width 176 height 36
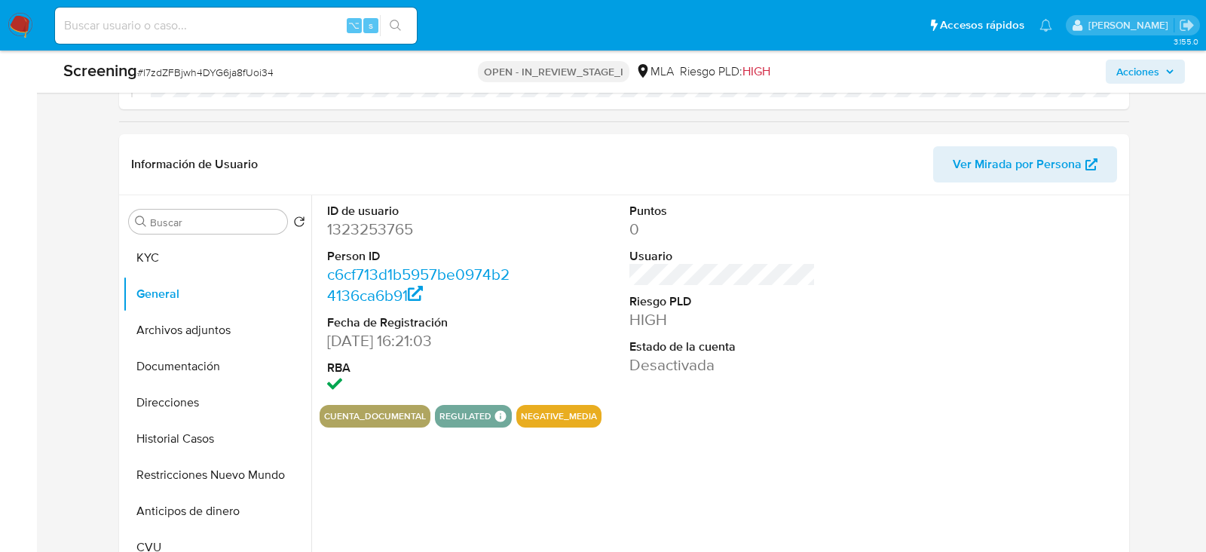
click at [1156, 78] on span "Acciones" at bounding box center [1137, 72] width 43 height 24
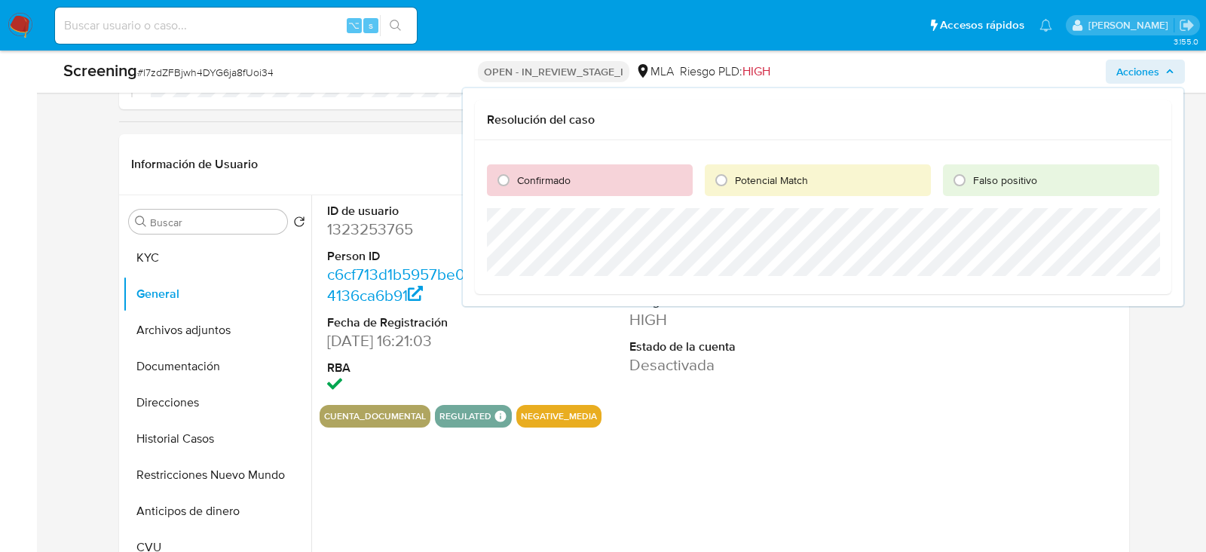
click at [576, 190] on div "Confirmado" at bounding box center [590, 180] width 206 height 32
click at [499, 181] on input "Confirmado" at bounding box center [503, 180] width 24 height 24
radio input "true"
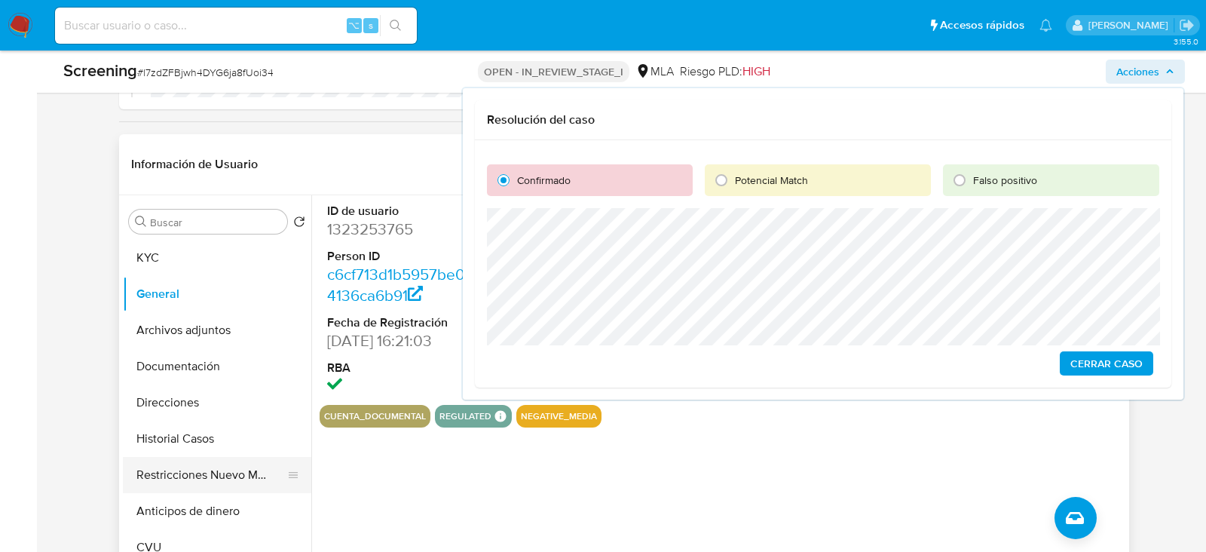
click at [214, 470] on button "Restricciones Nuevo Mundo" at bounding box center [211, 475] width 176 height 36
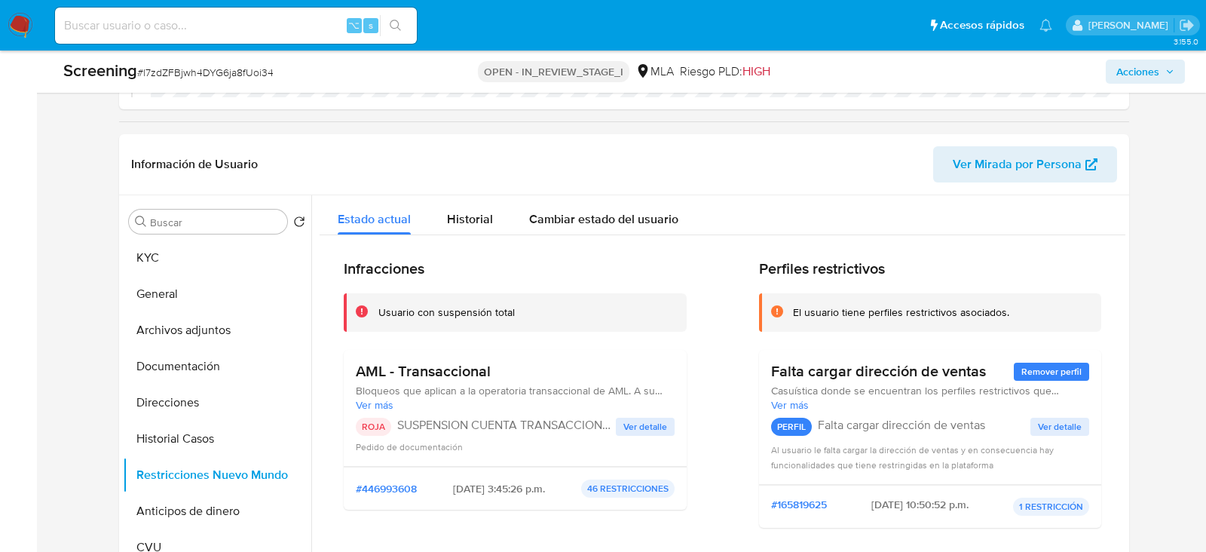
click at [1142, 68] on span "Acciones" at bounding box center [1137, 72] width 43 height 24
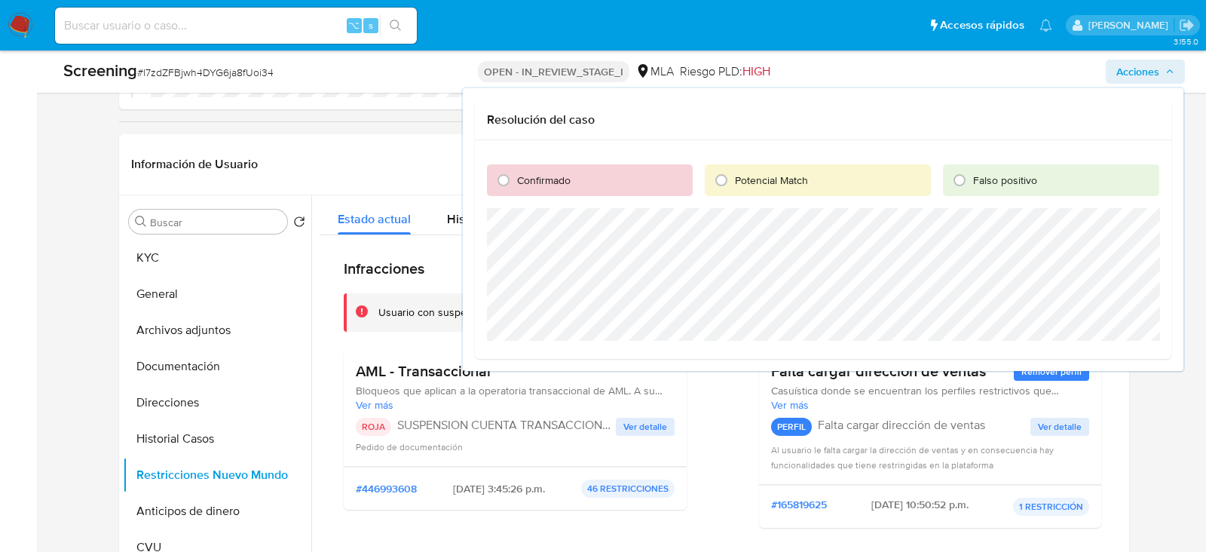
click at [564, 185] on span "Confirmado" at bounding box center [544, 180] width 54 height 15
click at [515, 185] on input "Confirmado" at bounding box center [503, 180] width 24 height 24
radio input "true"
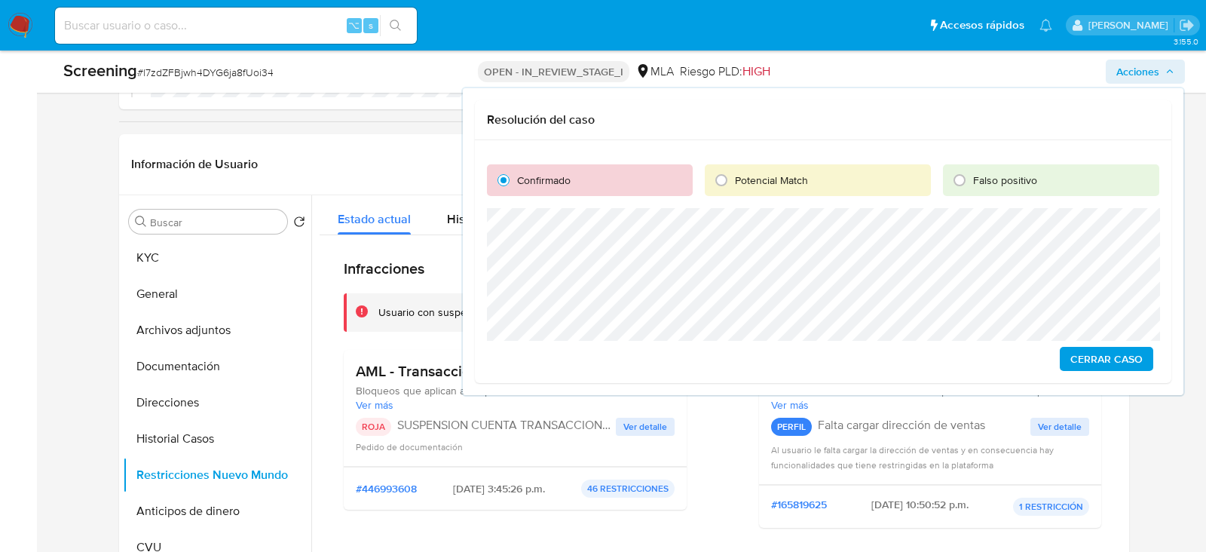
click at [1105, 363] on span "Cerrar Caso" at bounding box center [1106, 358] width 72 height 21
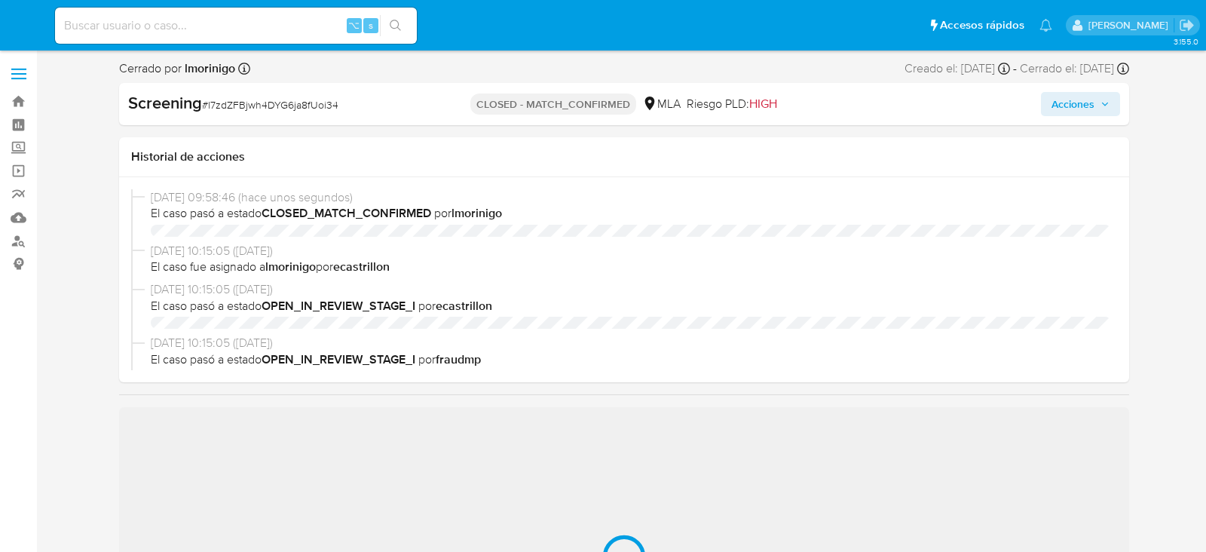
select select "10"
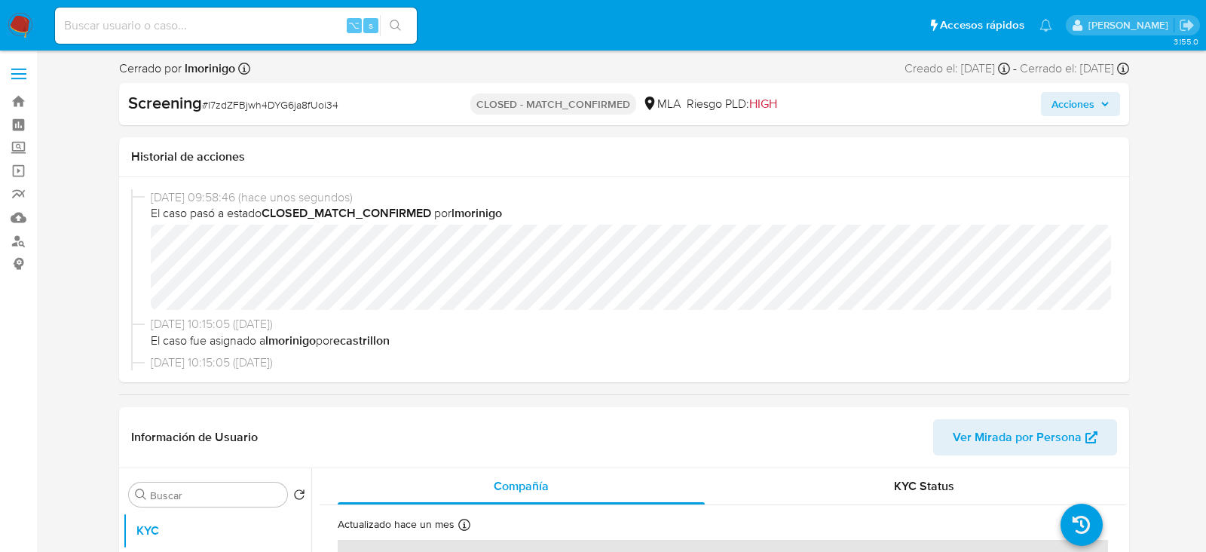
click at [207, 25] on input at bounding box center [236, 26] width 362 height 20
paste input "4z1CHIgZcrHK4hMh5peJ4Ekc"
type input "4z1CHIgZcrHK4hMh5peJ4Ekc"
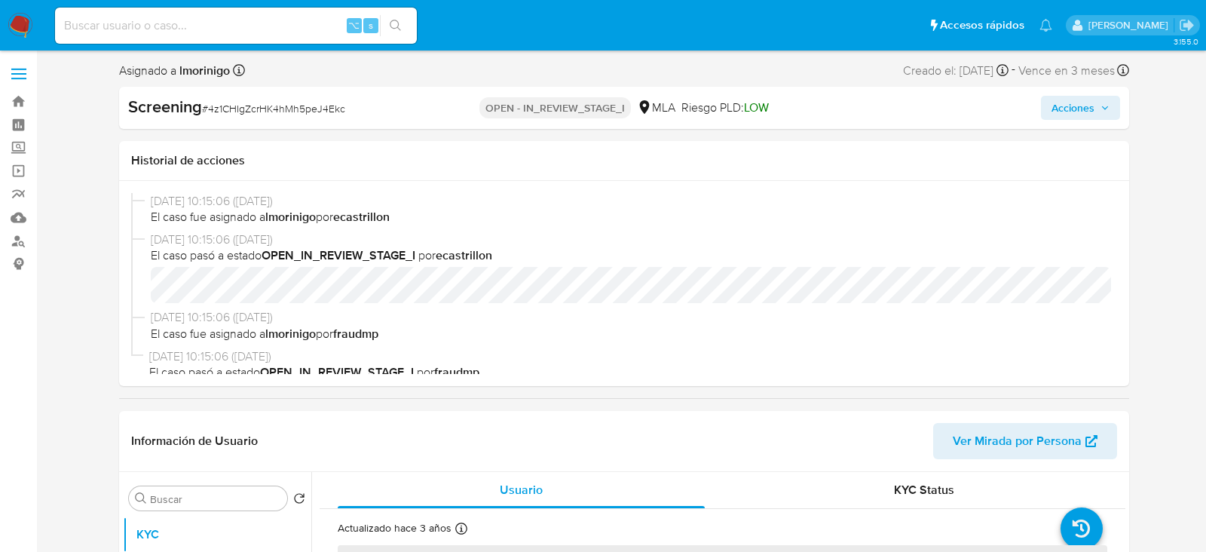
select select "10"
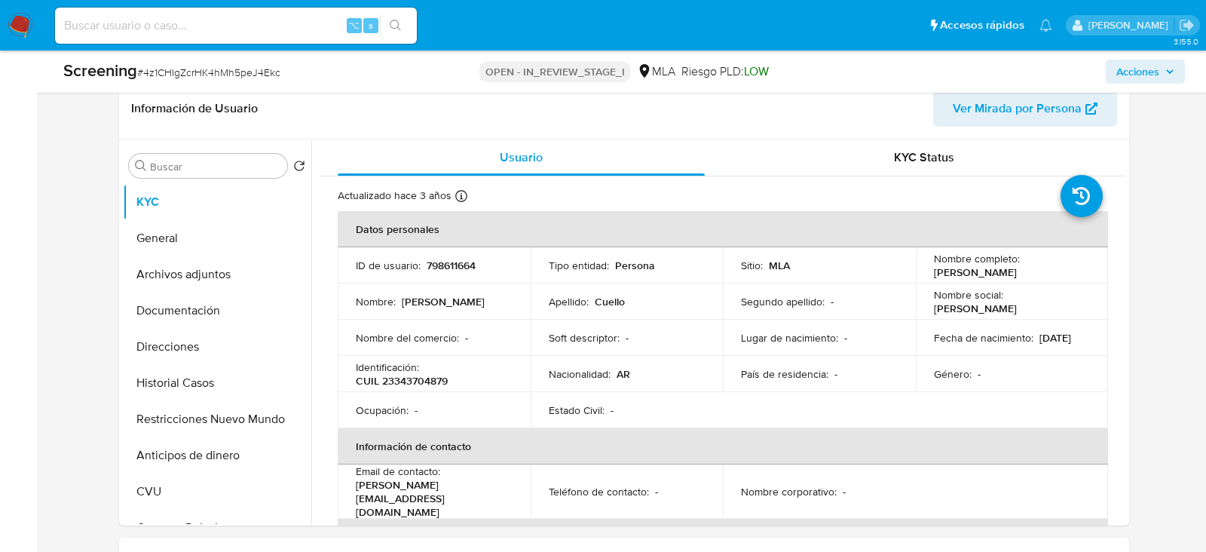
scroll to position [363, 0]
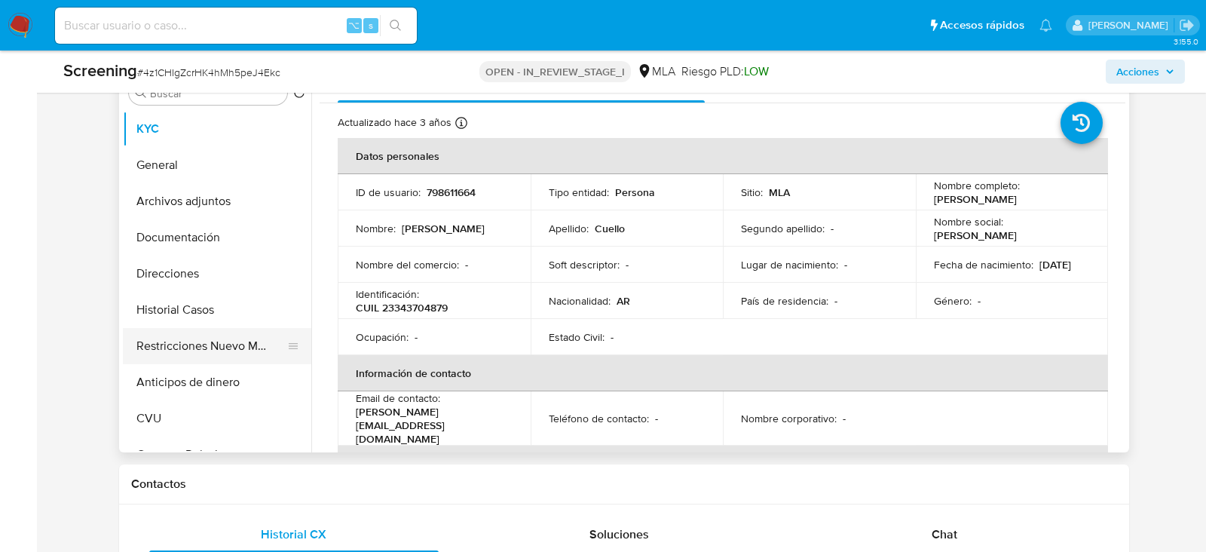
click at [174, 340] on button "Restricciones Nuevo Mundo" at bounding box center [211, 346] width 176 height 36
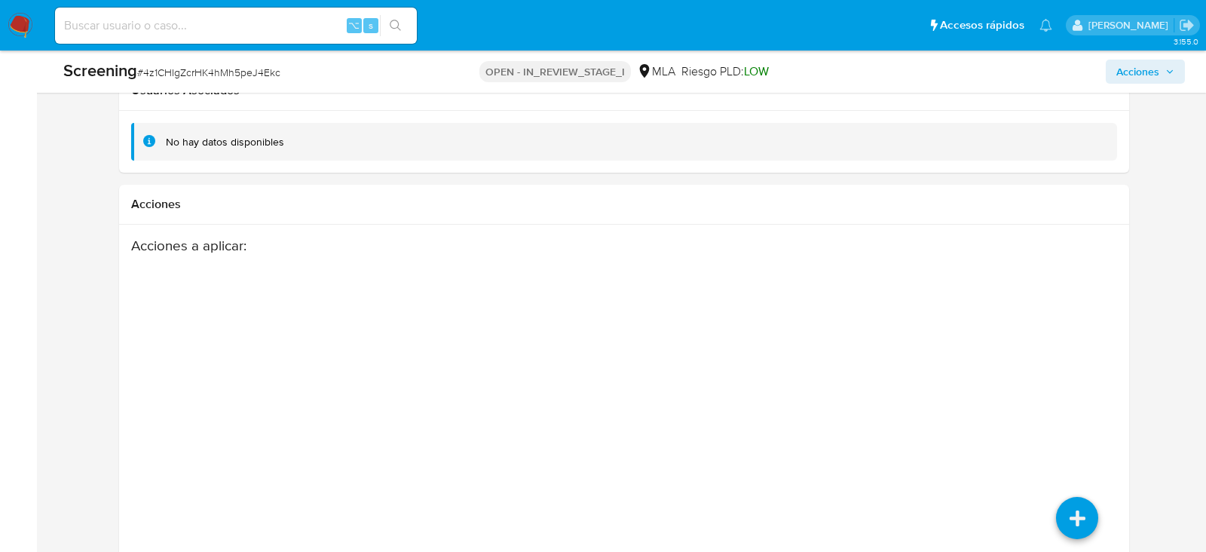
scroll to position [2228, 0]
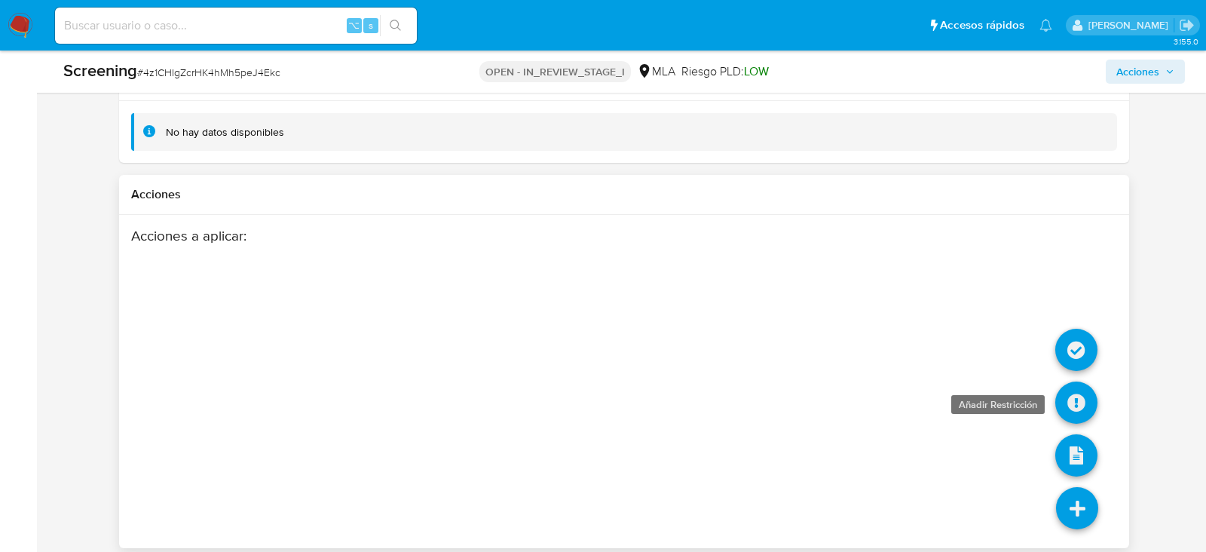
click at [1080, 402] on icon at bounding box center [1076, 402] width 42 height 42
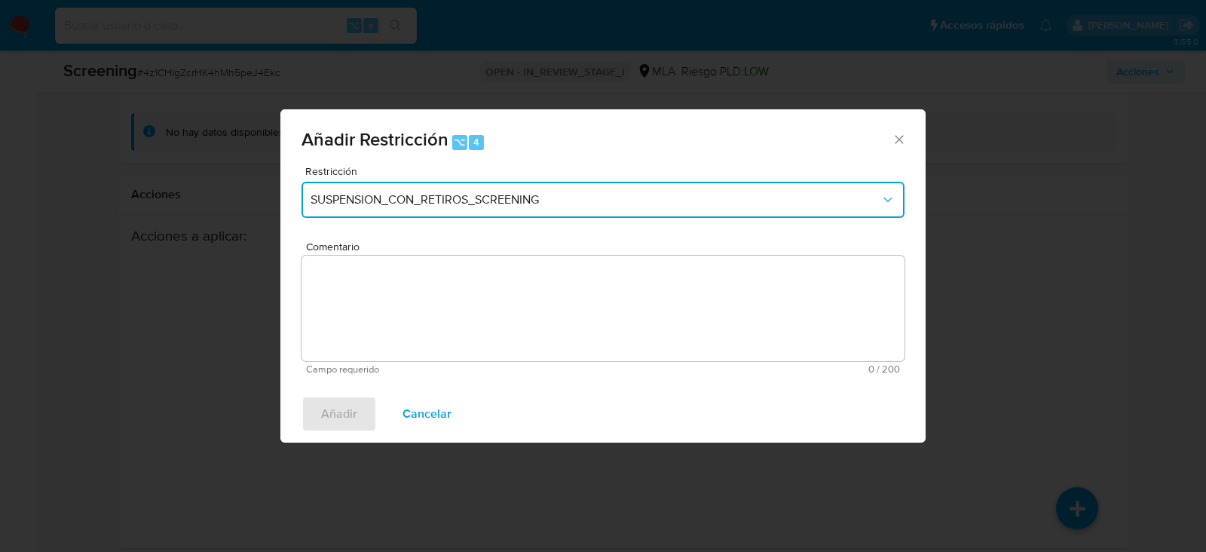
click at [441, 214] on button "SUSPENSION_CON_RETIROS_SCREENING" at bounding box center [602, 200] width 603 height 36
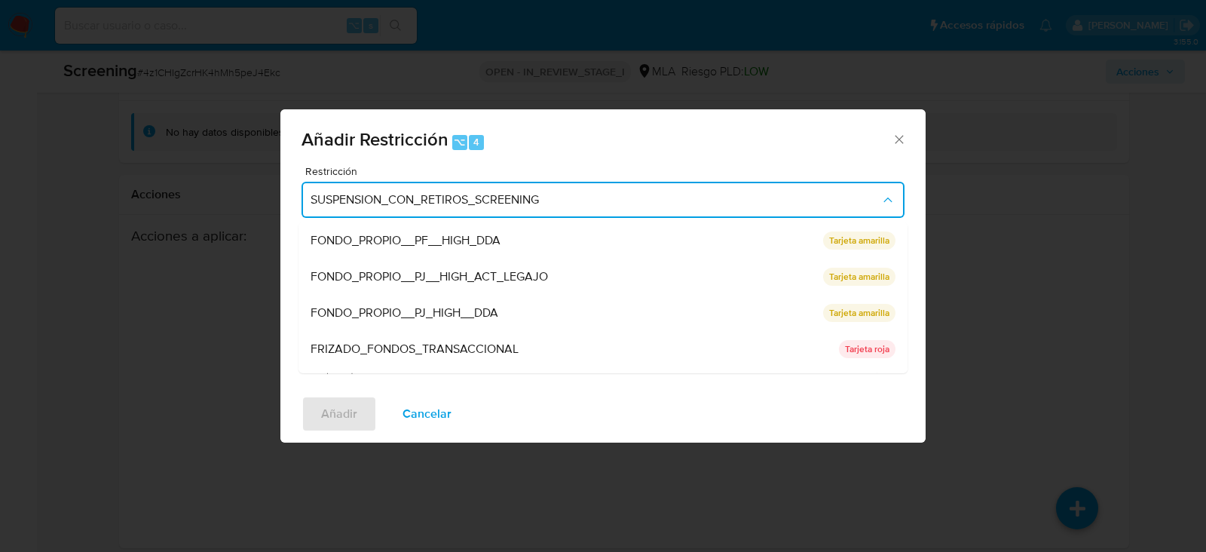
scroll to position [319, 0]
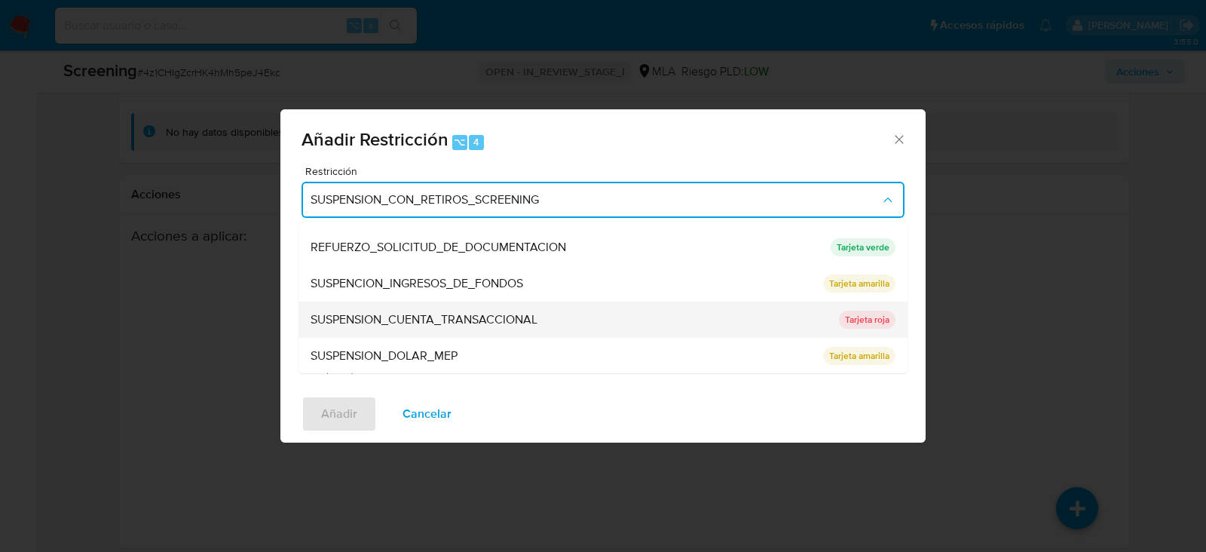
click at [433, 312] on span "SUSPENSION_CUENTA_TRANSACCIONAL" at bounding box center [423, 319] width 227 height 15
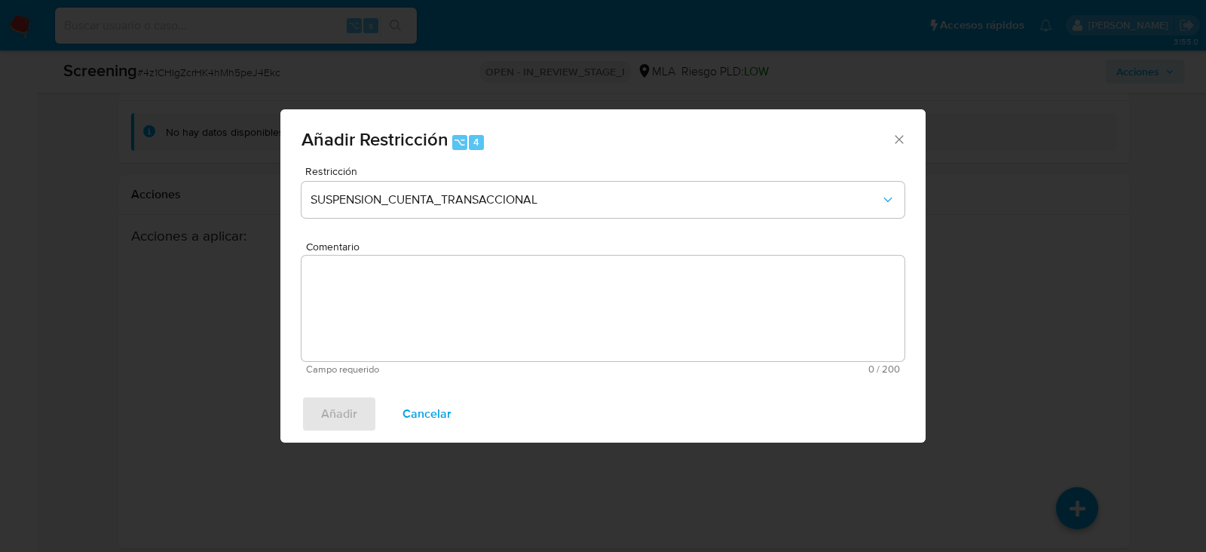
click at [433, 312] on textarea "Comentario" at bounding box center [602, 307] width 603 height 105
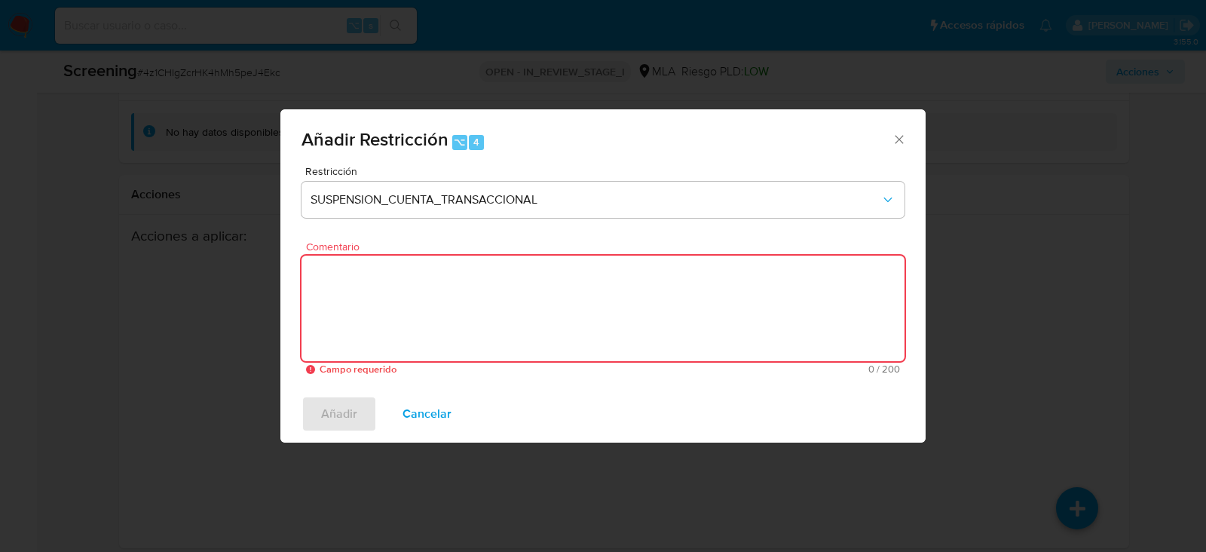
paste textarea "SUSPENSION_CUENTA_TRANSACCIONAL"
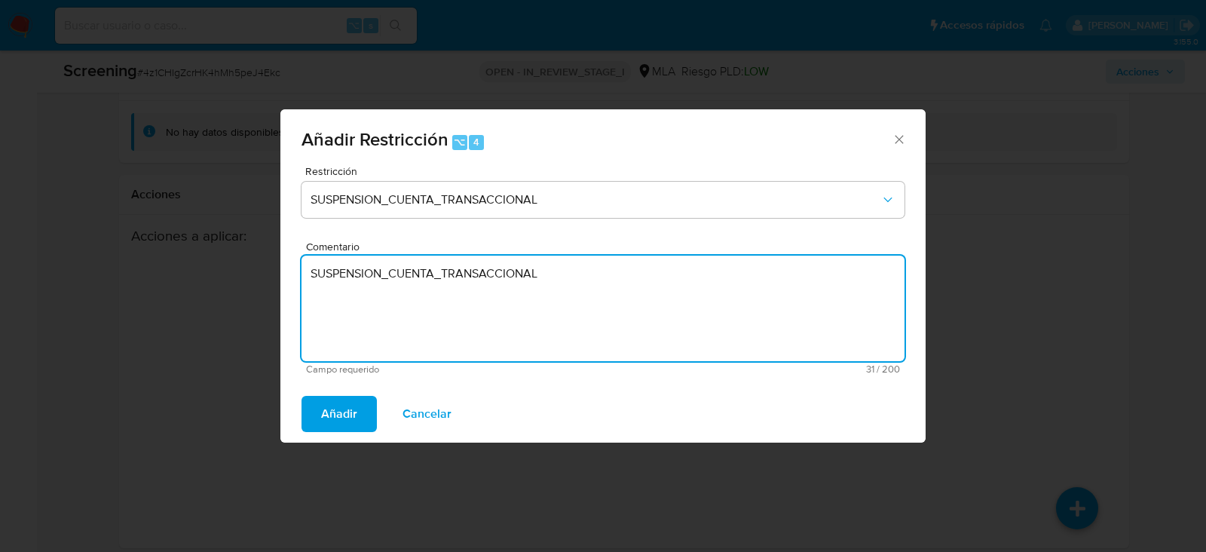
type textarea "SUSPENSION_CUENTA_TRANSACCIONAL"
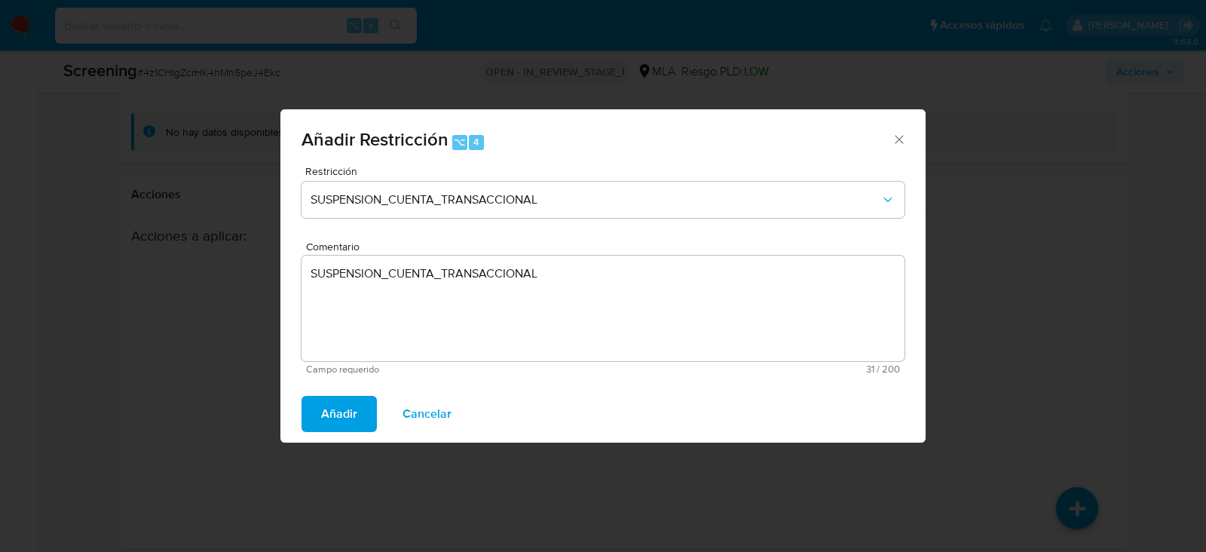
click at [310, 437] on div "Añadir Cancelar" at bounding box center [602, 413] width 645 height 57
click at [321, 420] on span "Añadir" at bounding box center [339, 413] width 36 height 33
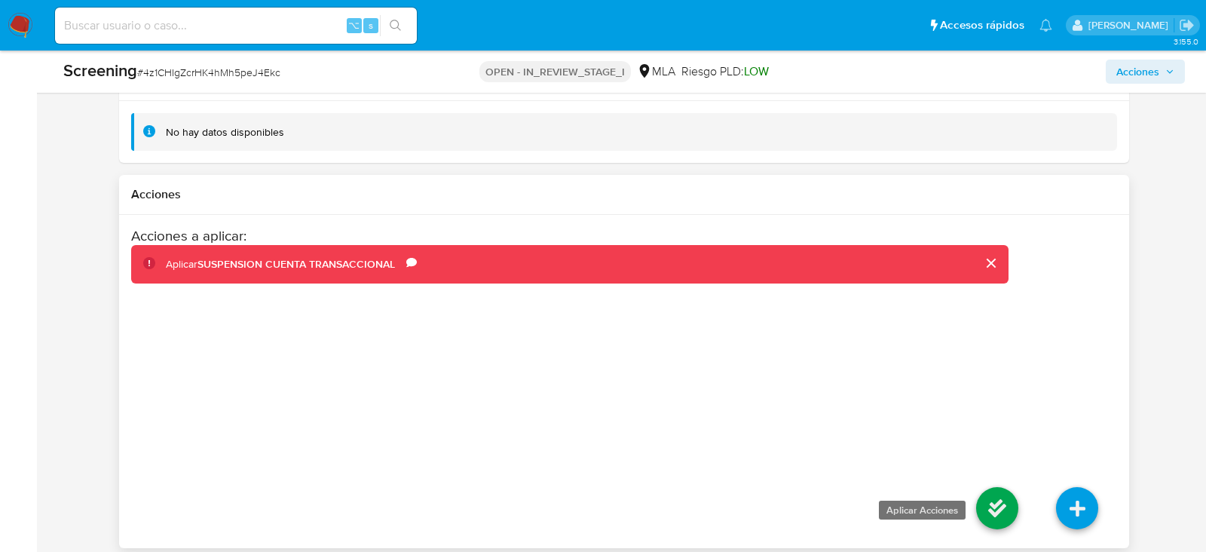
click at [998, 499] on icon at bounding box center [997, 508] width 42 height 42
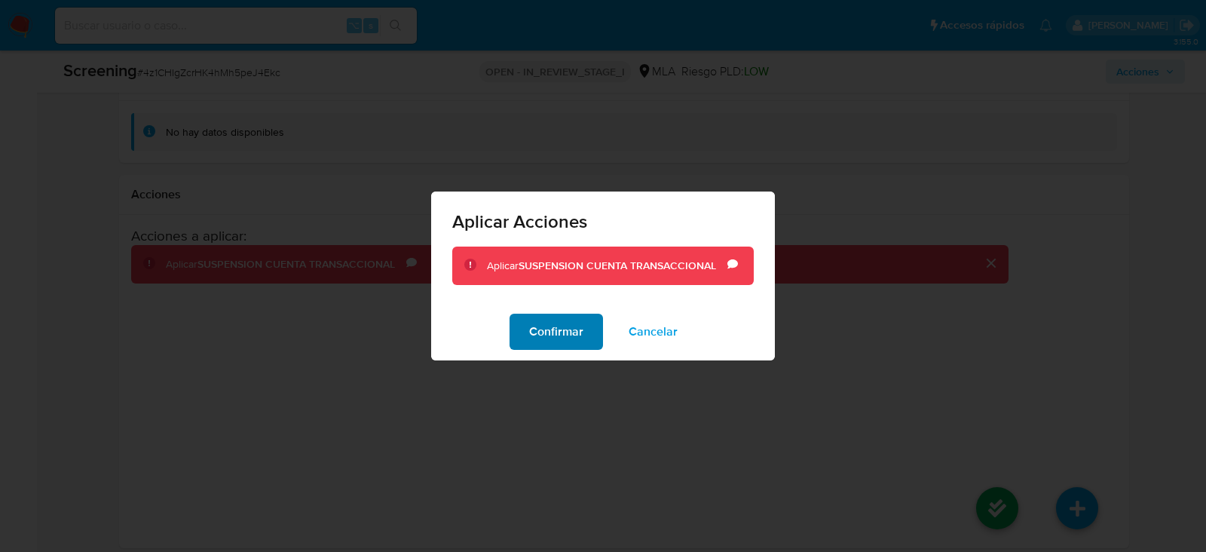
click at [549, 318] on span "Confirmar" at bounding box center [556, 331] width 54 height 33
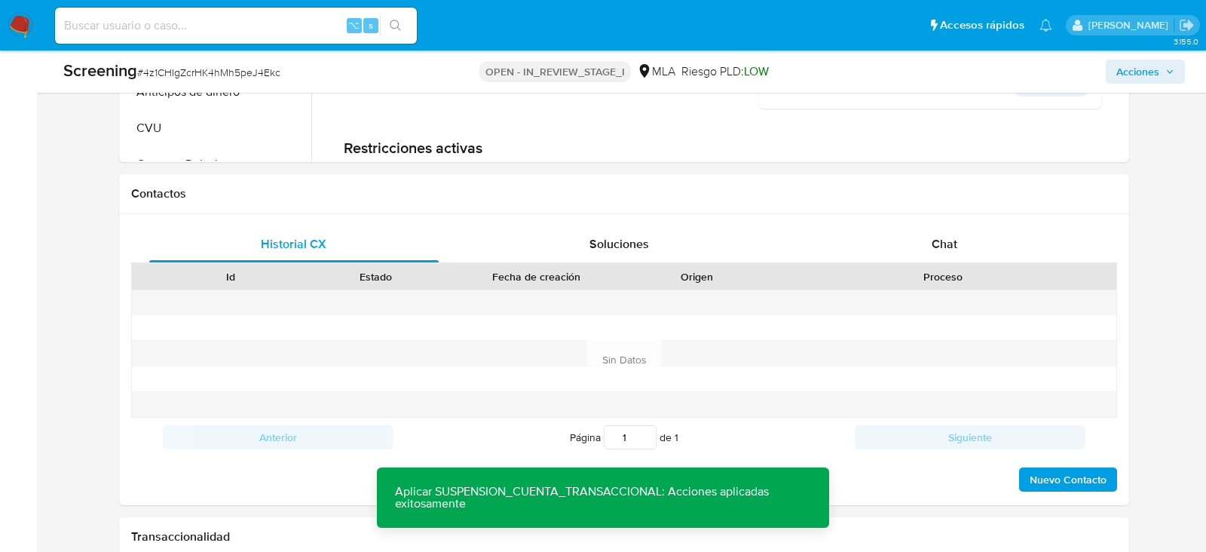
scroll to position [600, 0]
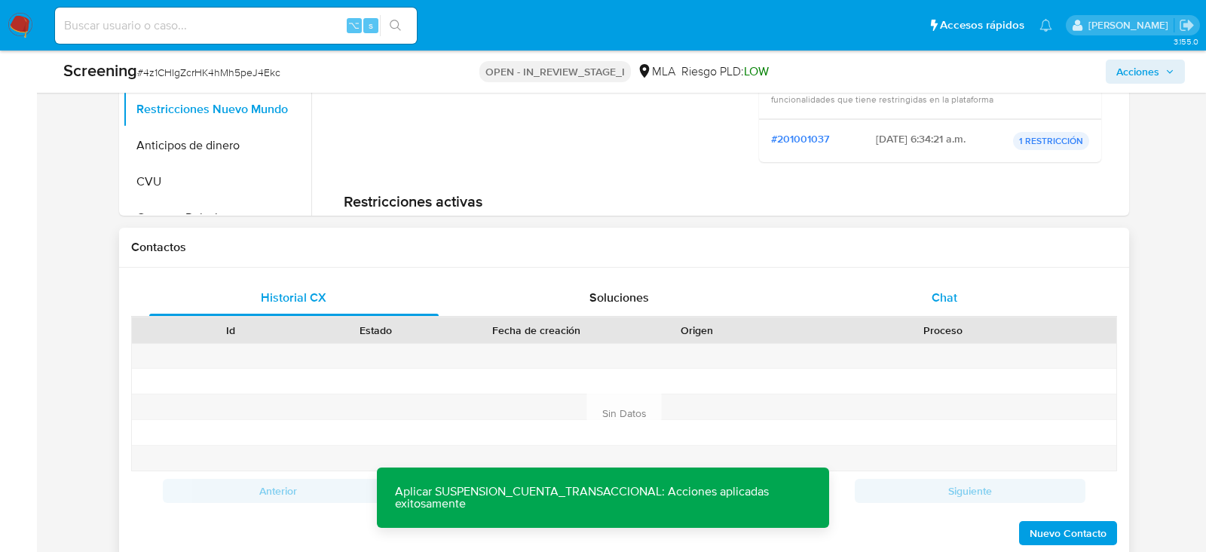
click at [1029, 301] on div "Chat" at bounding box center [944, 298] width 289 height 36
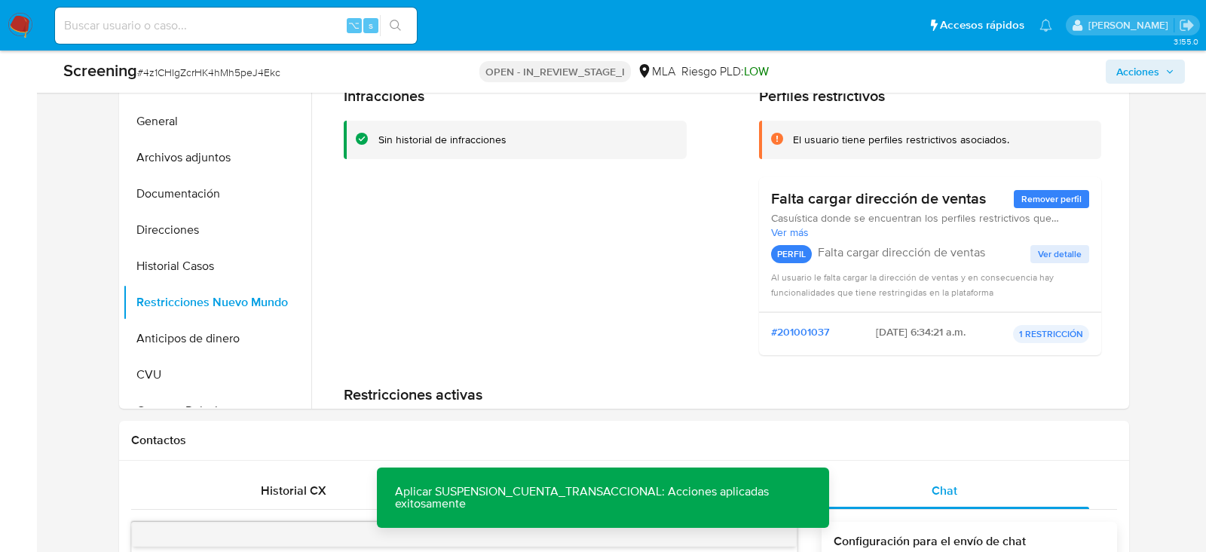
scroll to position [210, 0]
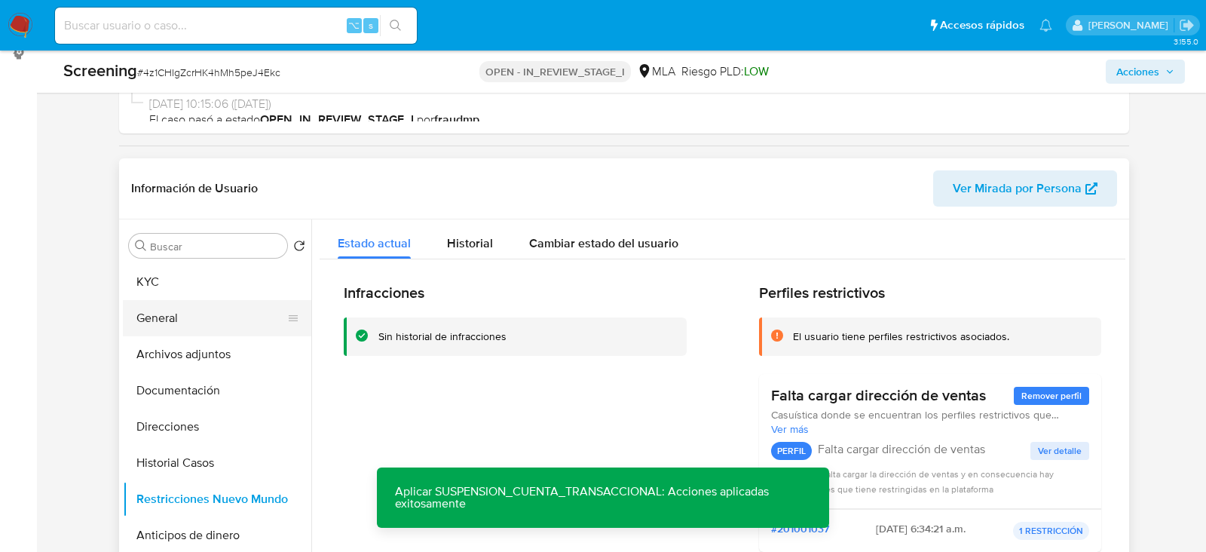
click at [160, 333] on button "General" at bounding box center [211, 318] width 176 height 36
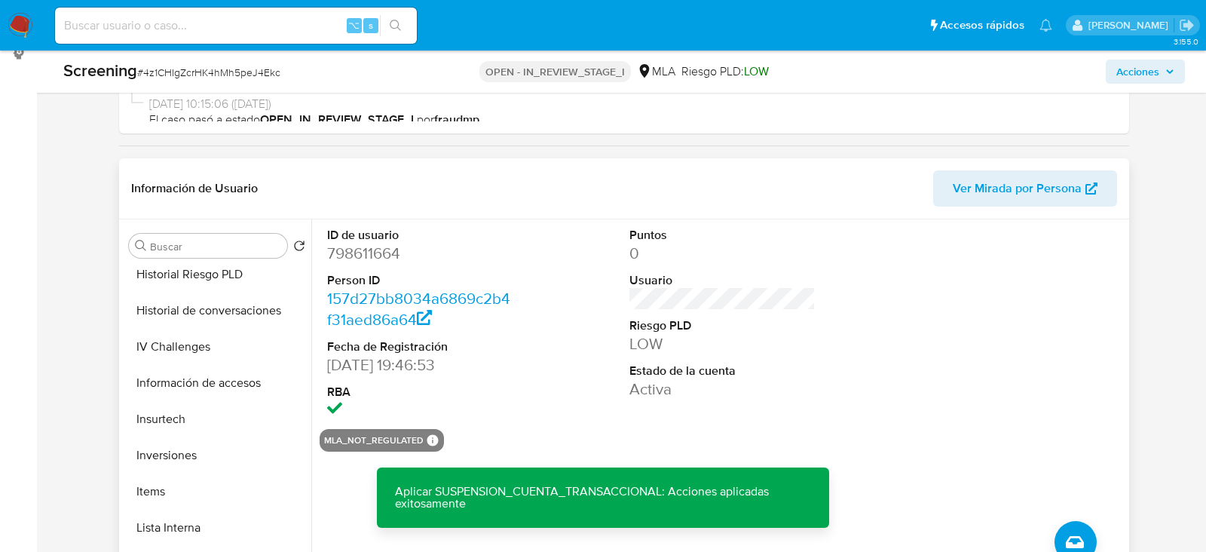
scroll to position [619, 0]
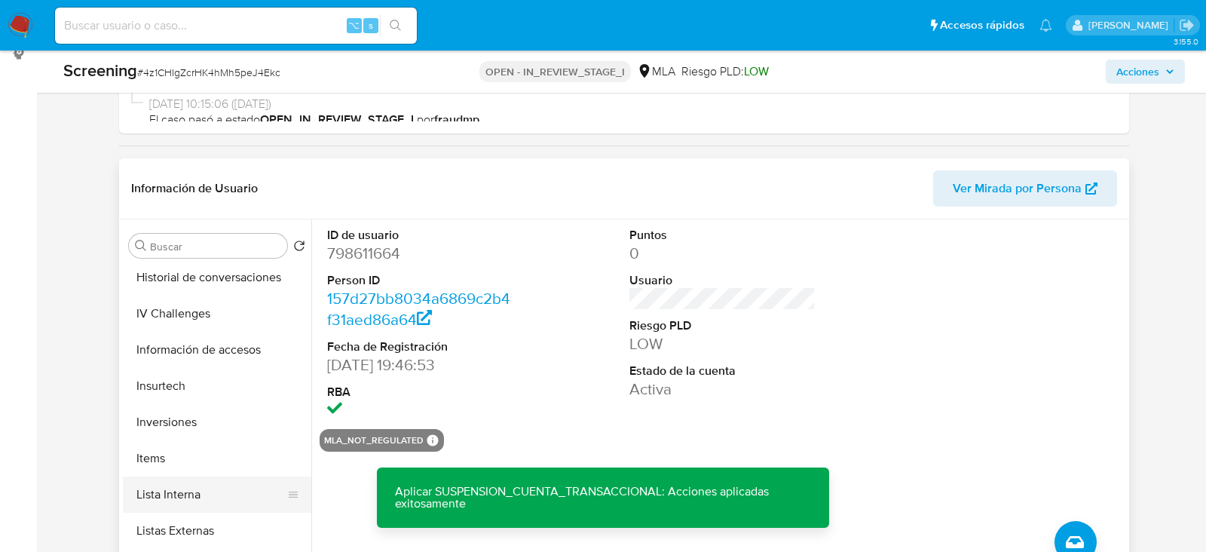
click at [173, 482] on button "Lista Interna" at bounding box center [211, 494] width 176 height 36
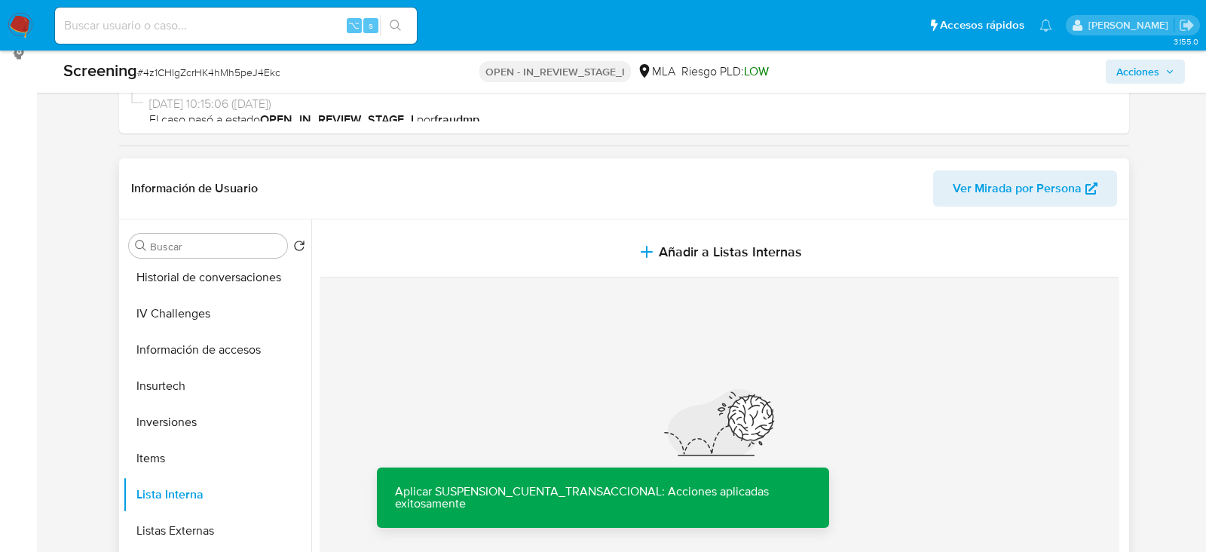
click at [703, 220] on section at bounding box center [723, 425] width 806 height 412
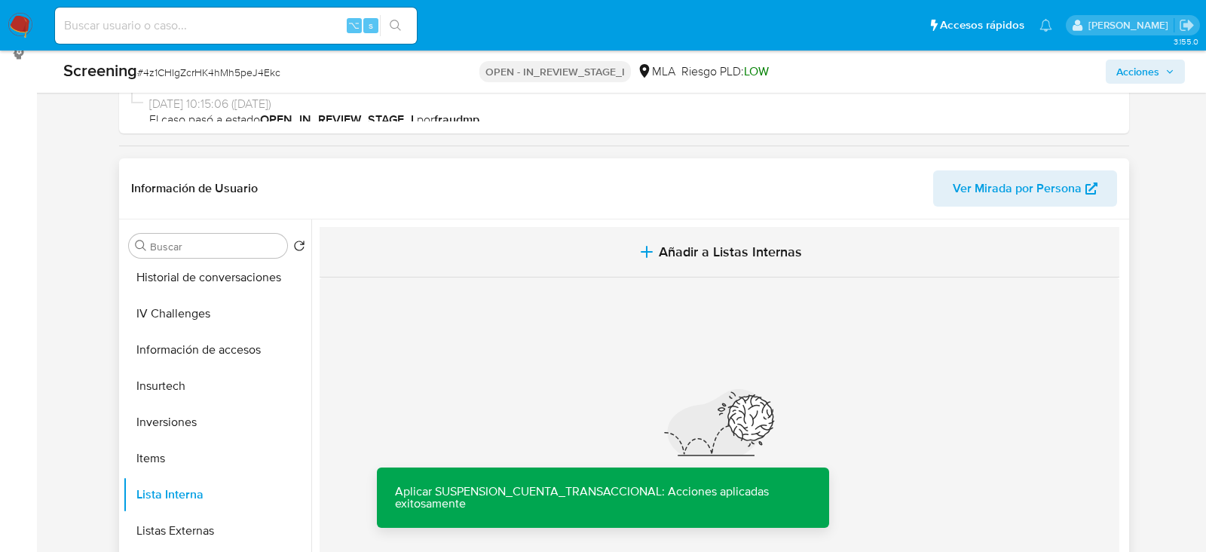
click at [703, 239] on button "Añadir a Listas Internas" at bounding box center [720, 252] width 800 height 50
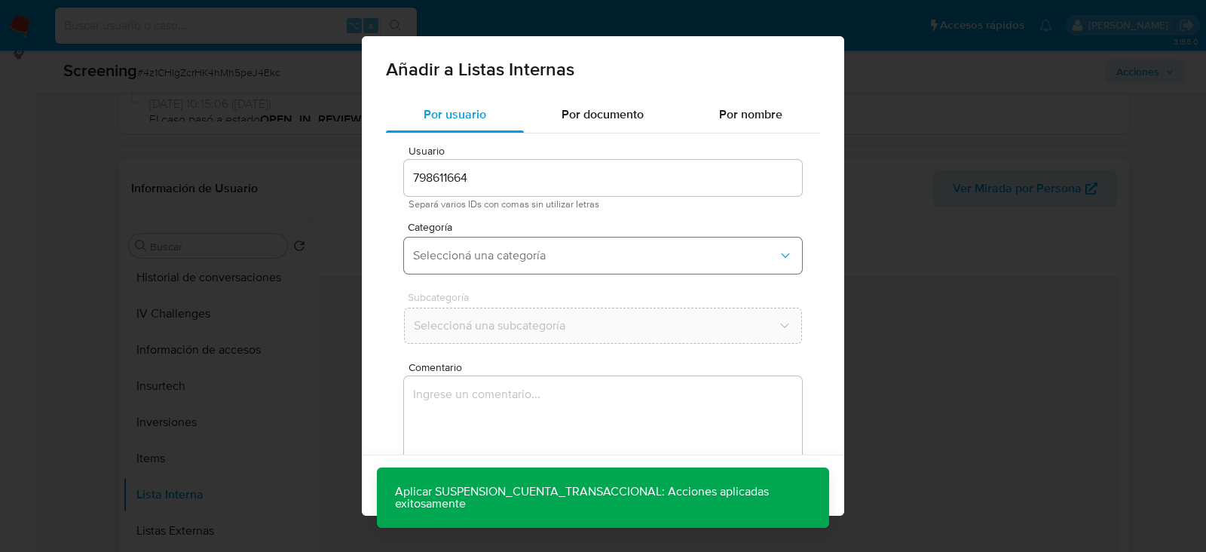
click at [509, 265] on button "Seleccioná una categoría" at bounding box center [603, 255] width 398 height 36
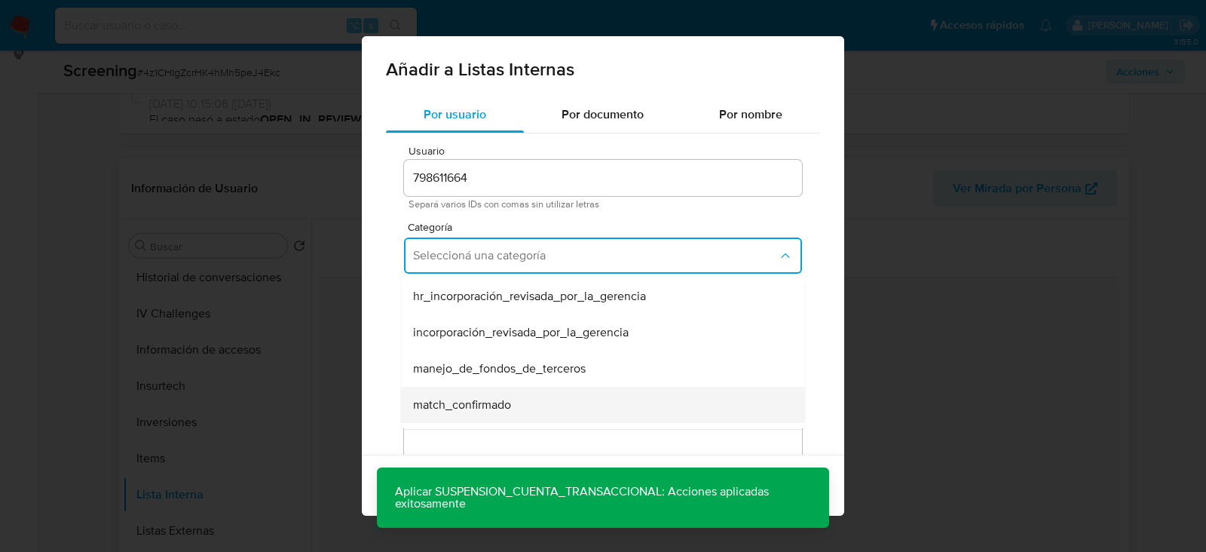
click at [488, 399] on span "match_confirmado" at bounding box center [462, 404] width 98 height 15
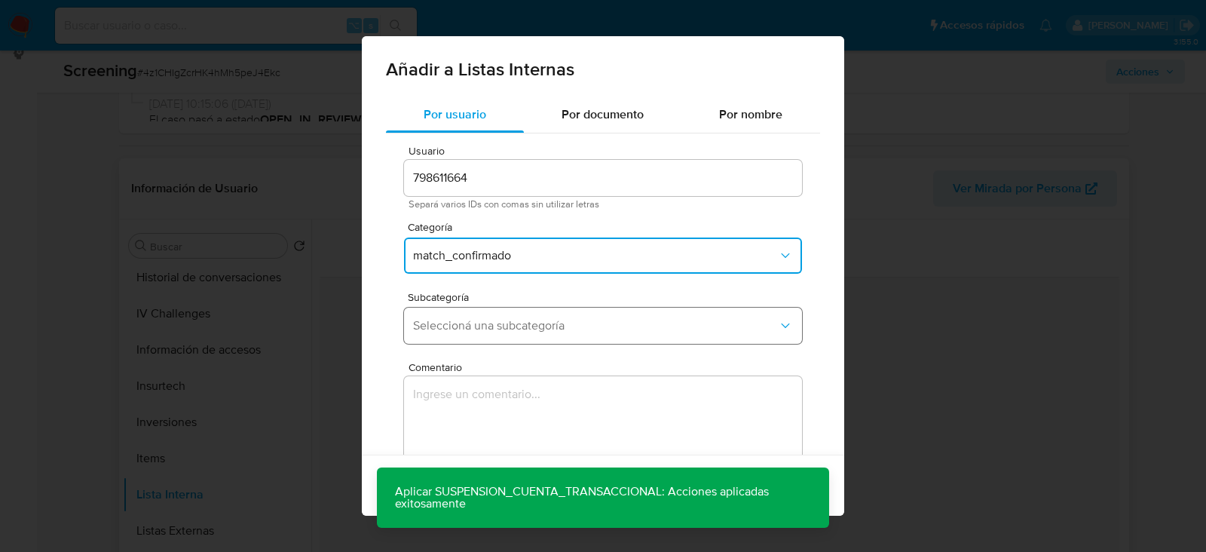
click at [451, 330] on span "Seleccioná una subcategoría" at bounding box center [595, 325] width 365 height 15
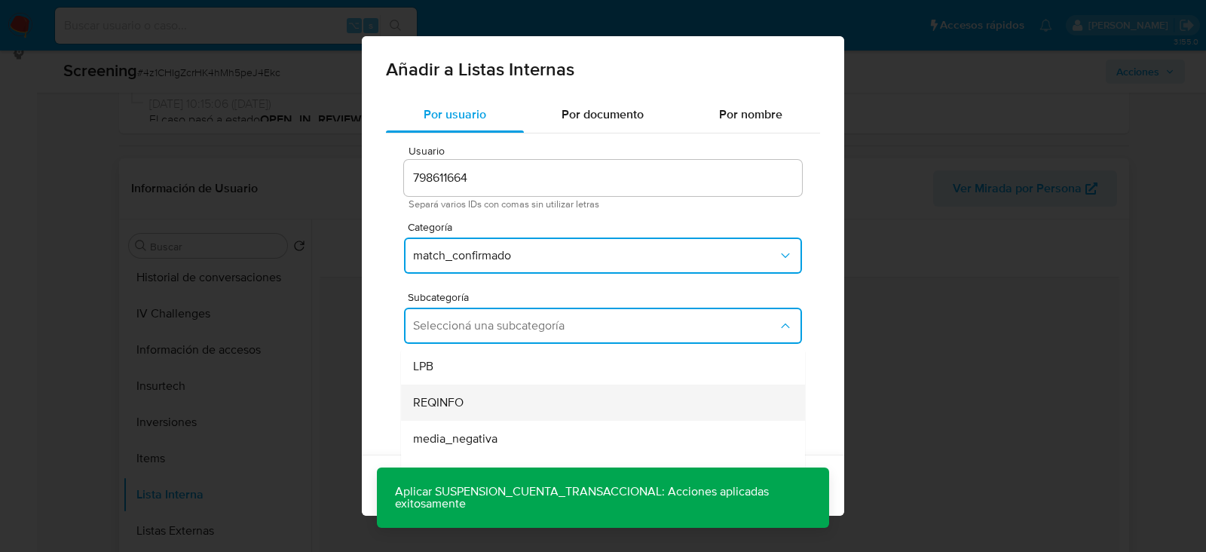
scroll to position [6, 0]
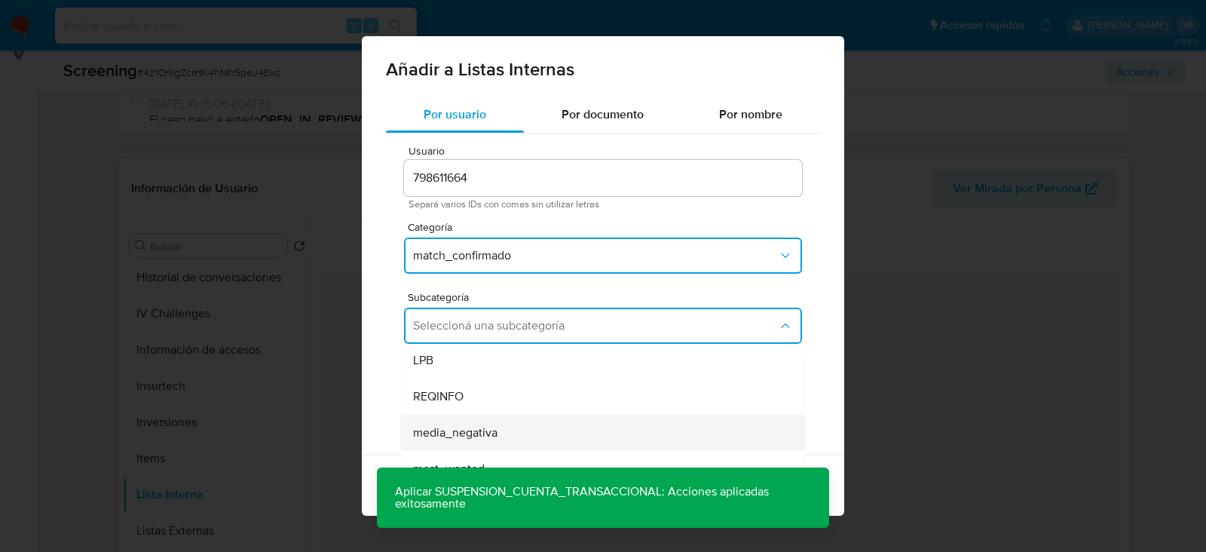
click at [469, 420] on div "media_negativa" at bounding box center [598, 432] width 371 height 36
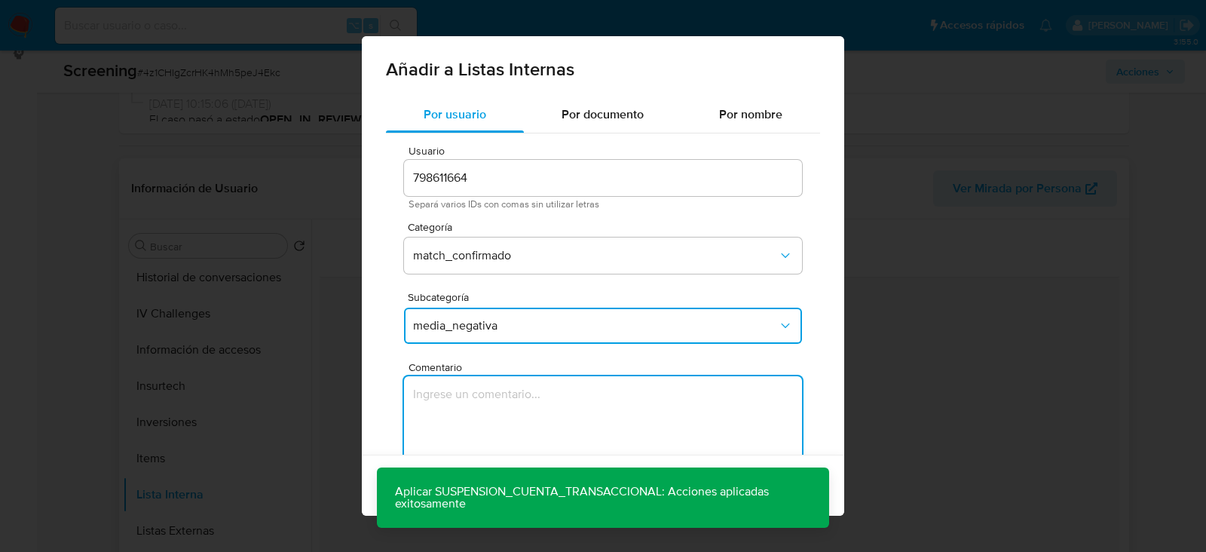
click at [471, 439] on textarea "Comentario" at bounding box center [603, 448] width 398 height 145
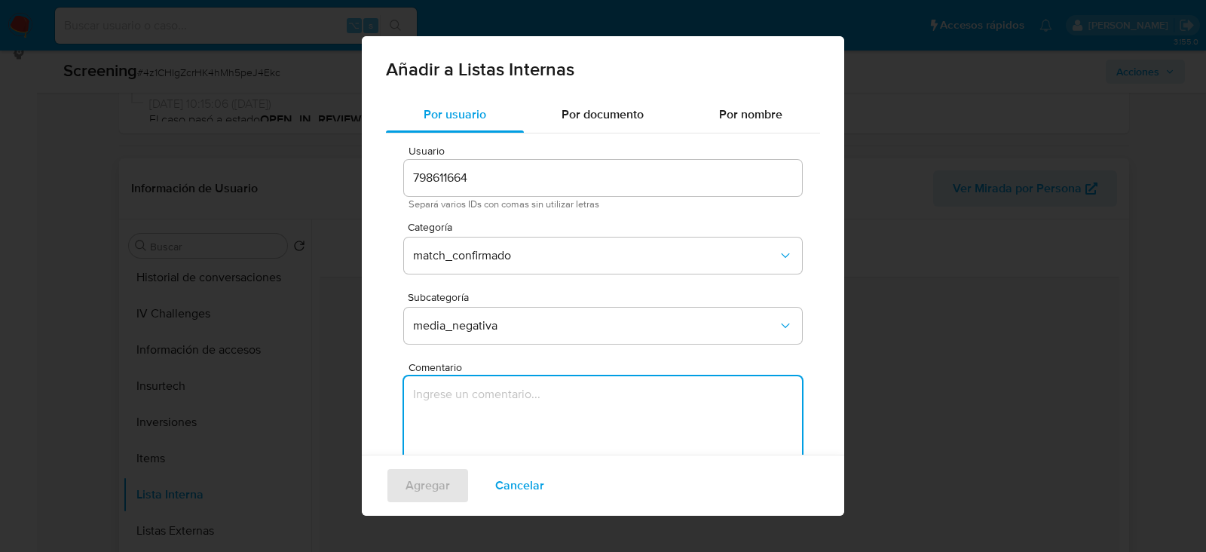
paste textarea "Informacion negativa en noticias periodisticas"
type textarea "Informacion negativa en noticias periodisticas"
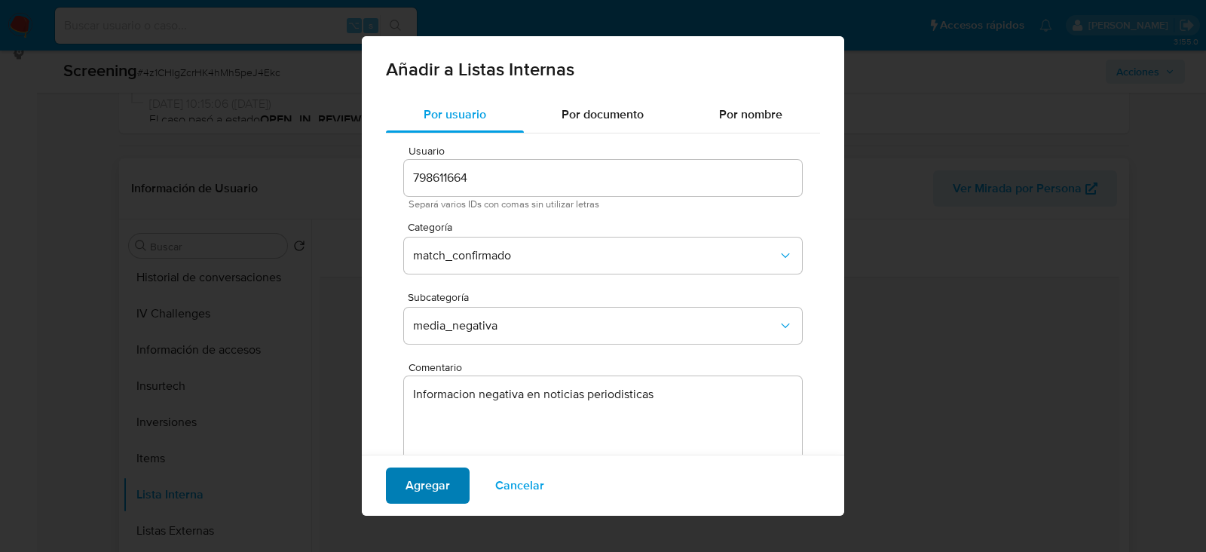
click at [420, 488] on span "Agregar" at bounding box center [427, 485] width 44 height 33
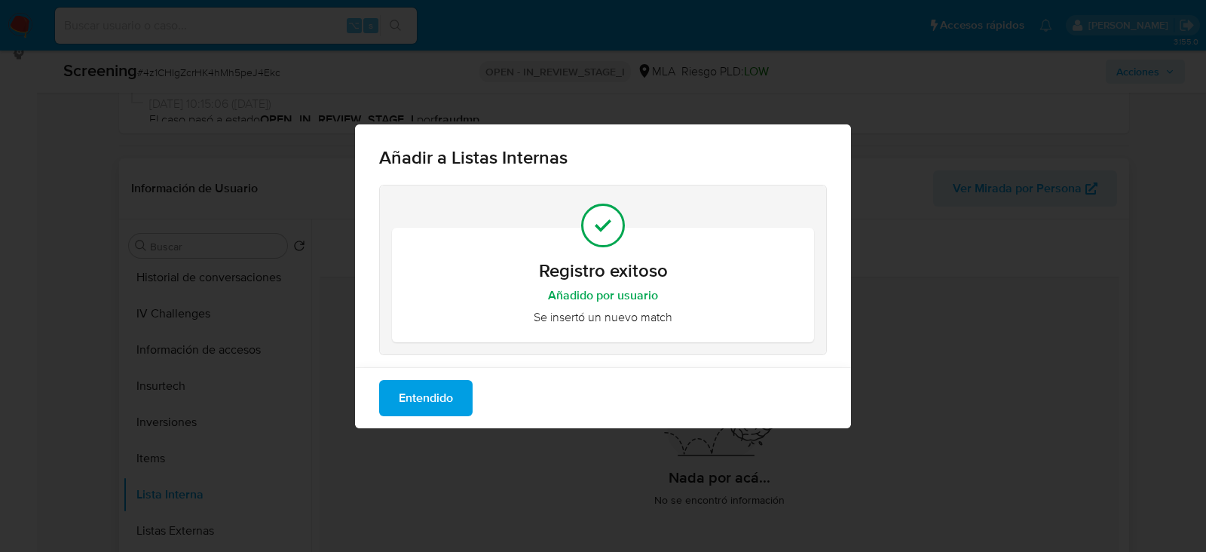
click at [456, 398] on button "Entendido" at bounding box center [425, 398] width 93 height 36
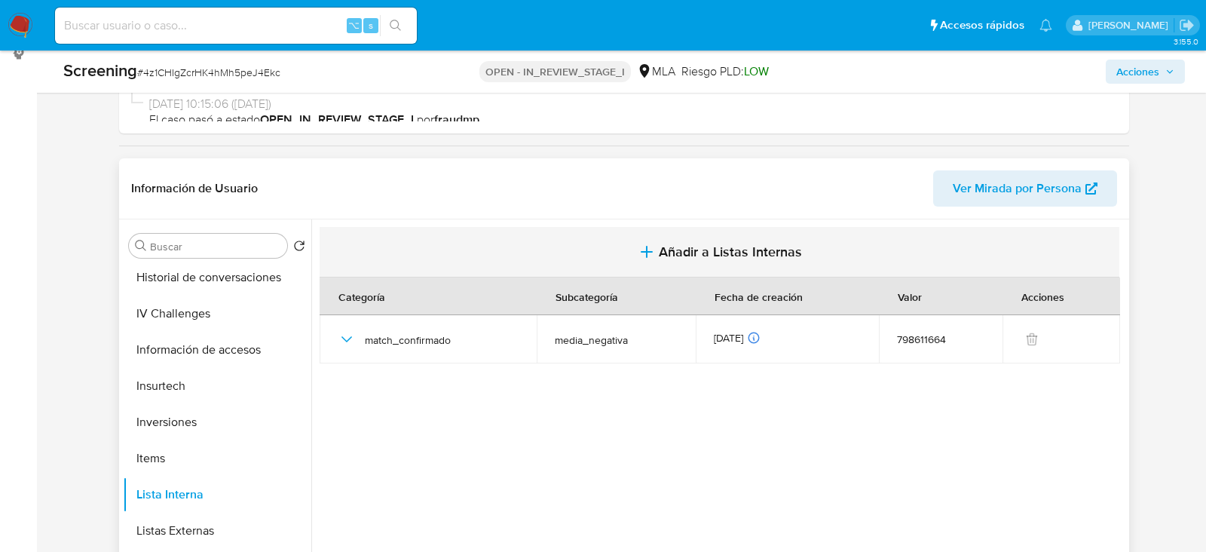
scroll to position [0, 0]
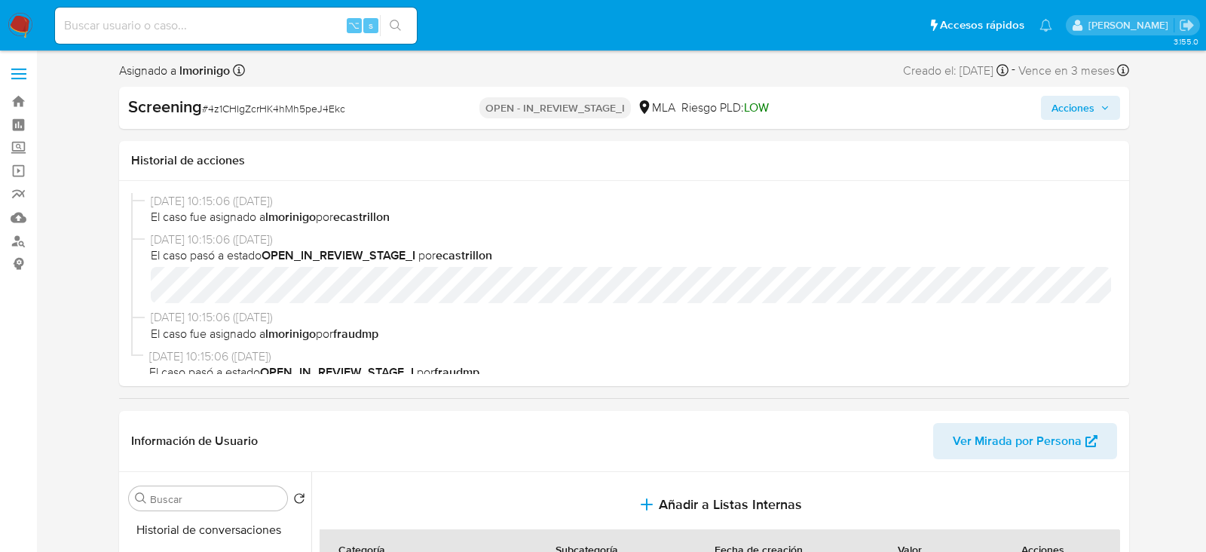
click at [1089, 116] on span "Acciones" at bounding box center [1072, 108] width 43 height 24
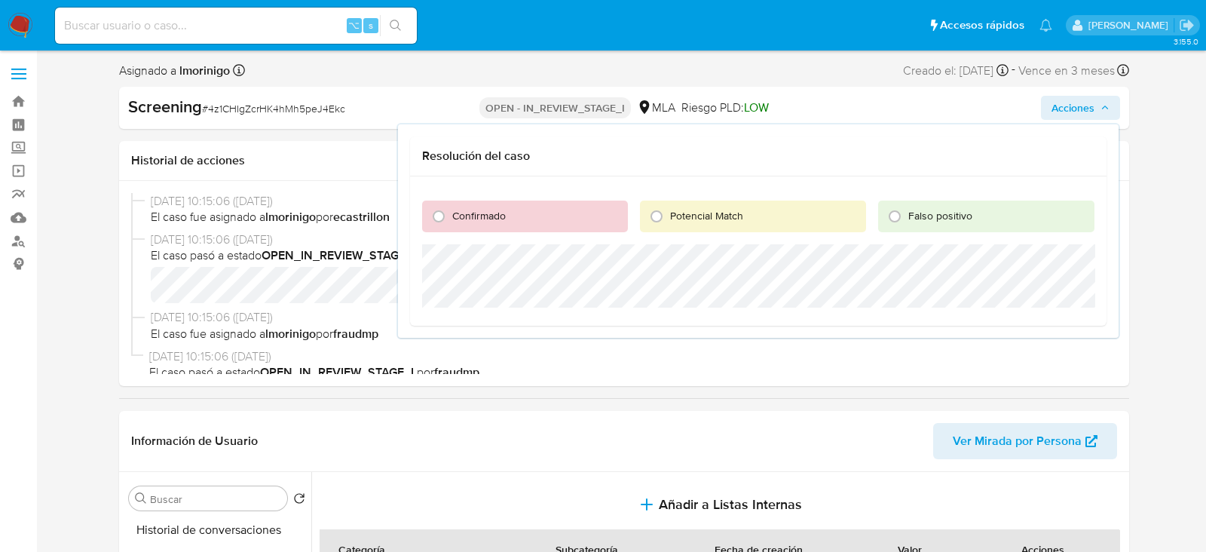
click at [576, 213] on div "Confirmado" at bounding box center [525, 216] width 206 height 32
click at [491, 227] on div "Confirmado" at bounding box center [525, 216] width 206 height 32
click at [450, 216] on div "Confirmado" at bounding box center [525, 216] width 206 height 32
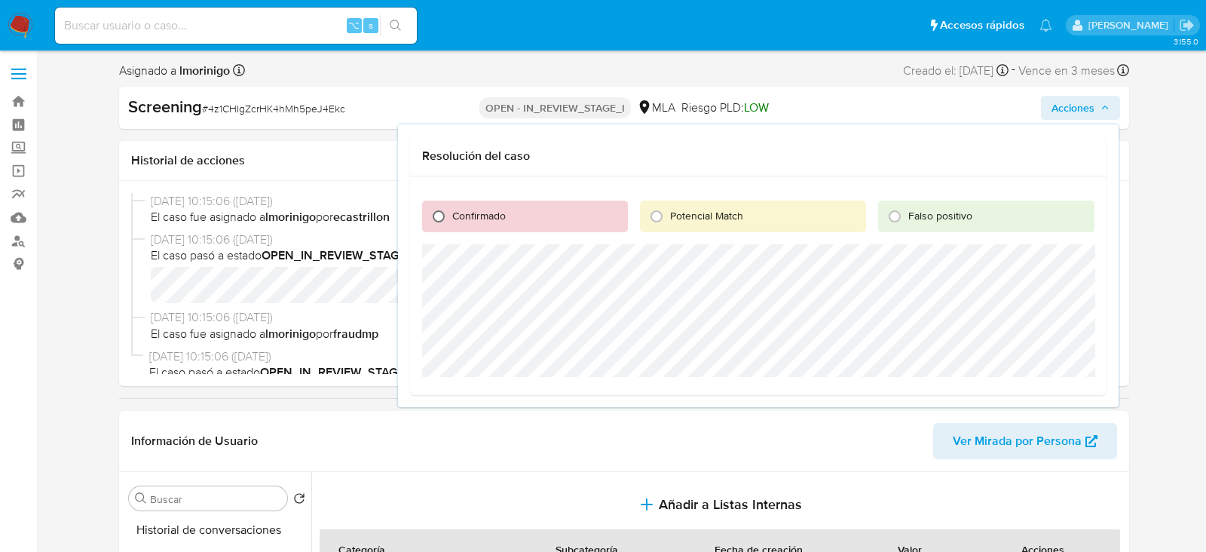
click at [433, 222] on input "Confirmado" at bounding box center [439, 216] width 24 height 24
radio input "true"
click at [1056, 403] on span "Cerrar Caso" at bounding box center [1041, 394] width 72 height 21
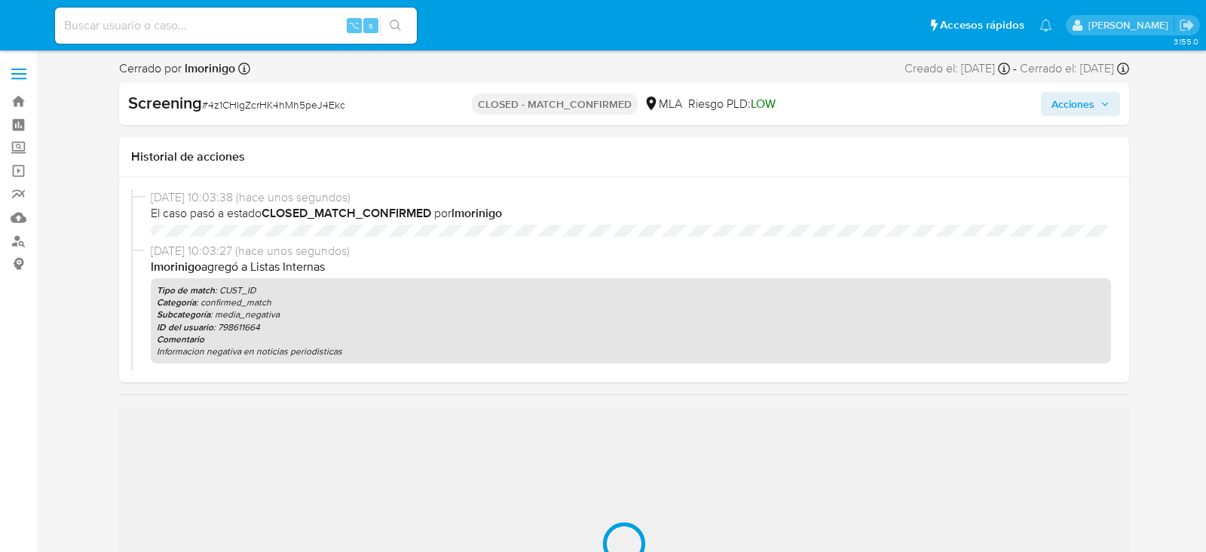
select select "10"
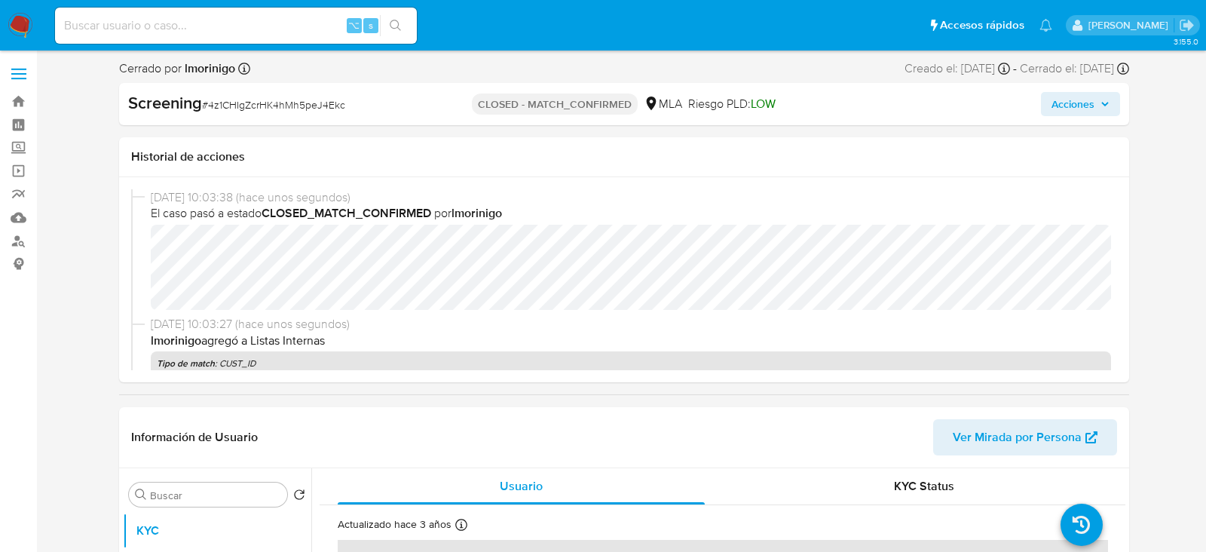
click at [206, 22] on input at bounding box center [236, 26] width 362 height 20
paste input "xjRViMdBax7viQeFLxAbZvzo"
type input "xjRViMdBax7viQeFLxAbZvzo"
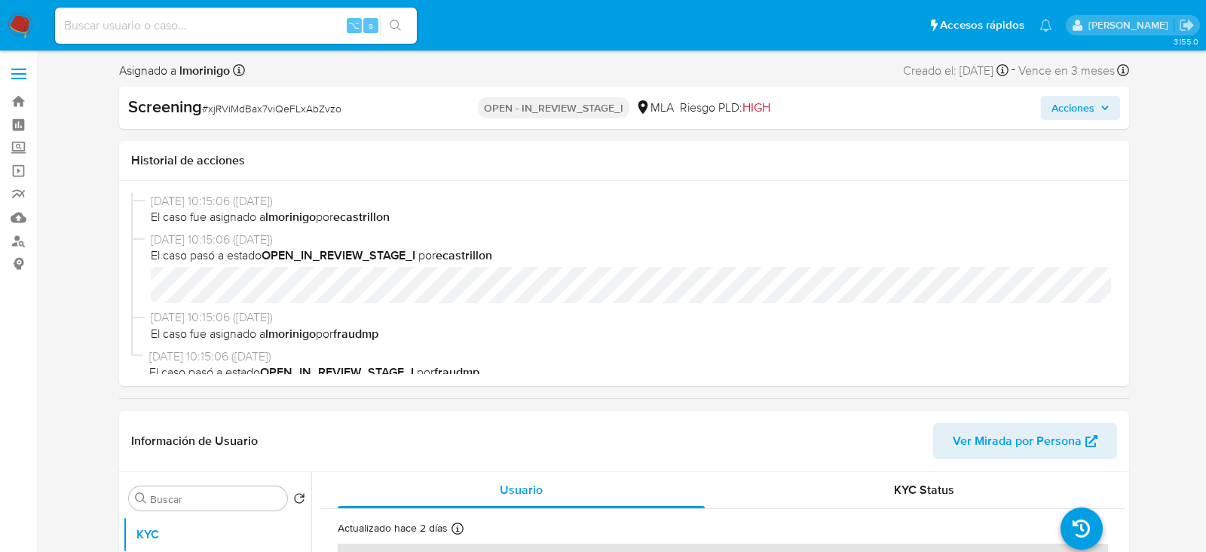
select select "10"
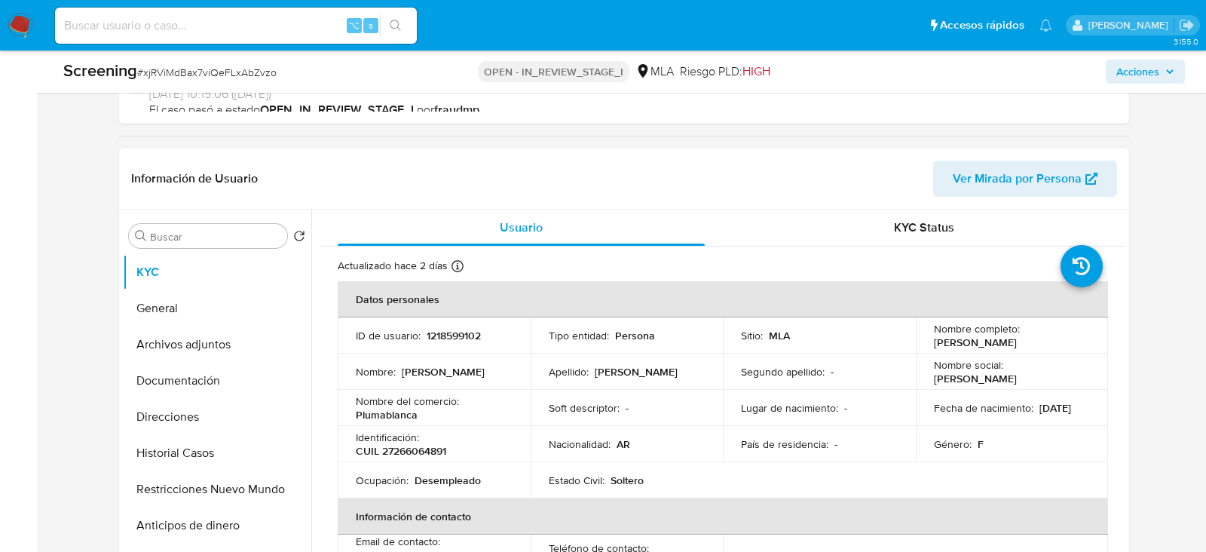
scroll to position [319, 0]
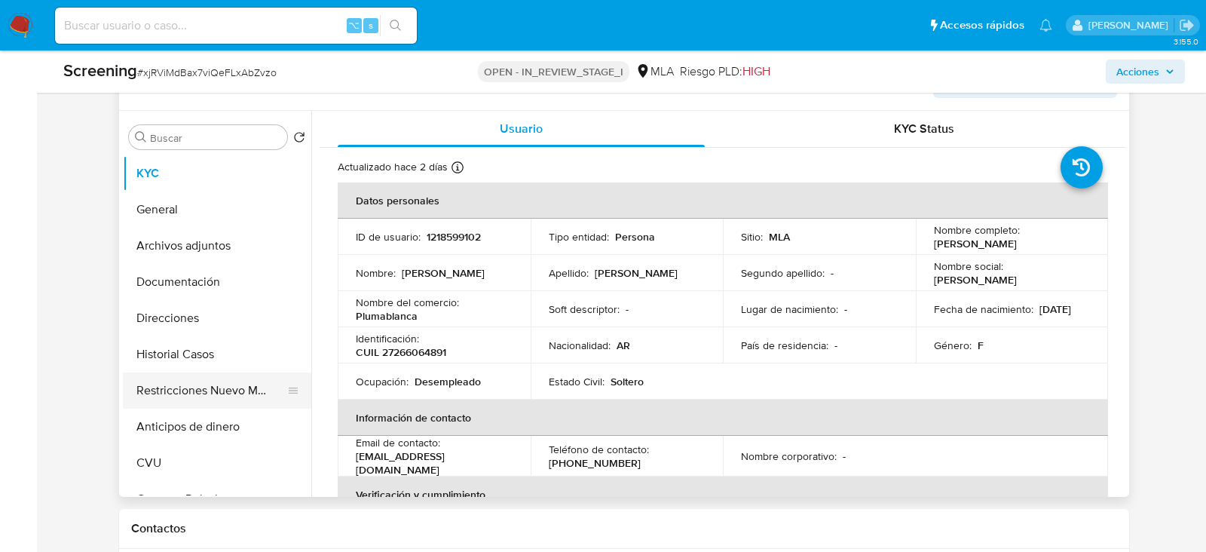
click at [203, 381] on button "Restricciones Nuevo Mundo" at bounding box center [211, 390] width 176 height 36
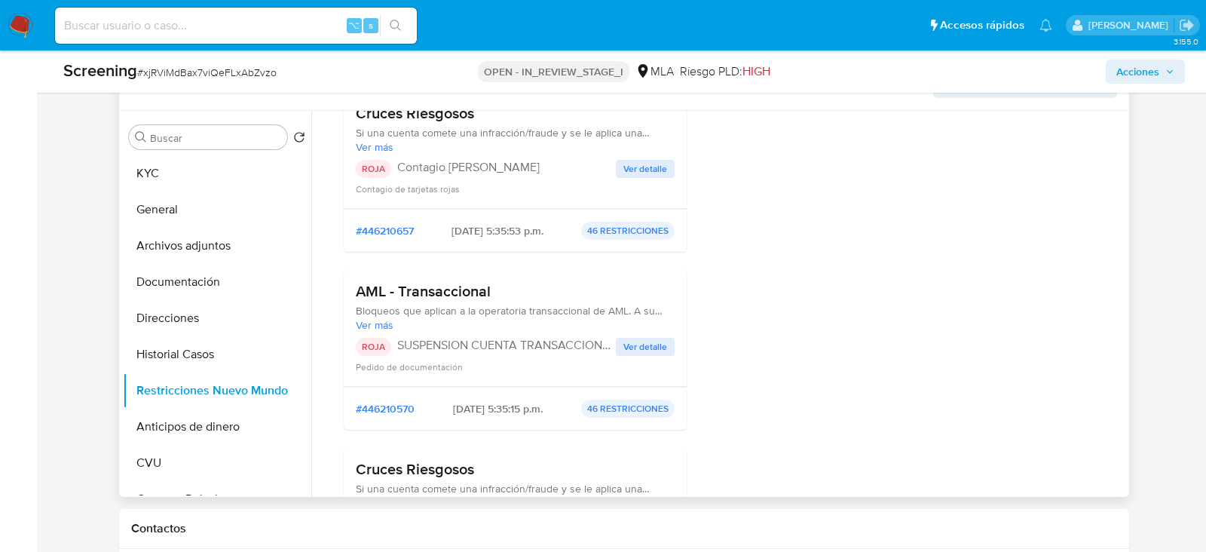
scroll to position [746, 0]
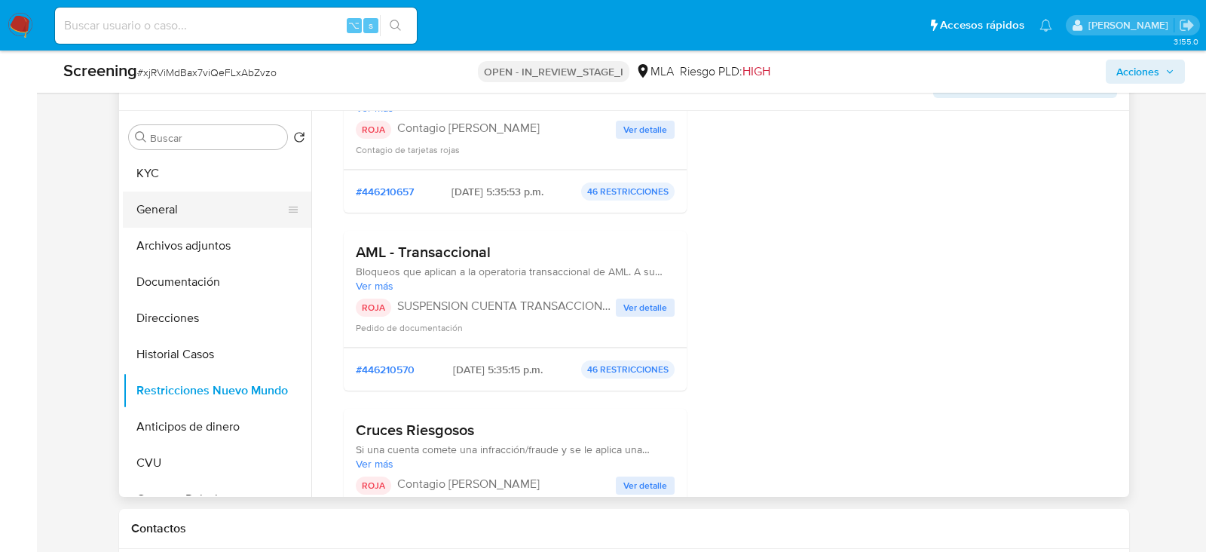
click at [209, 209] on button "General" at bounding box center [211, 209] width 176 height 36
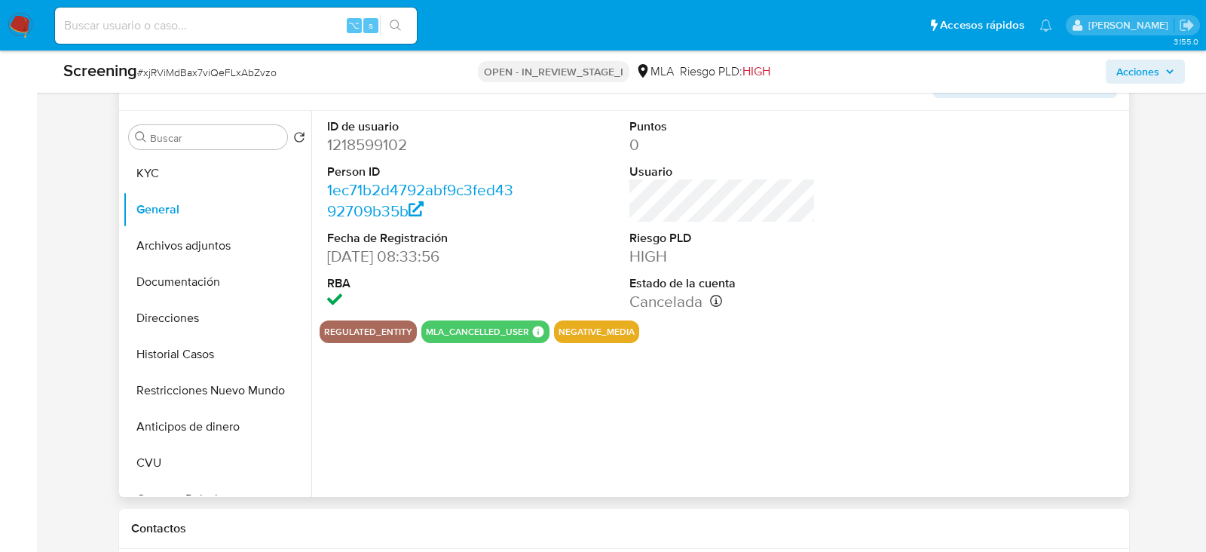
click at [249, 121] on div "Buscar Volver al orden por defecto KYC General Archivos adjuntos Documentación …" at bounding box center [217, 305] width 188 height 384
click at [241, 181] on button "KYC" at bounding box center [211, 173] width 176 height 36
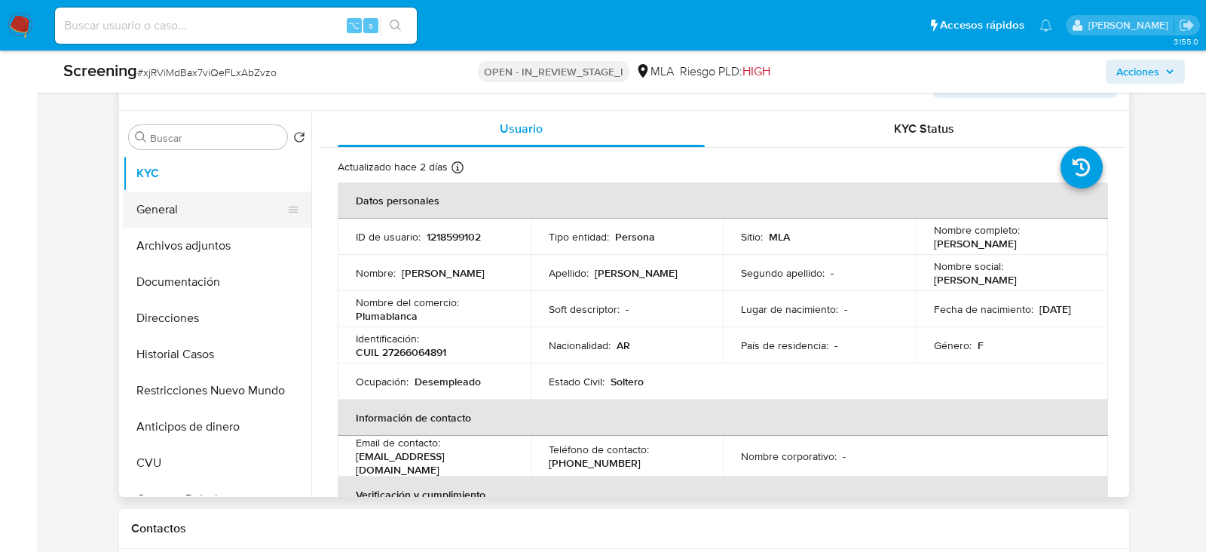
click at [187, 207] on button "General" at bounding box center [211, 209] width 176 height 36
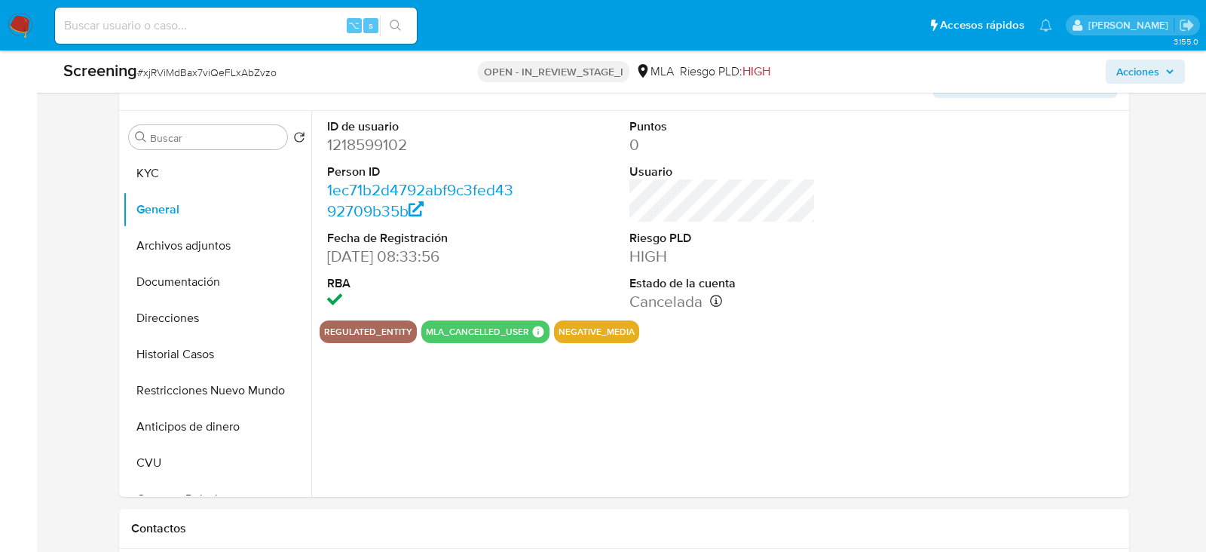
click at [1114, 79] on button "Acciones" at bounding box center [1144, 72] width 79 height 24
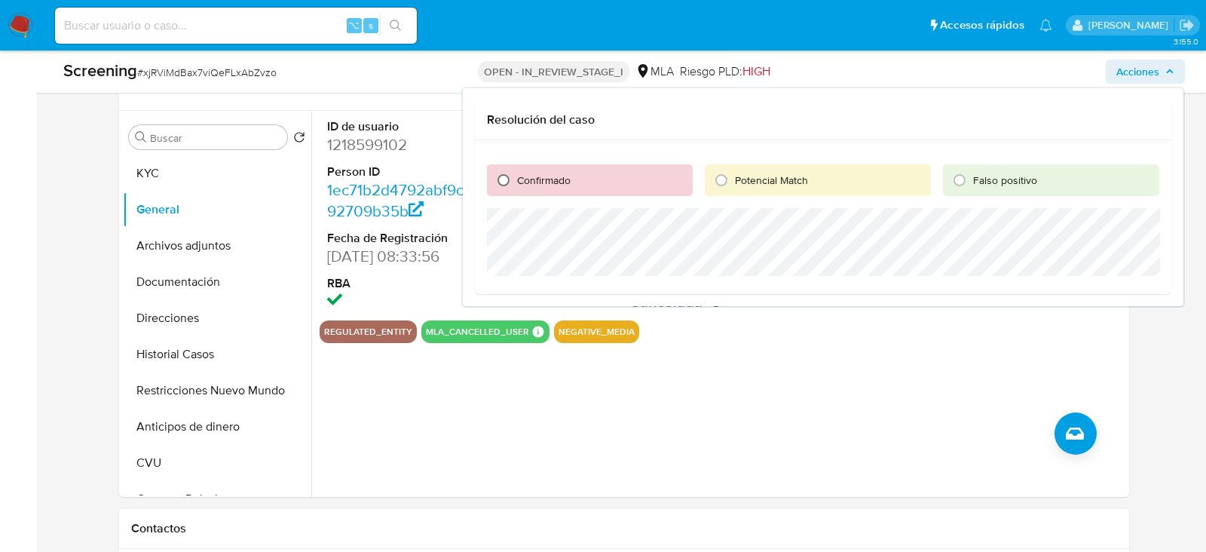
click at [496, 171] on input "Confirmado" at bounding box center [503, 180] width 24 height 24
radio input "true"
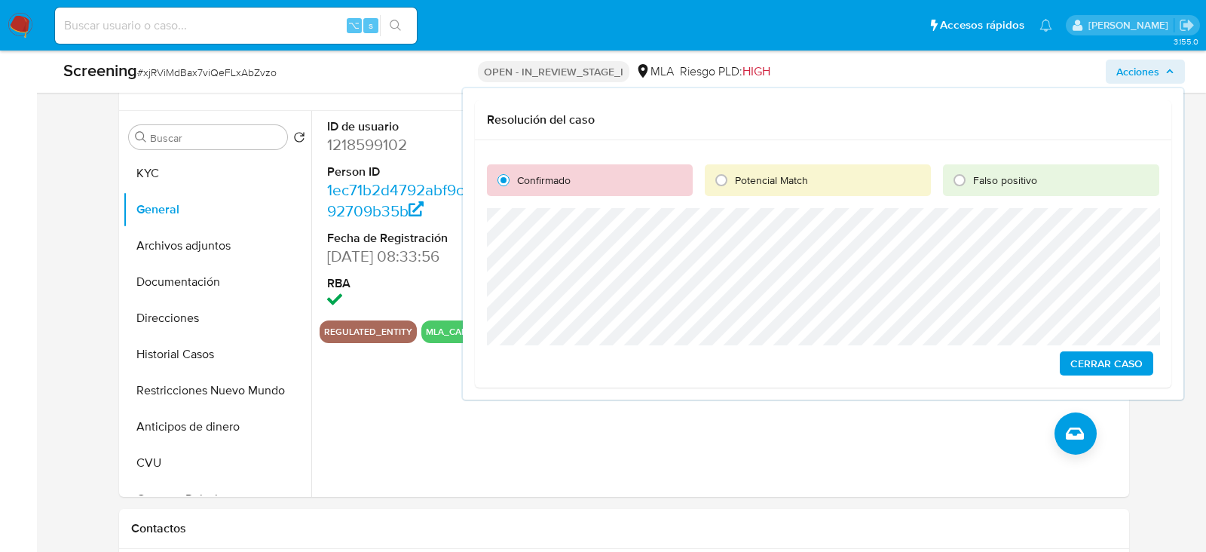
click at [1075, 370] on span "Cerrar Caso" at bounding box center [1106, 363] width 72 height 21
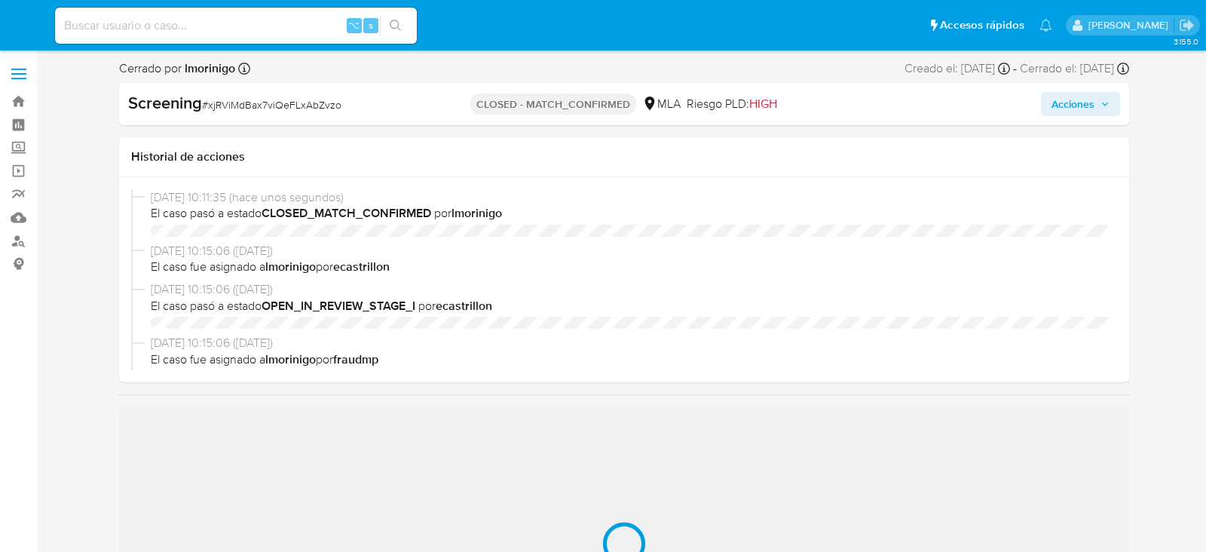
select select "10"
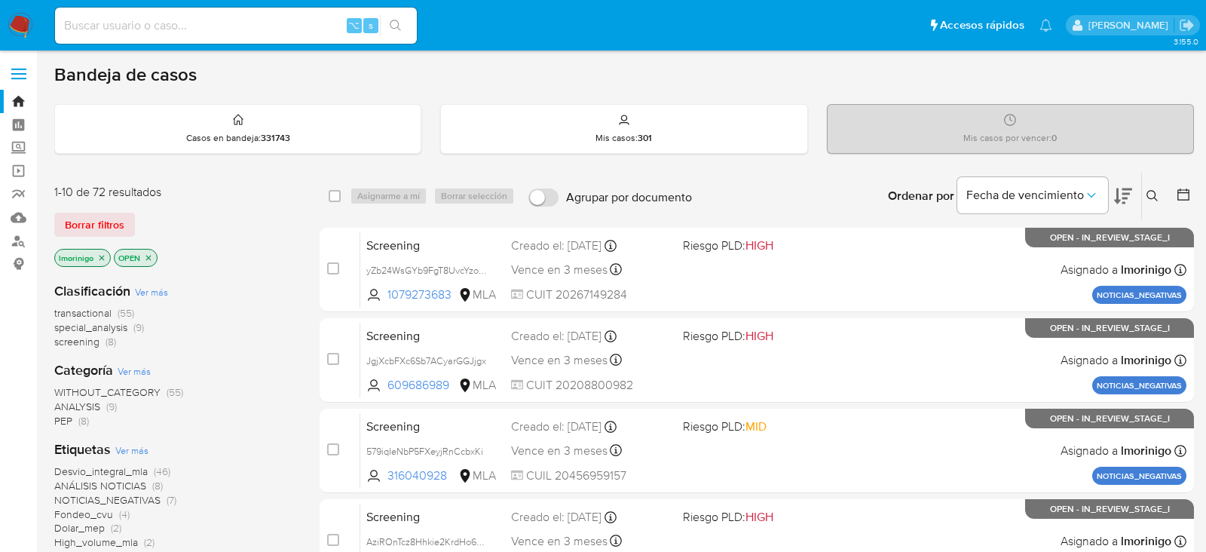
click at [231, 31] on input at bounding box center [236, 26] width 362 height 20
paste input "kjZXS63Eg7yBcyr7pGLFxprv"
type input "kjZXS63Eg7yBcyr7pGLFxprv"
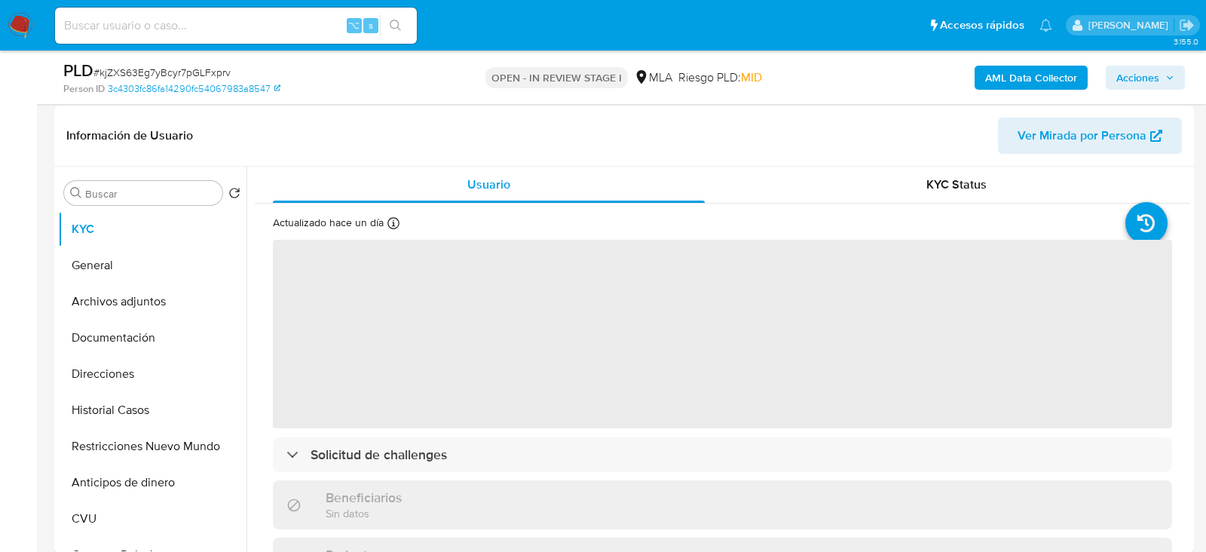
select select "10"
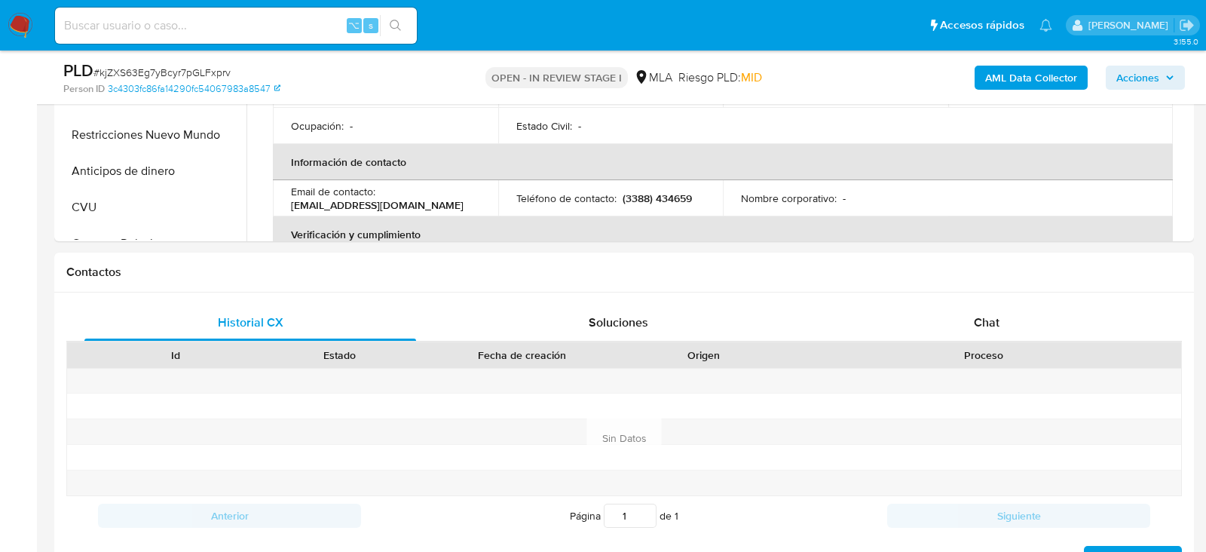
scroll to position [600, 0]
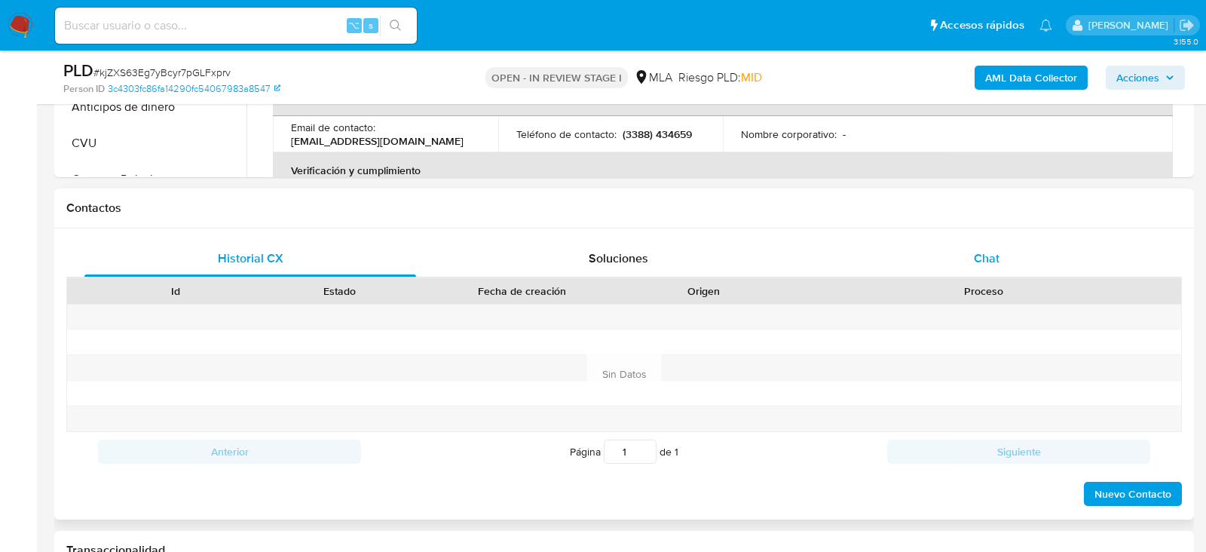
click at [984, 247] on div "Chat" at bounding box center [987, 258] width 332 height 36
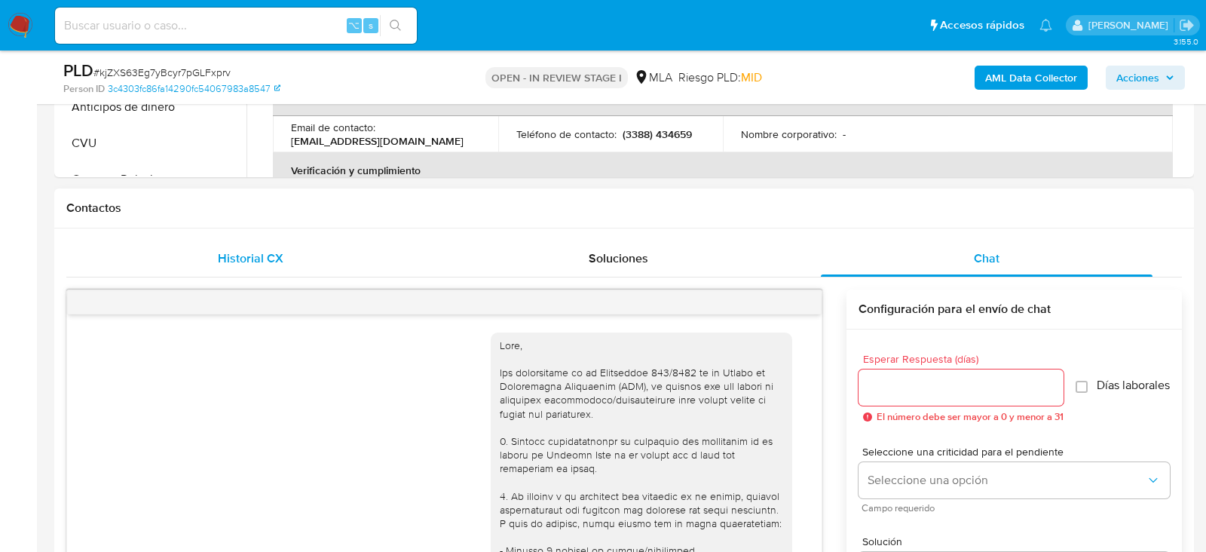
scroll to position [1719, 0]
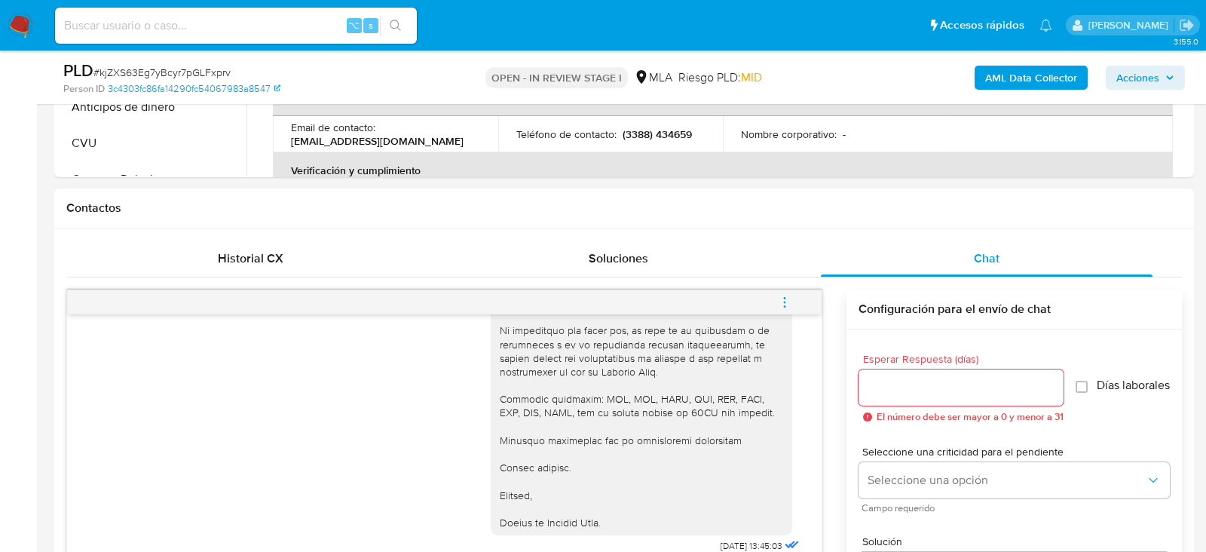
click at [230, 280] on div "17/07/2025 20:01:20 Hola, Esperamos que te encuentres muy bien. Te consultamos …" at bounding box center [623, 495] width 1115 height 436
click at [230, 268] on div "Historial CX" at bounding box center [250, 258] width 332 height 36
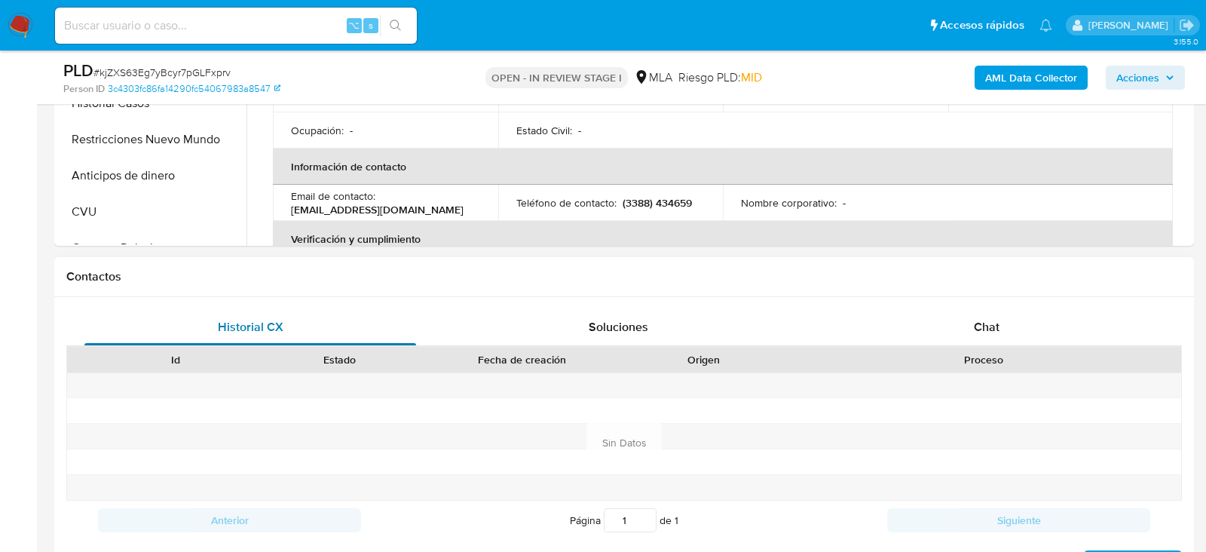
scroll to position [479, 0]
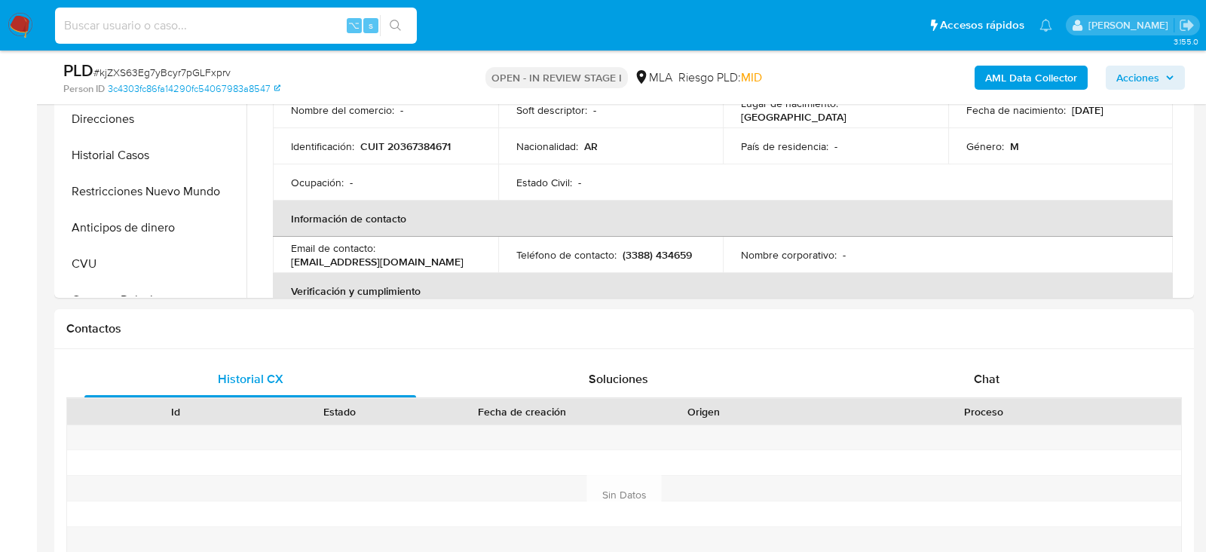
click at [256, 28] on input at bounding box center [236, 26] width 362 height 20
paste input "CLcUYKFcxKDUXasNXMRDya7I"
type input "CLcUYKFcxKDUXasNXMRDya7I"
click at [390, 29] on icon "search-icon" at bounding box center [396, 26] width 12 height 12
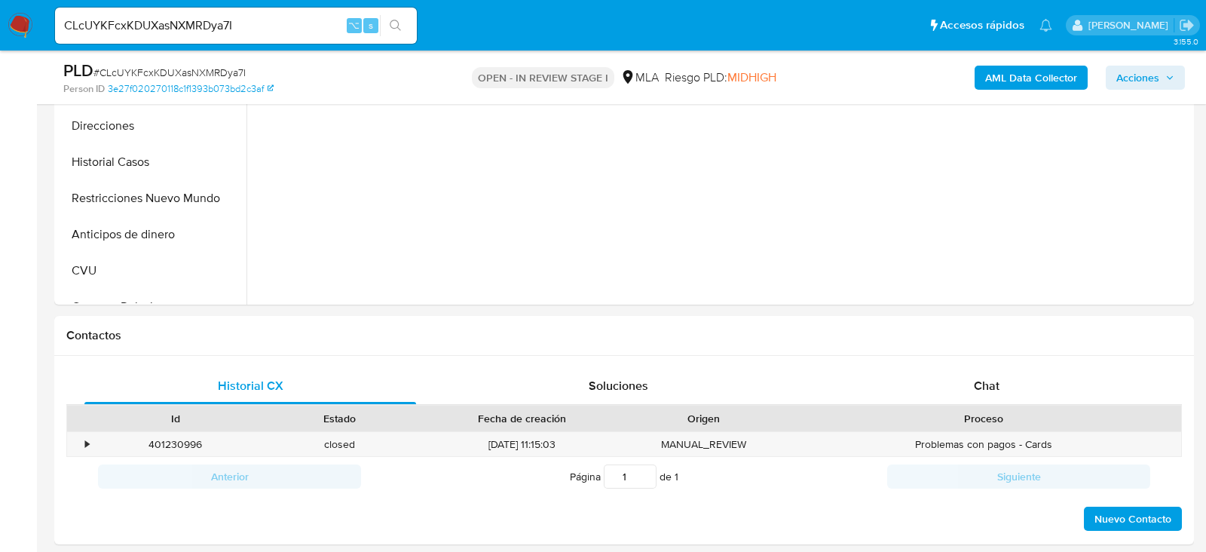
scroll to position [570, 0]
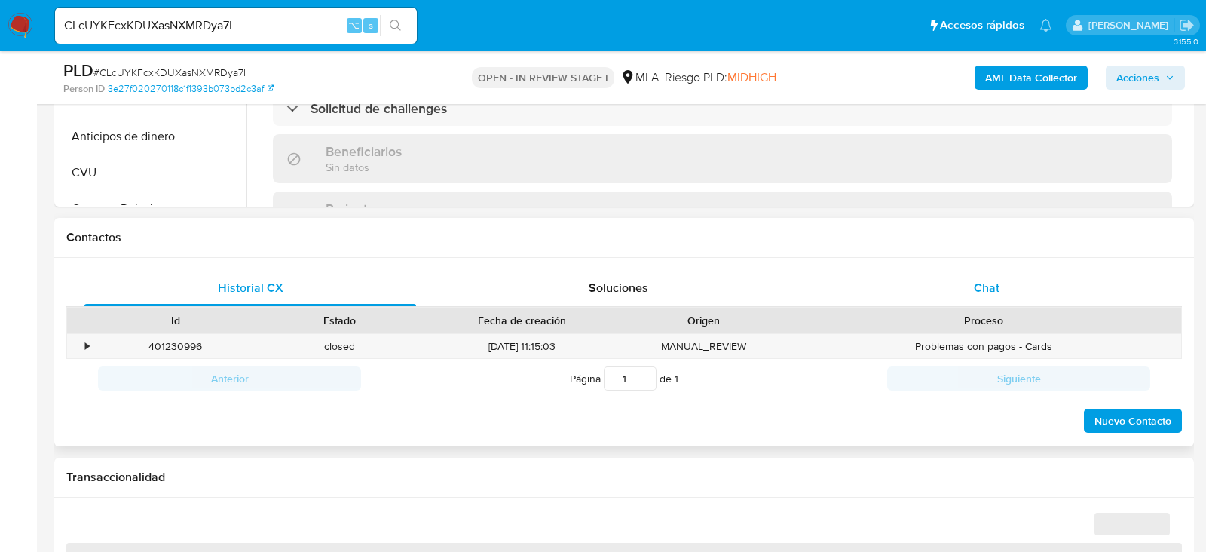
click at [983, 279] on span "Chat" at bounding box center [987, 287] width 26 height 17
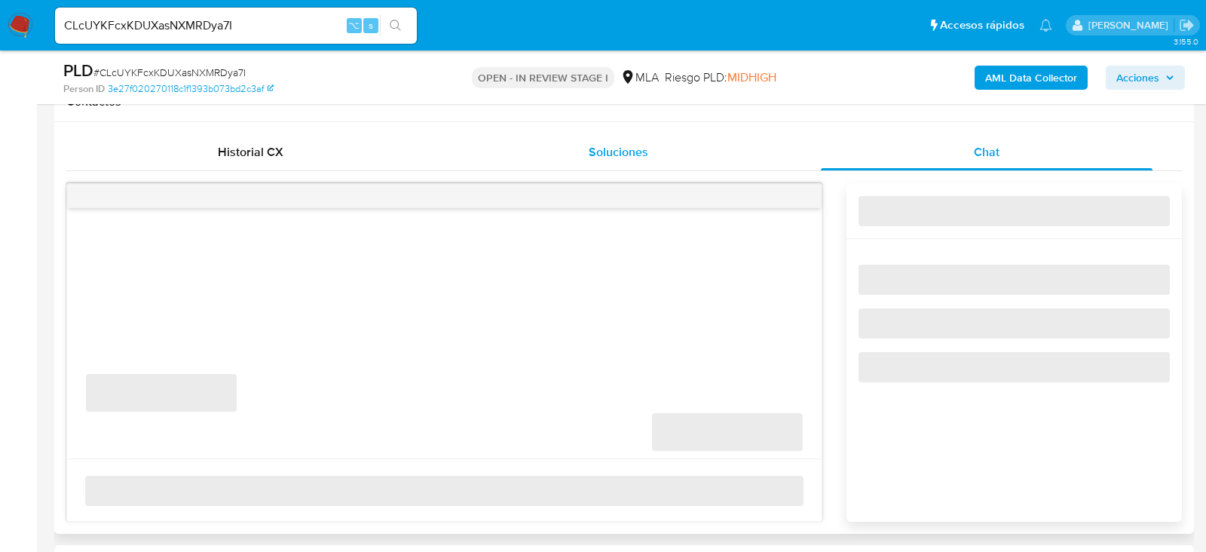
scroll to position [705, 0]
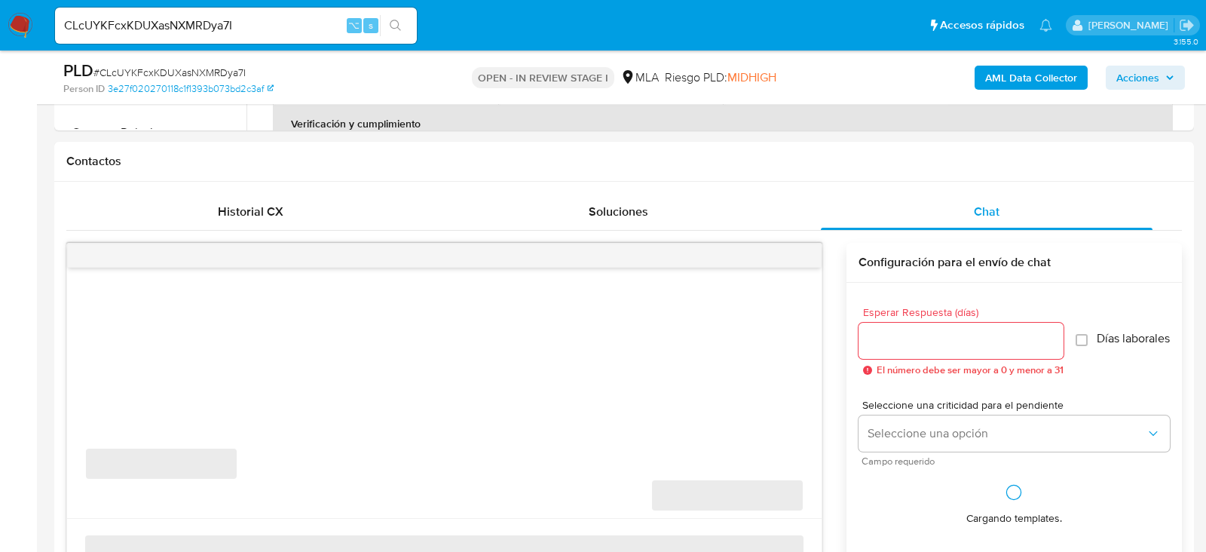
select select "10"
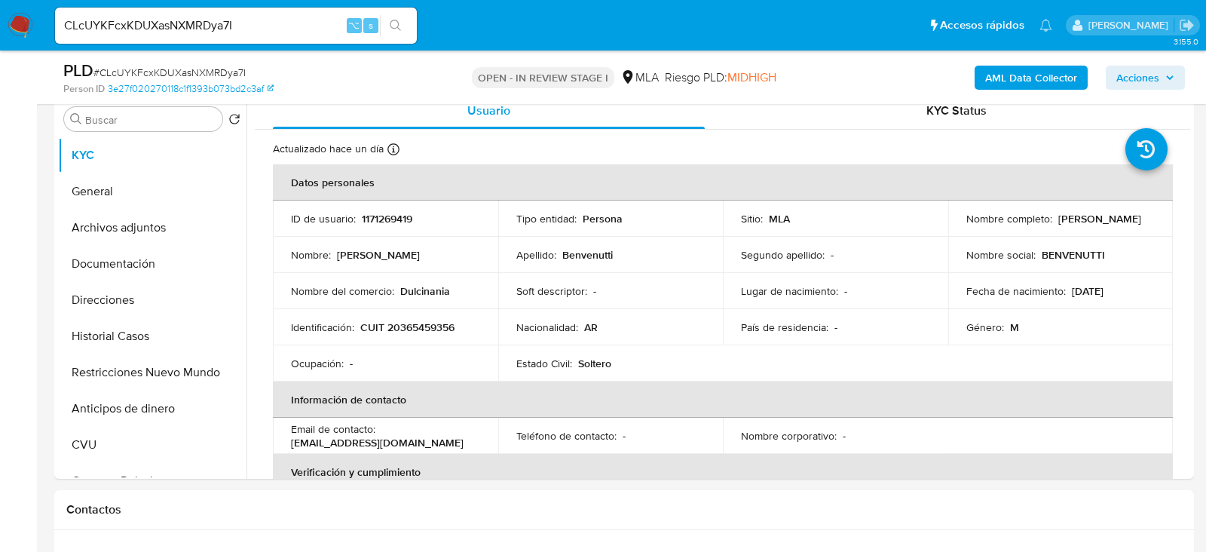
scroll to position [283, 0]
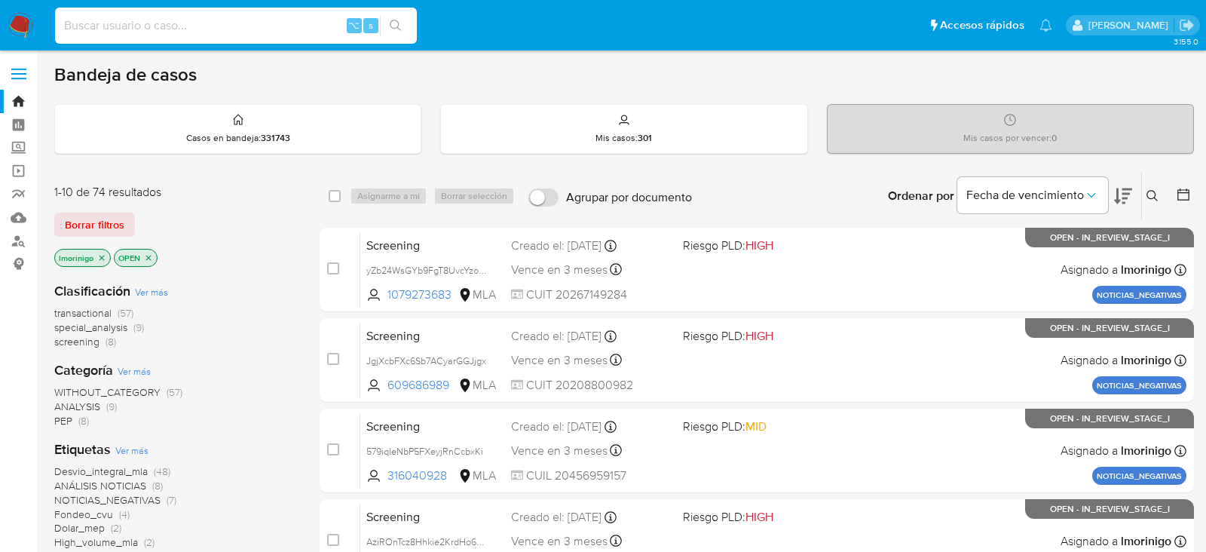
click at [214, 34] on input at bounding box center [236, 26] width 362 height 20
paste input "5flhGaeyEyyeGazVKVAYjMd5"
type input "5flhGaeyEyyeGazVKVAYjMd5"
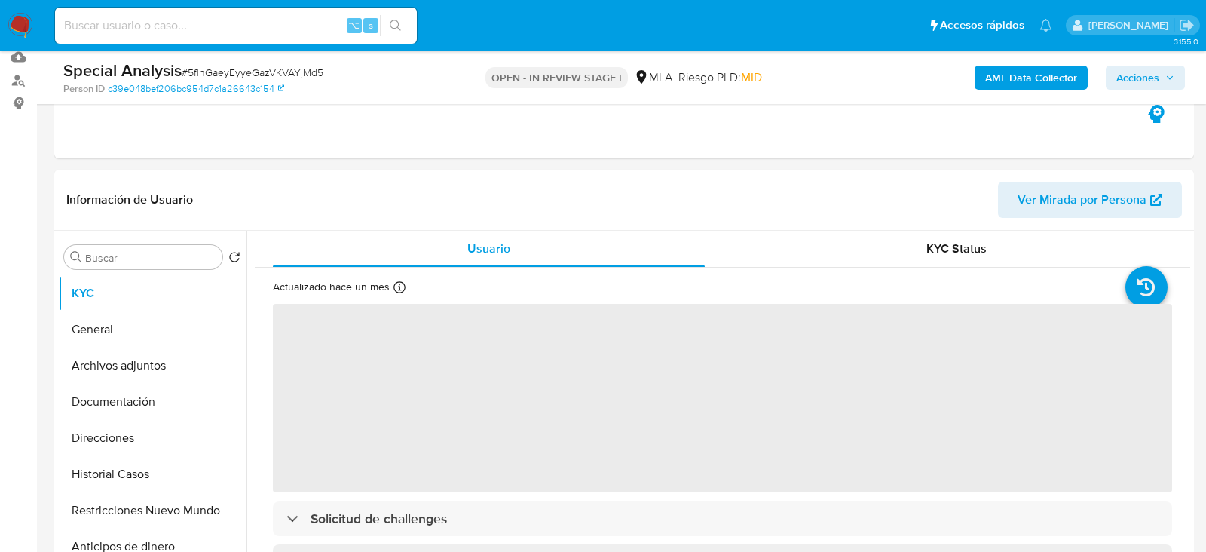
scroll to position [171, 0]
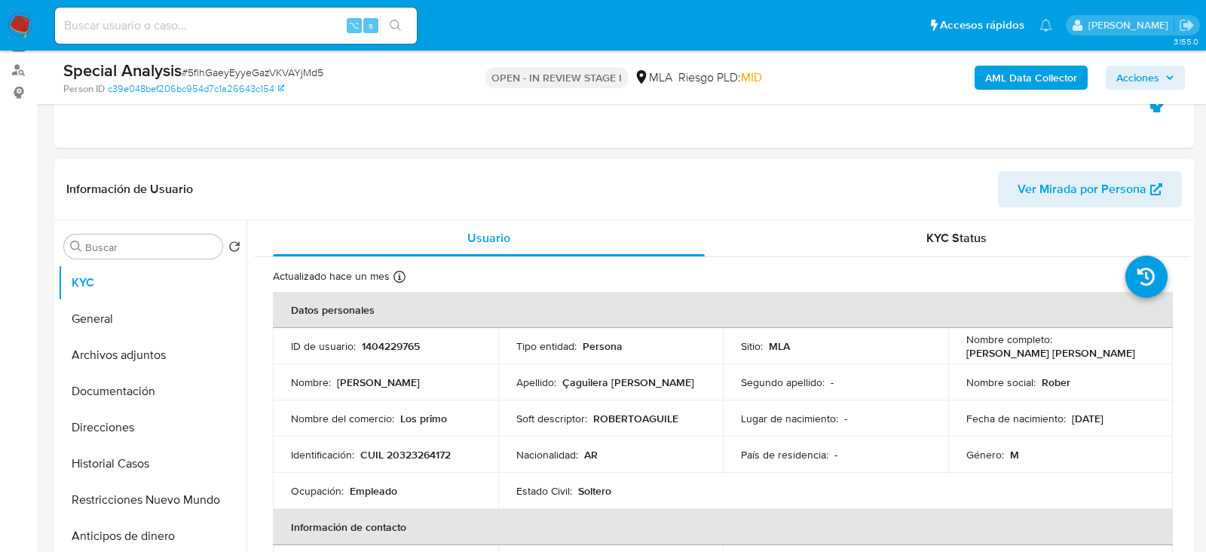
select select "10"
click at [430, 450] on p "CUIL 20323264172" at bounding box center [405, 455] width 90 height 14
copy p "20323264172"
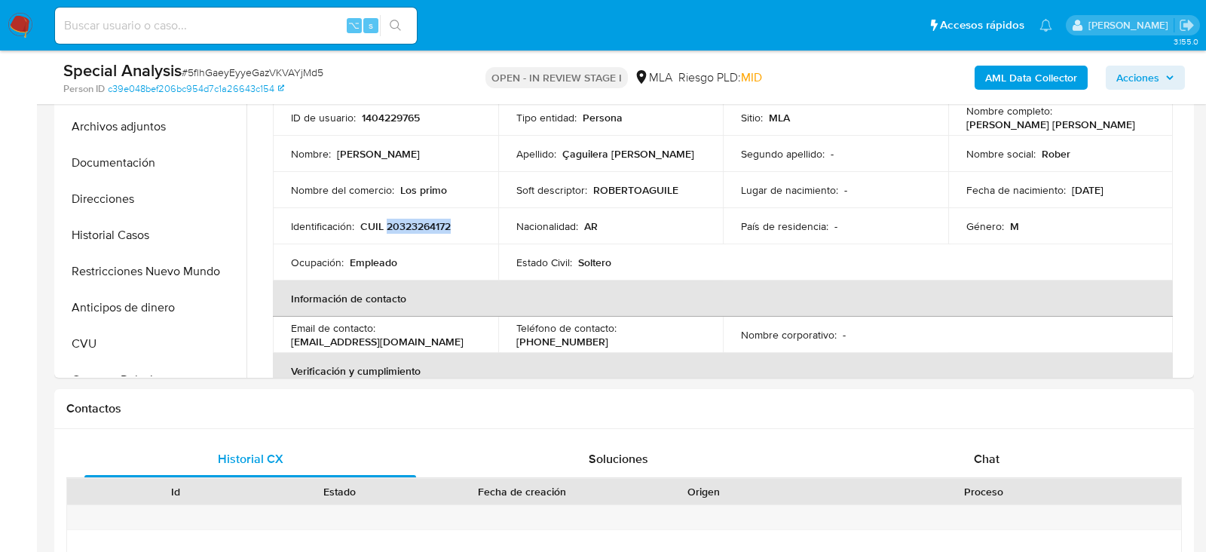
scroll to position [313, 0]
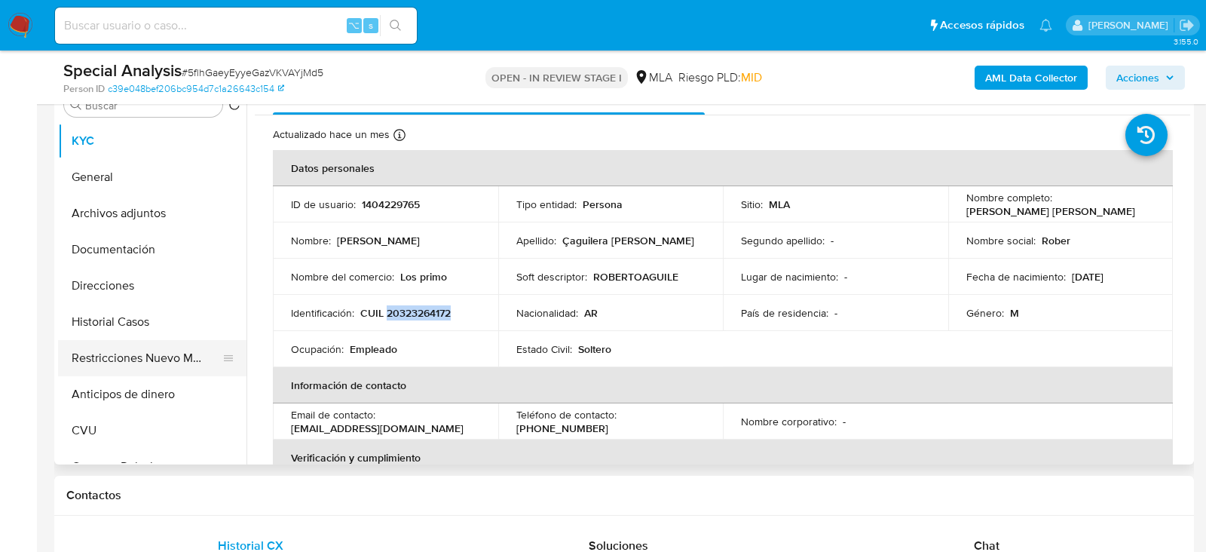
click at [156, 353] on button "Restricciones Nuevo Mundo" at bounding box center [146, 358] width 176 height 36
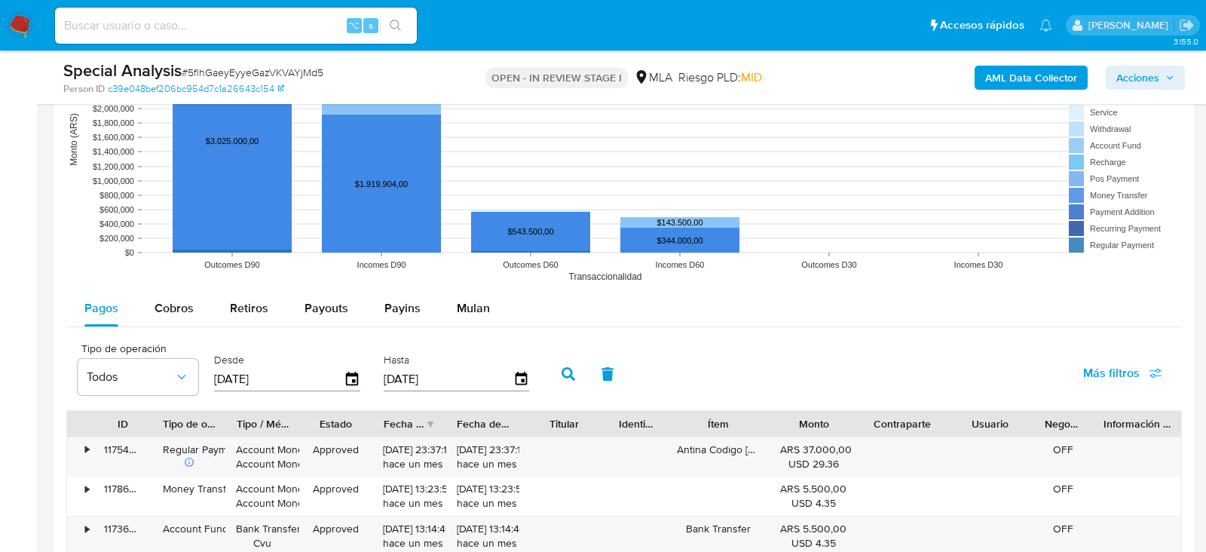
scroll to position [1508, 0]
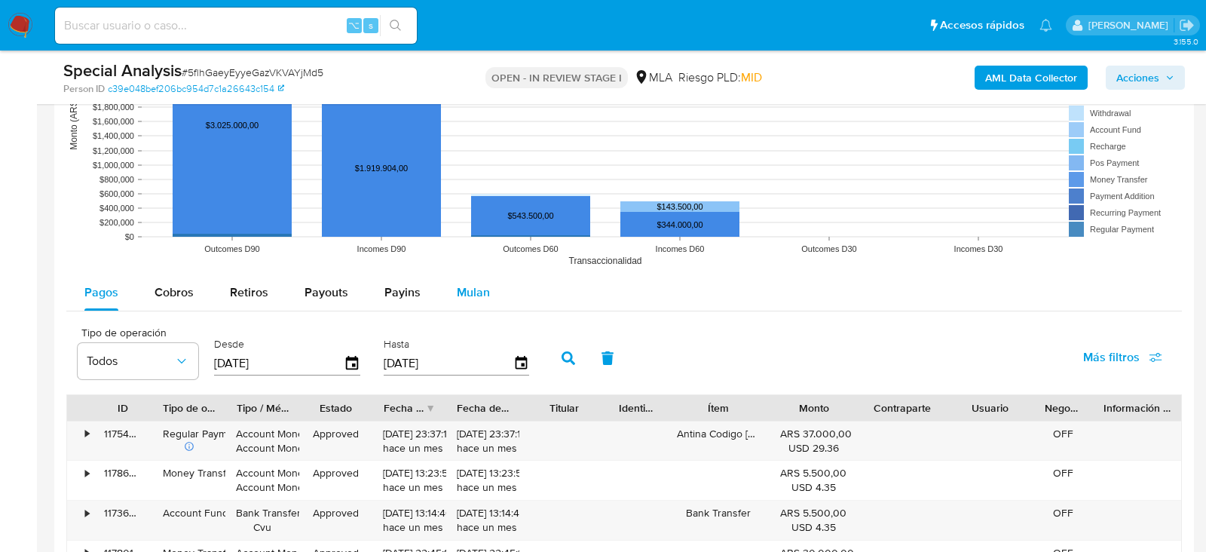
click at [463, 291] on span "Mulan" at bounding box center [473, 291] width 33 height 17
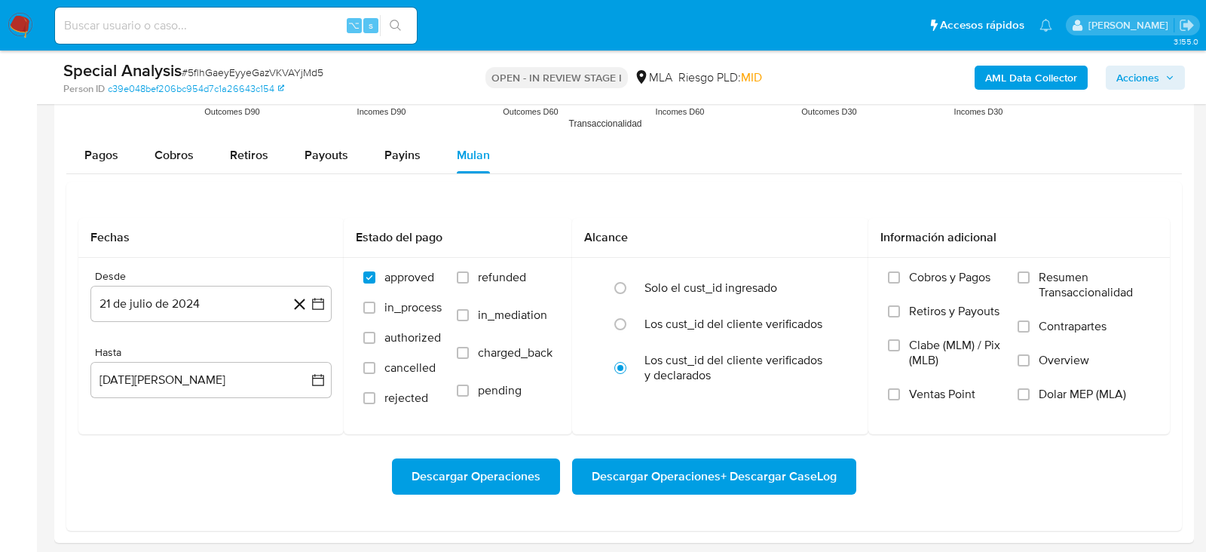
scroll to position [1647, 0]
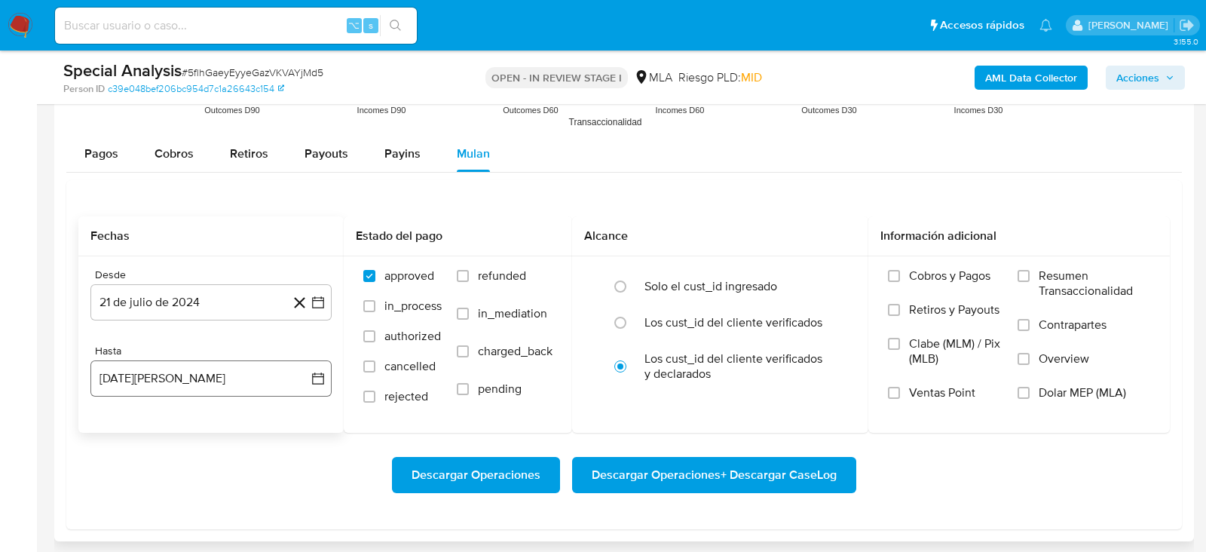
click at [160, 381] on button "[DATE][PERSON_NAME]" at bounding box center [210, 378] width 241 height 36
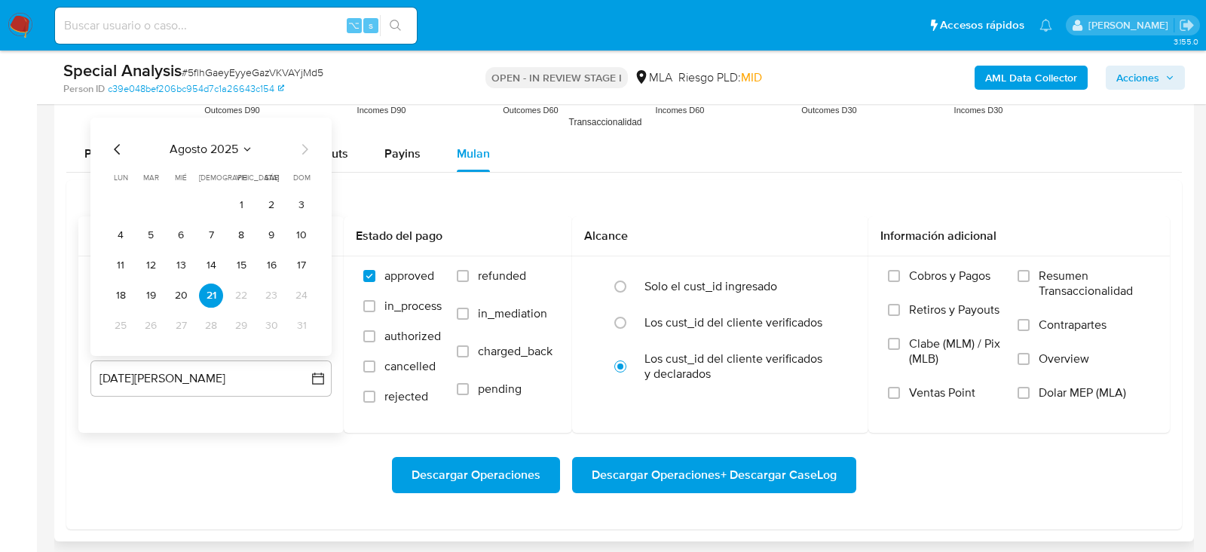
click at [118, 142] on icon "Mes anterior" at bounding box center [118, 149] width 18 height 18
click at [207, 239] on button "10" at bounding box center [211, 235] width 24 height 24
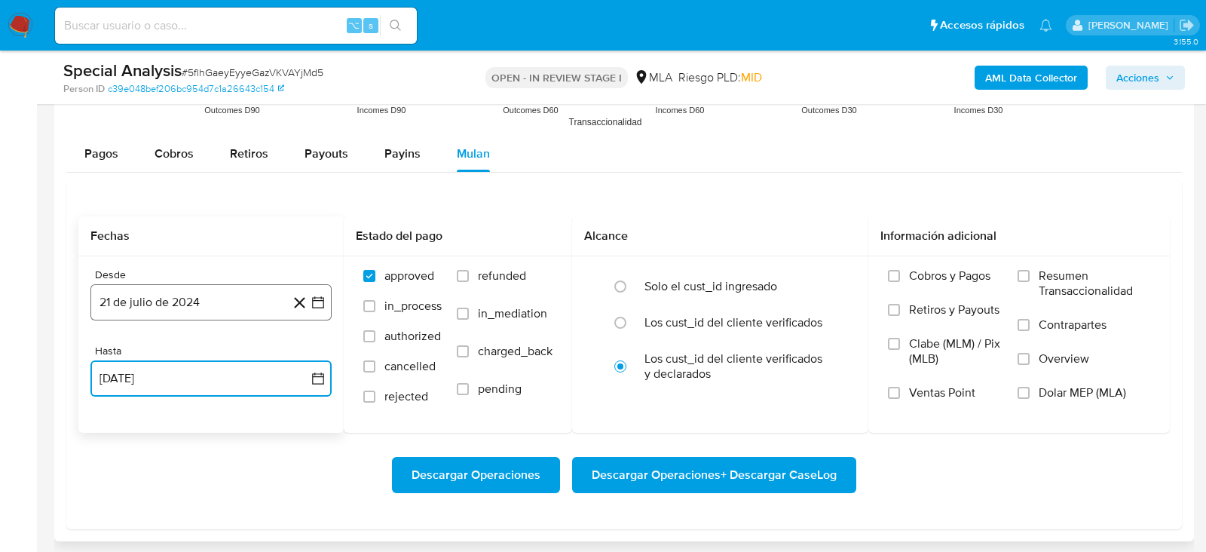
click at [179, 298] on button "21 de julio de 2024" at bounding box center [210, 302] width 241 height 36
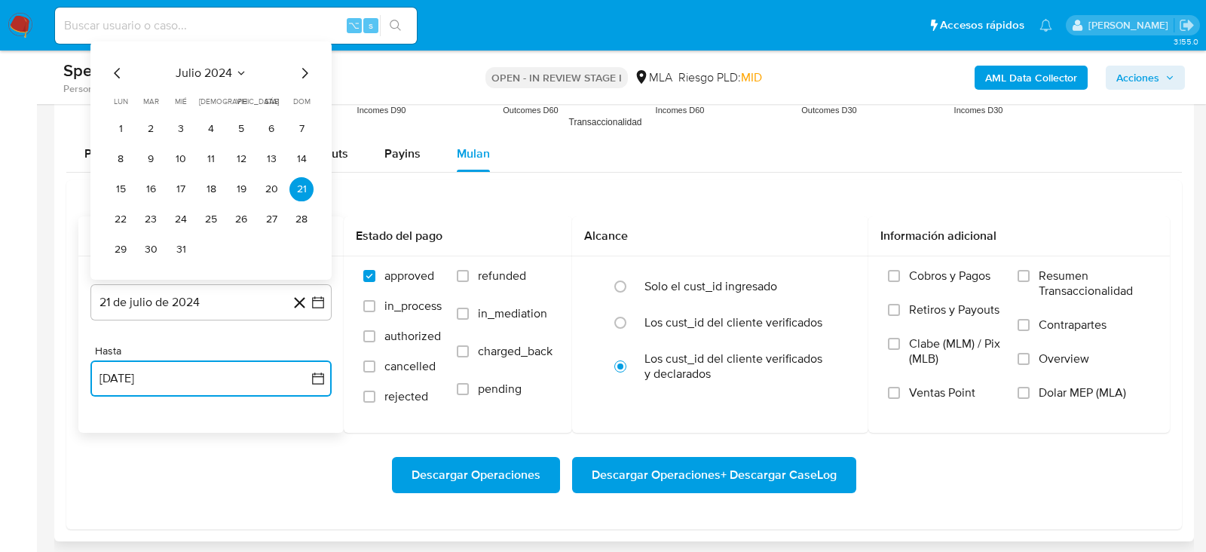
click at [117, 73] on icon "Mes anterior" at bounding box center [118, 73] width 18 height 18
click at [277, 129] on button "1" at bounding box center [271, 129] width 24 height 24
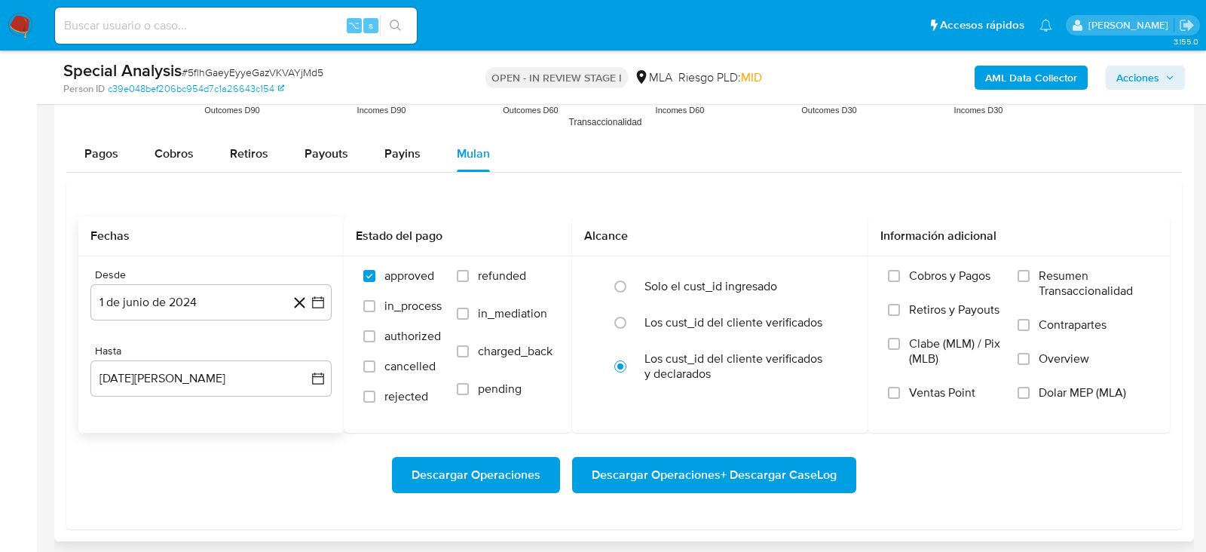
click at [189, 478] on div "Descargar Operaciones Descargar Operaciones + Descargar CaseLog" at bounding box center [623, 475] width 1091 height 36
click at [188, 381] on button "[DATE][PERSON_NAME]" at bounding box center [210, 378] width 241 height 36
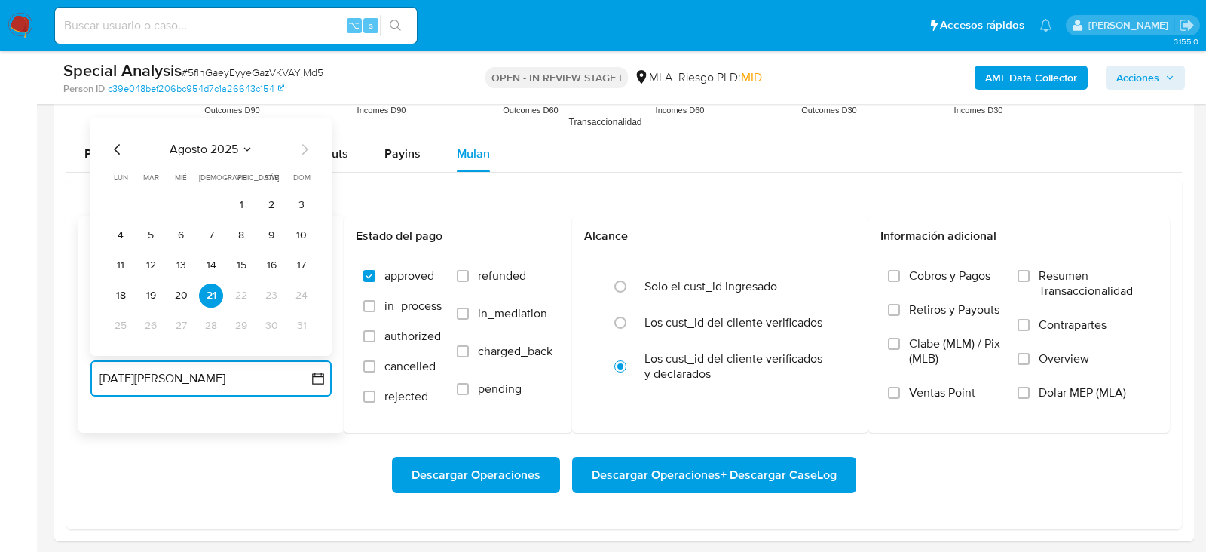
click at [115, 140] on icon "Mes anterior" at bounding box center [118, 149] width 18 height 18
click at [212, 320] on button "31" at bounding box center [211, 325] width 24 height 24
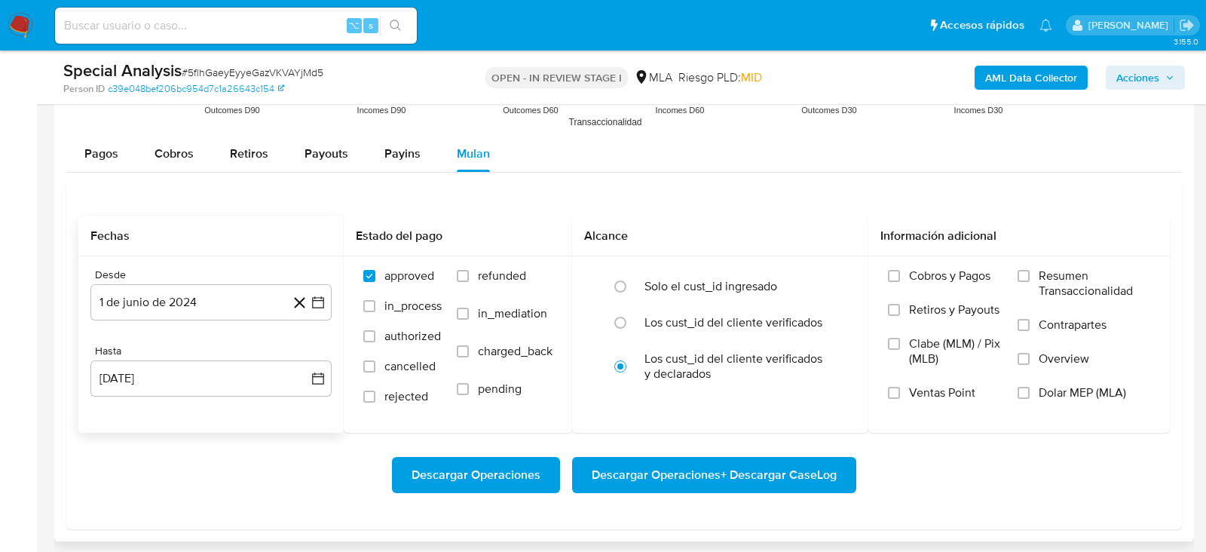
click at [232, 436] on div "Descargar Operaciones Descargar Operaciones + Descargar CaseLog" at bounding box center [623, 475] width 1091 height 84
click at [1085, 396] on span "Dolar MEP (MLA)" at bounding box center [1081, 392] width 87 height 15
click at [1029, 396] on input "Dolar MEP (MLA)" at bounding box center [1023, 393] width 12 height 12
click at [747, 483] on span "Descargar Operaciones + Descargar CaseLog" at bounding box center [714, 474] width 245 height 33
